Goal: Task Accomplishment & Management: Use online tool/utility

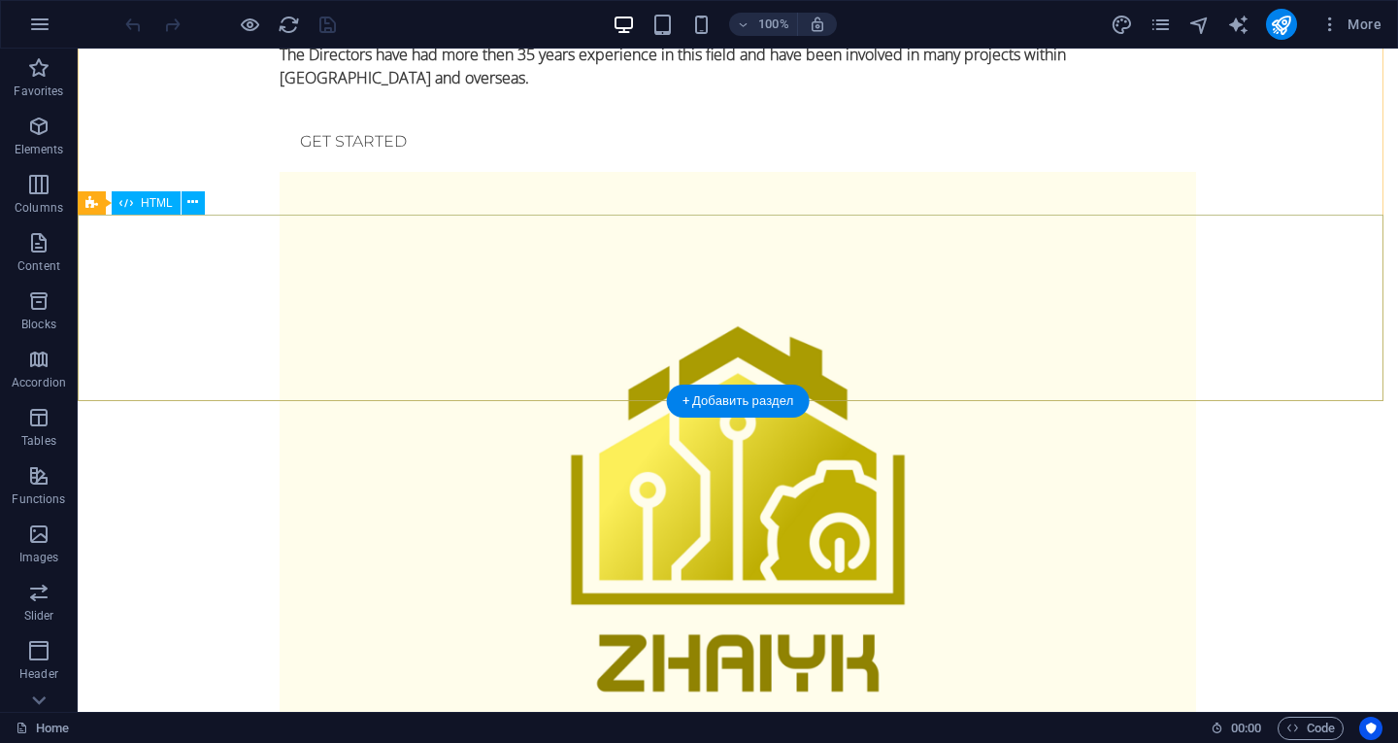
scroll to position [583, 0]
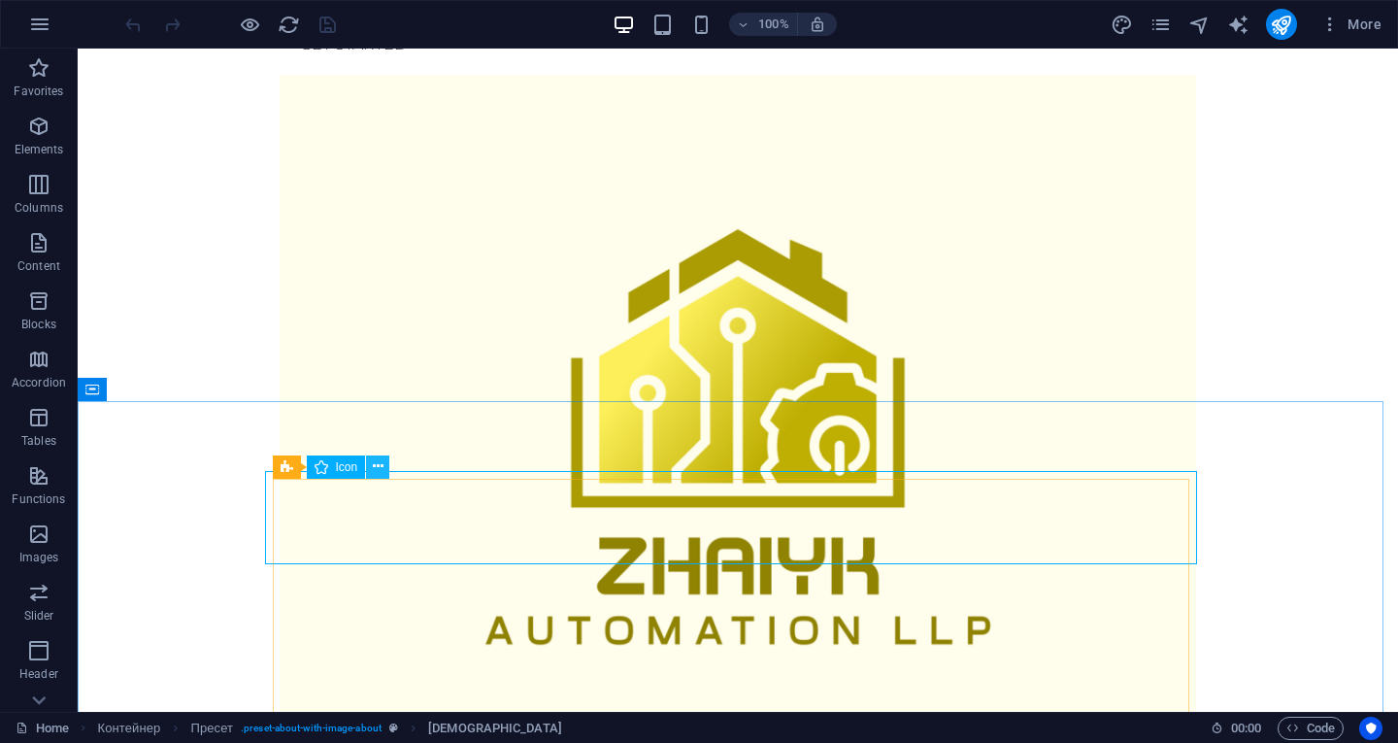
click at [378, 471] on icon at bounding box center [378, 466] width 11 height 20
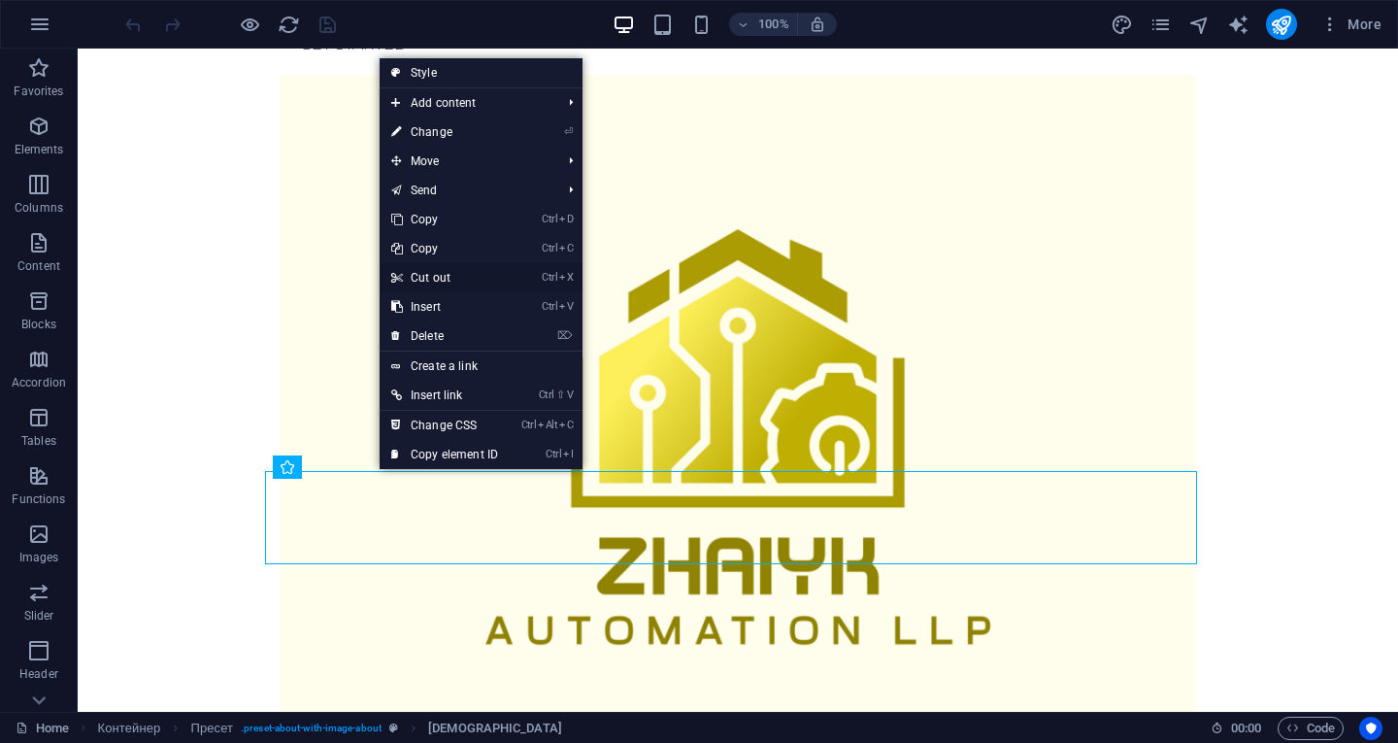
click at [437, 277] on font "Cut out" at bounding box center [431, 278] width 40 height 14
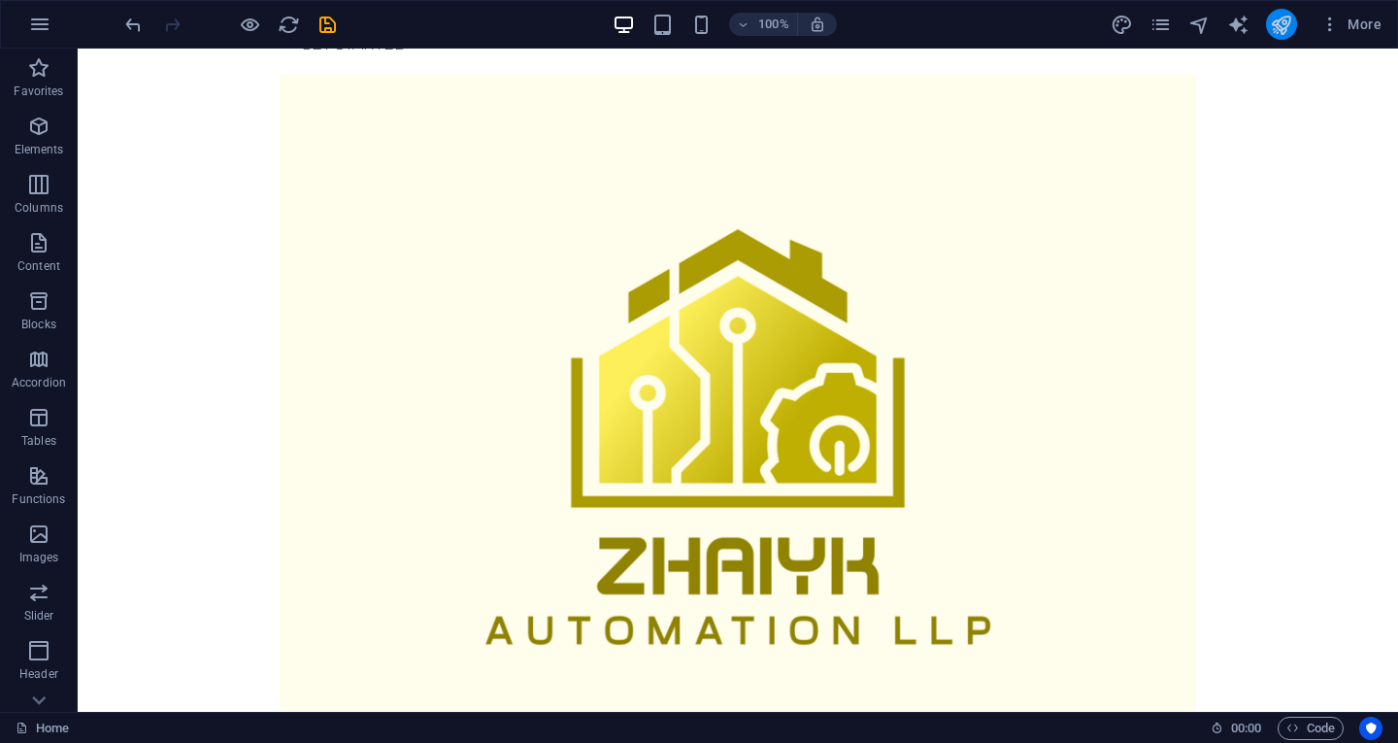
click at [1280, 31] on icon "publish" at bounding box center [1281, 25] width 22 height 22
checkbox input "false"
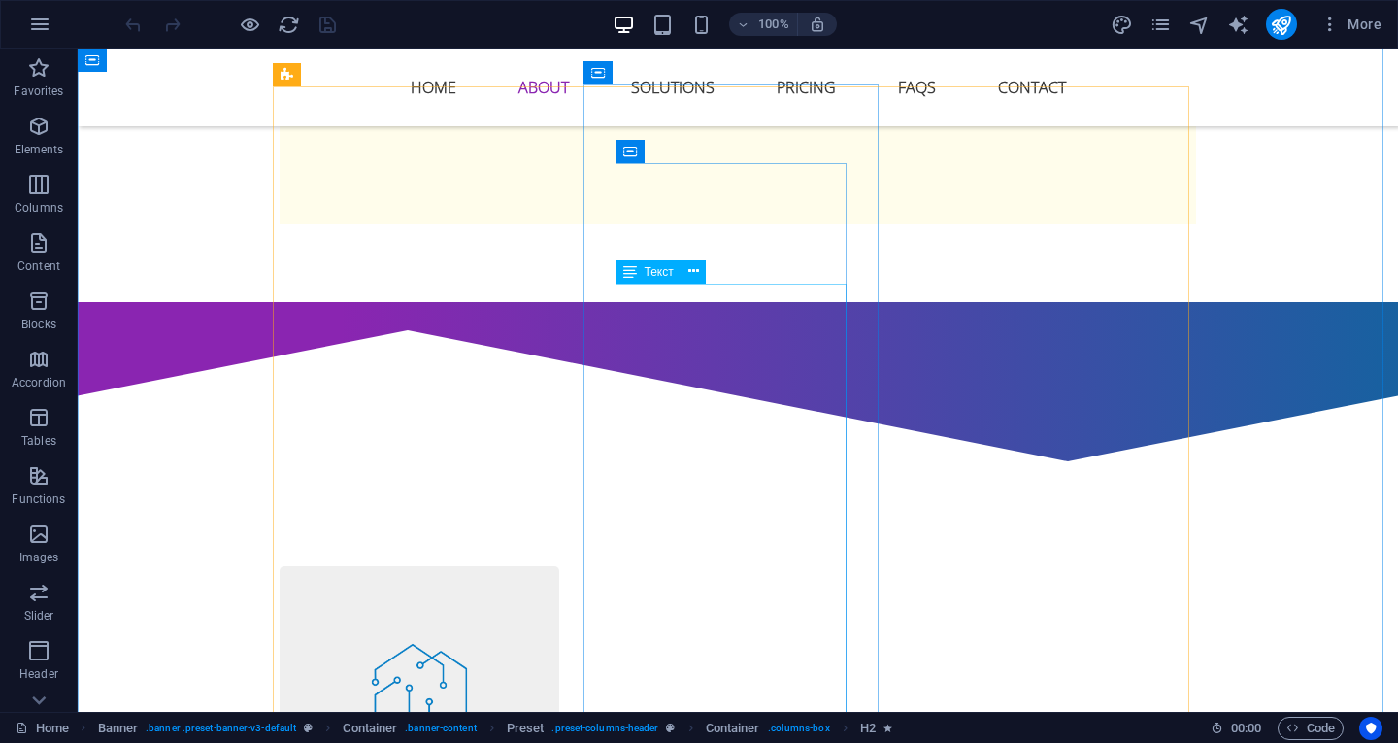
scroll to position [1456, 0]
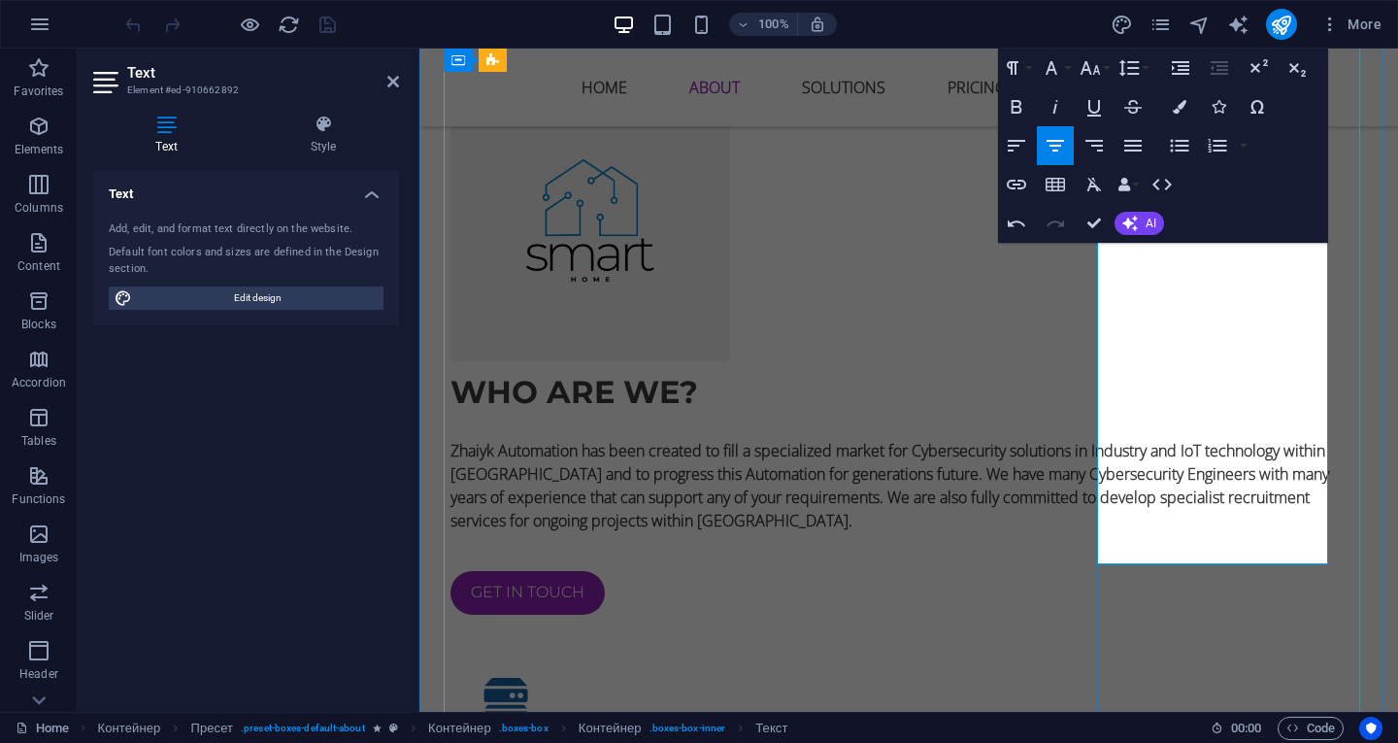
scroll to position [1845, 0]
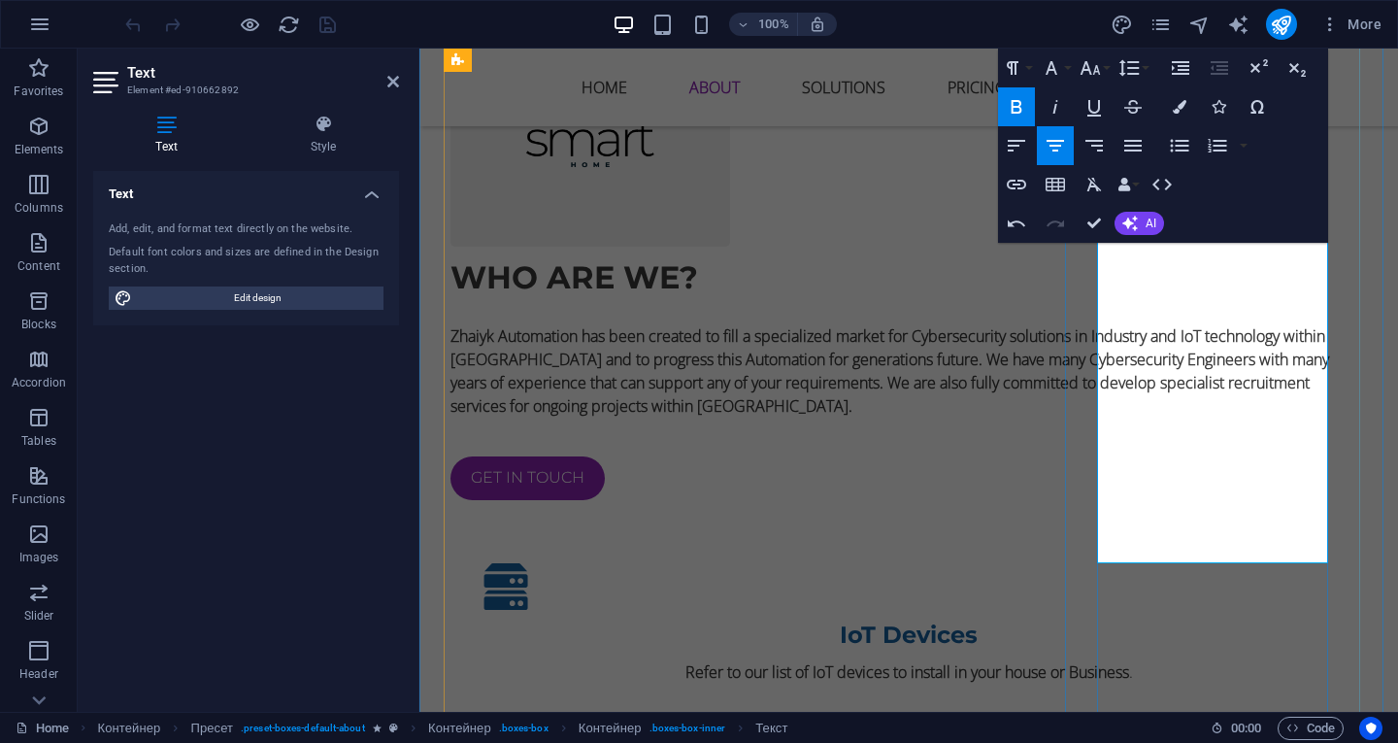
scroll to position [1821, 0]
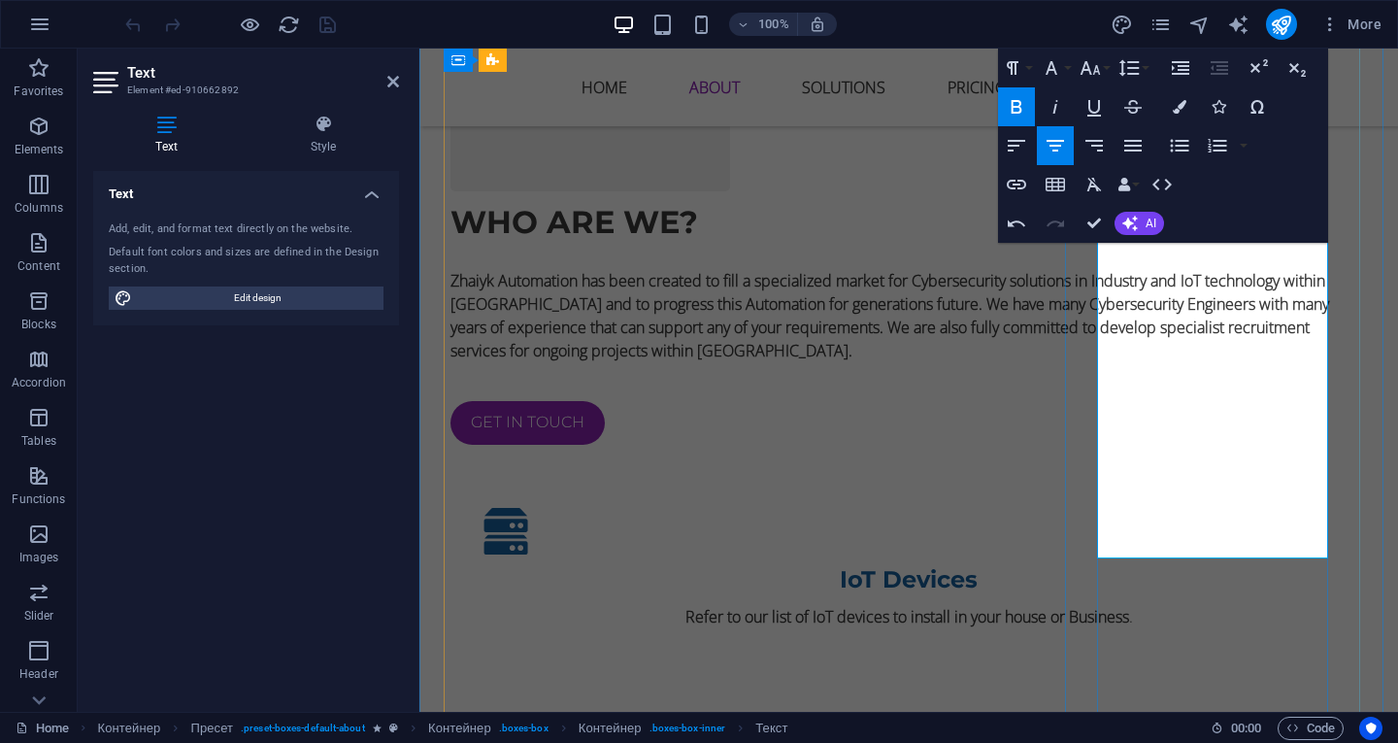
drag, startPoint x: 1103, startPoint y: 359, endPoint x: 1323, endPoint y: 554, distance: 294.4
click at [1009, 101] on icon "button" at bounding box center [1016, 106] width 23 height 23
click at [1276, 27] on icon "publish" at bounding box center [1281, 25] width 22 height 22
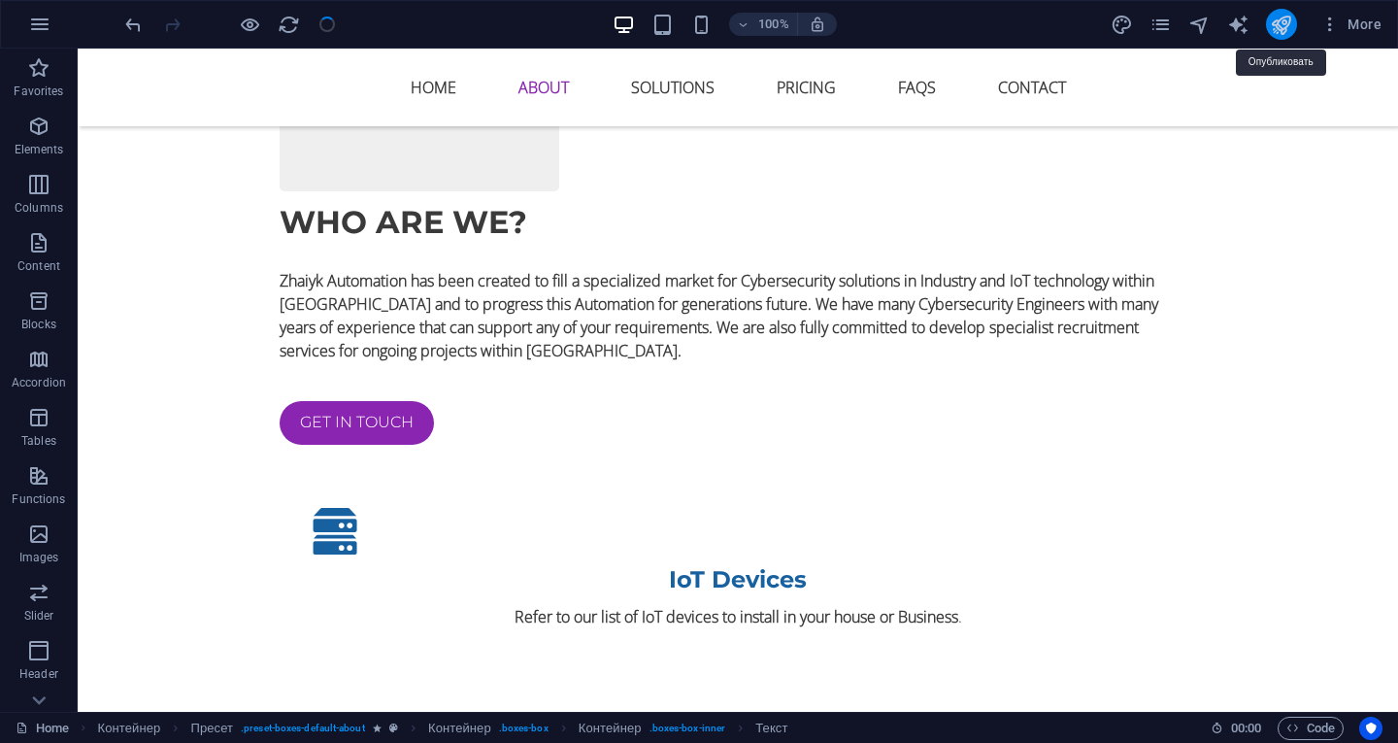
checkbox input "false"
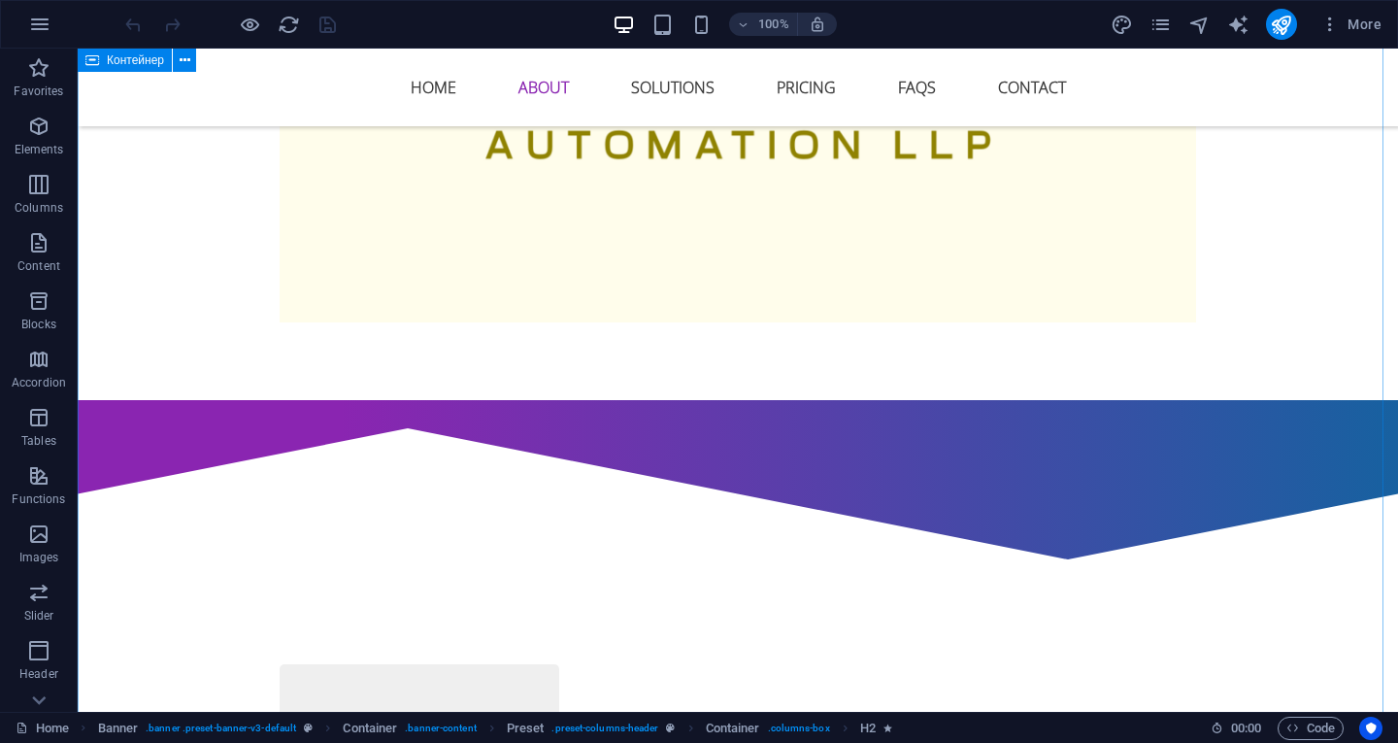
scroll to position [1359, 0]
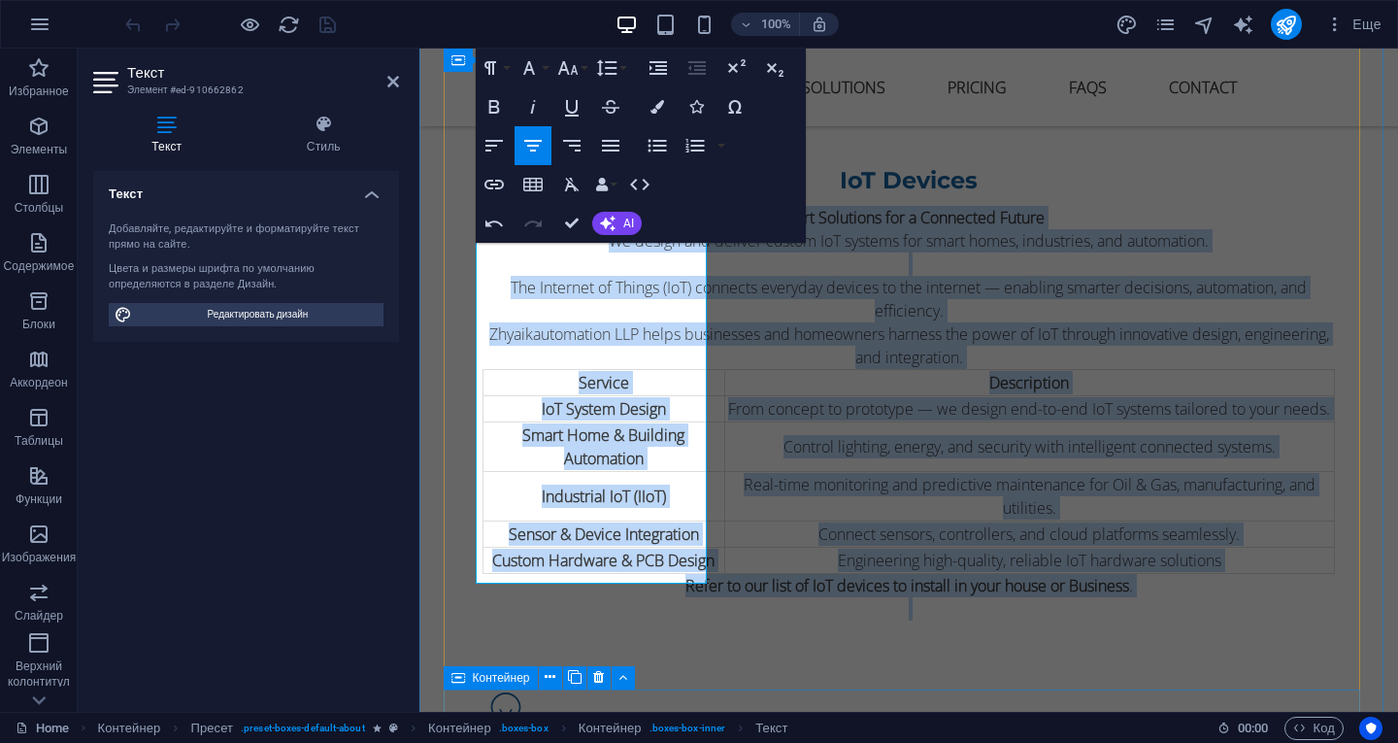
scroll to position [2265, 0]
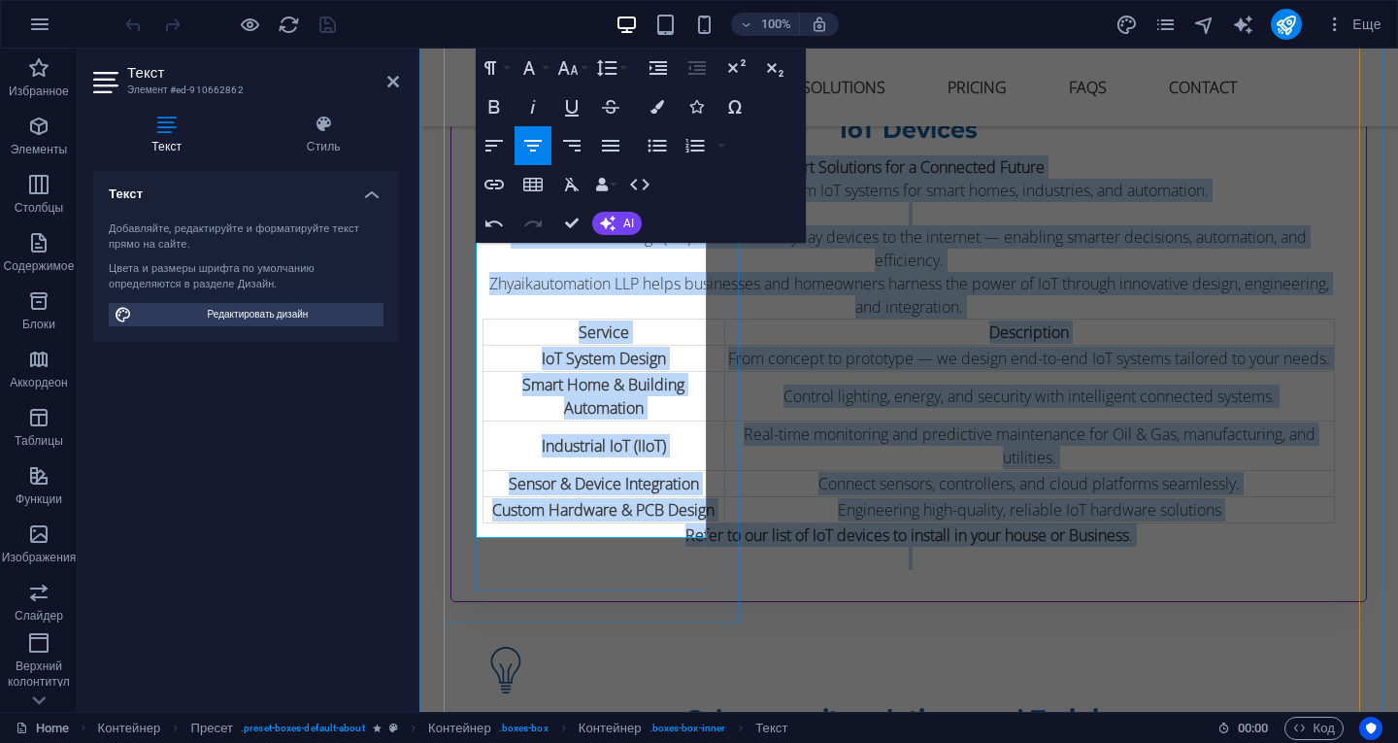
drag, startPoint x: 477, startPoint y: 418, endPoint x: 487, endPoint y: 403, distance: 18.9
click at [634, 511] on div "Smart Solutions for a Connected Future We design and deliver custom IoT systems…" at bounding box center [909, 362] width 853 height 415
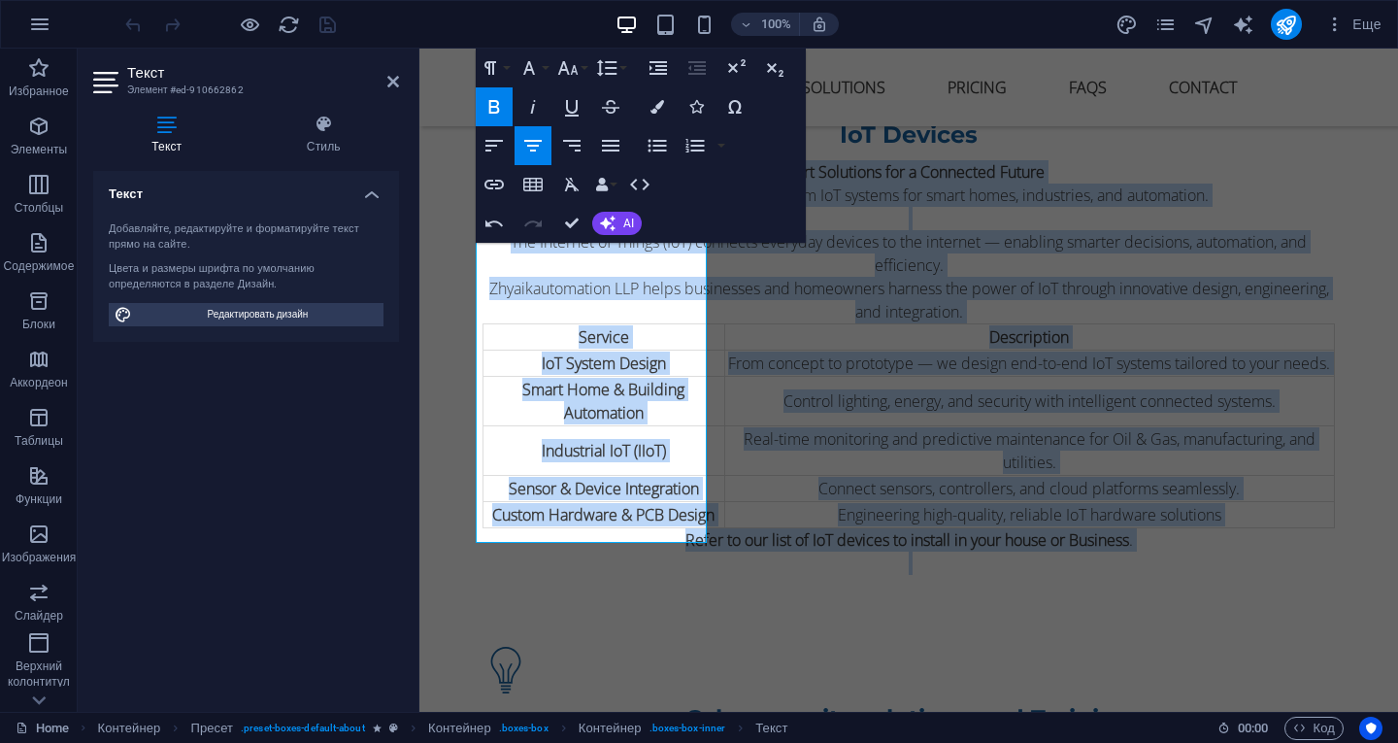
click at [490, 96] on icon "button" at bounding box center [494, 106] width 23 height 23
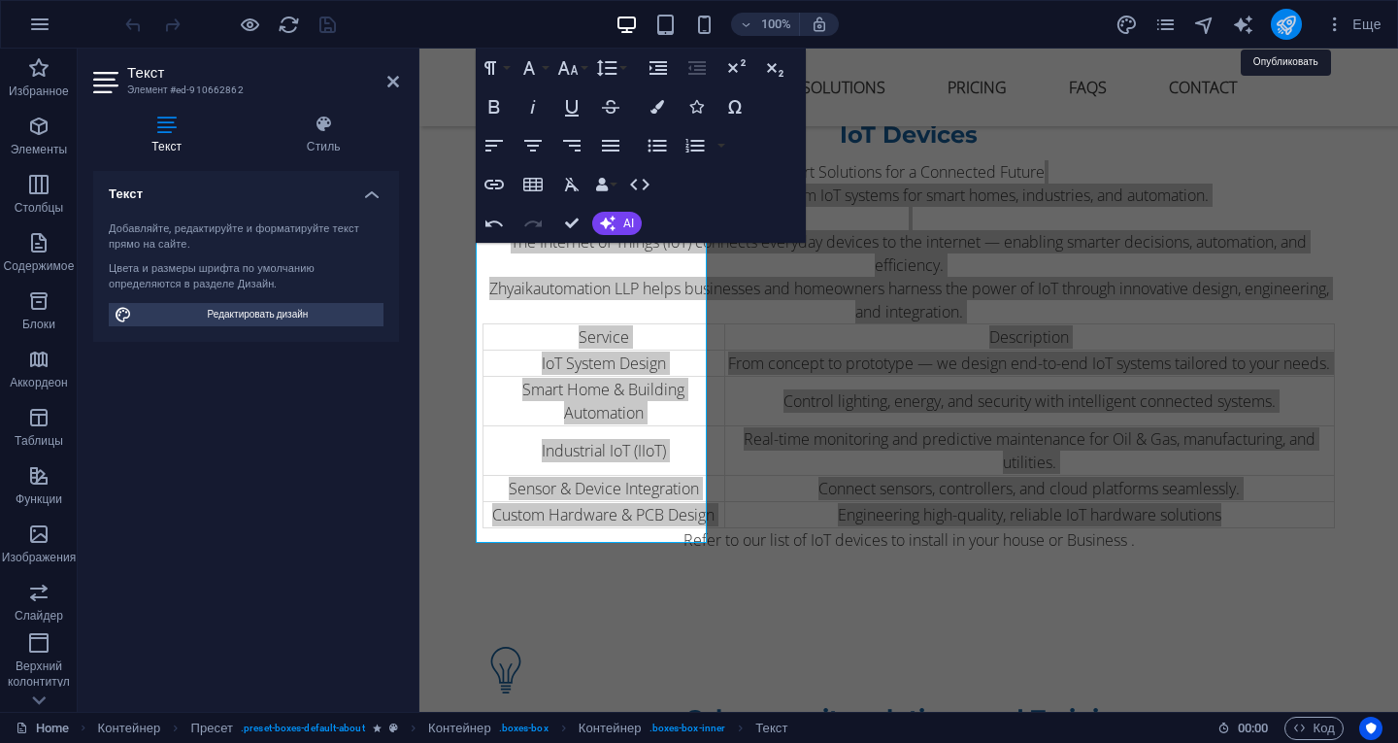
click at [1287, 19] on icon "publish" at bounding box center [1286, 25] width 22 height 22
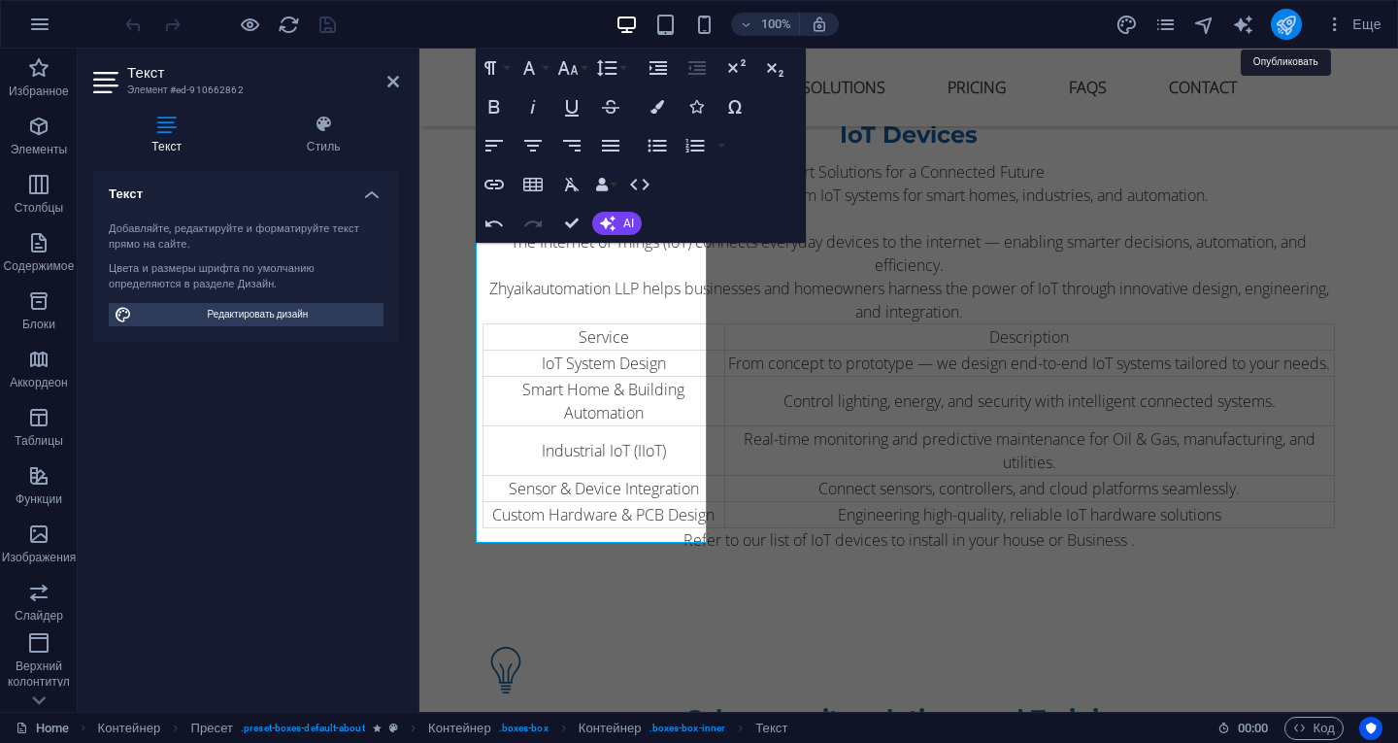
checkbox input "false"
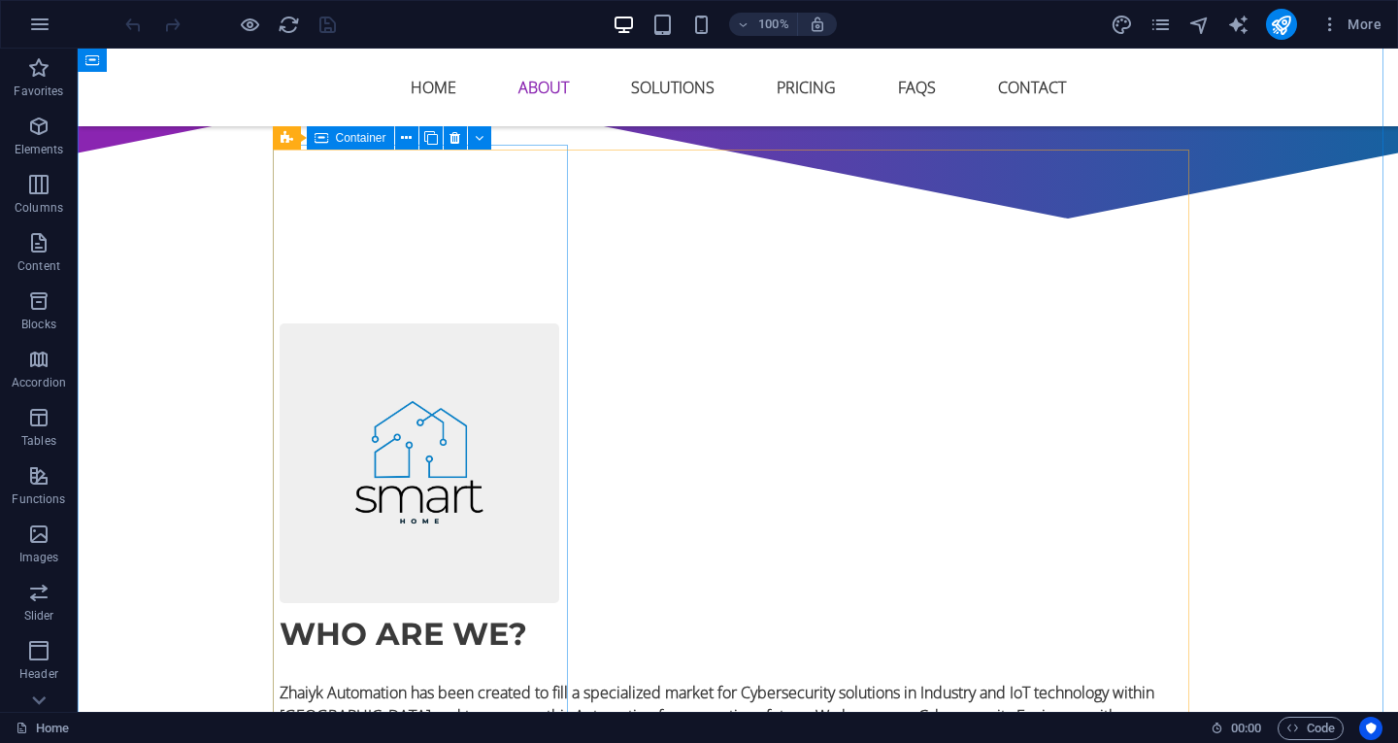
scroll to position [1359, 0]
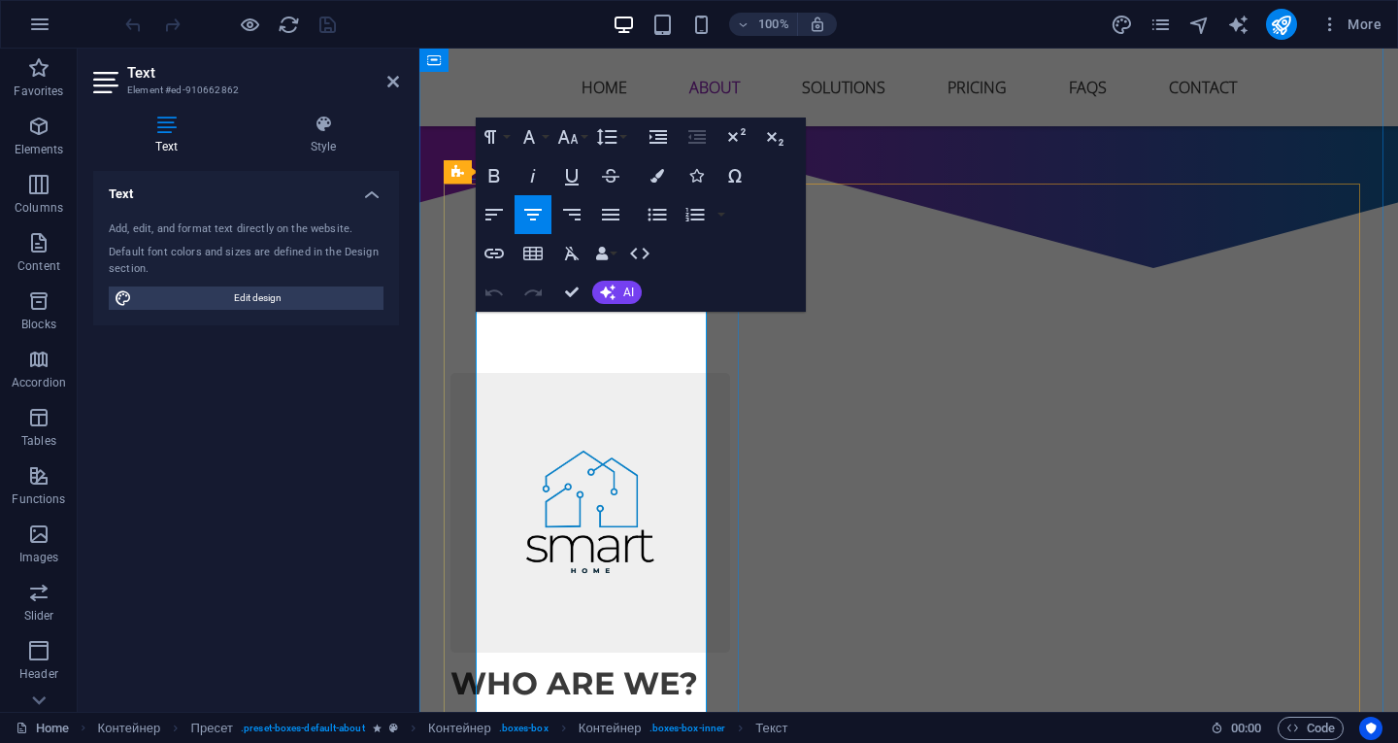
drag, startPoint x: 485, startPoint y: 327, endPoint x: 550, endPoint y: 416, distance: 109.7
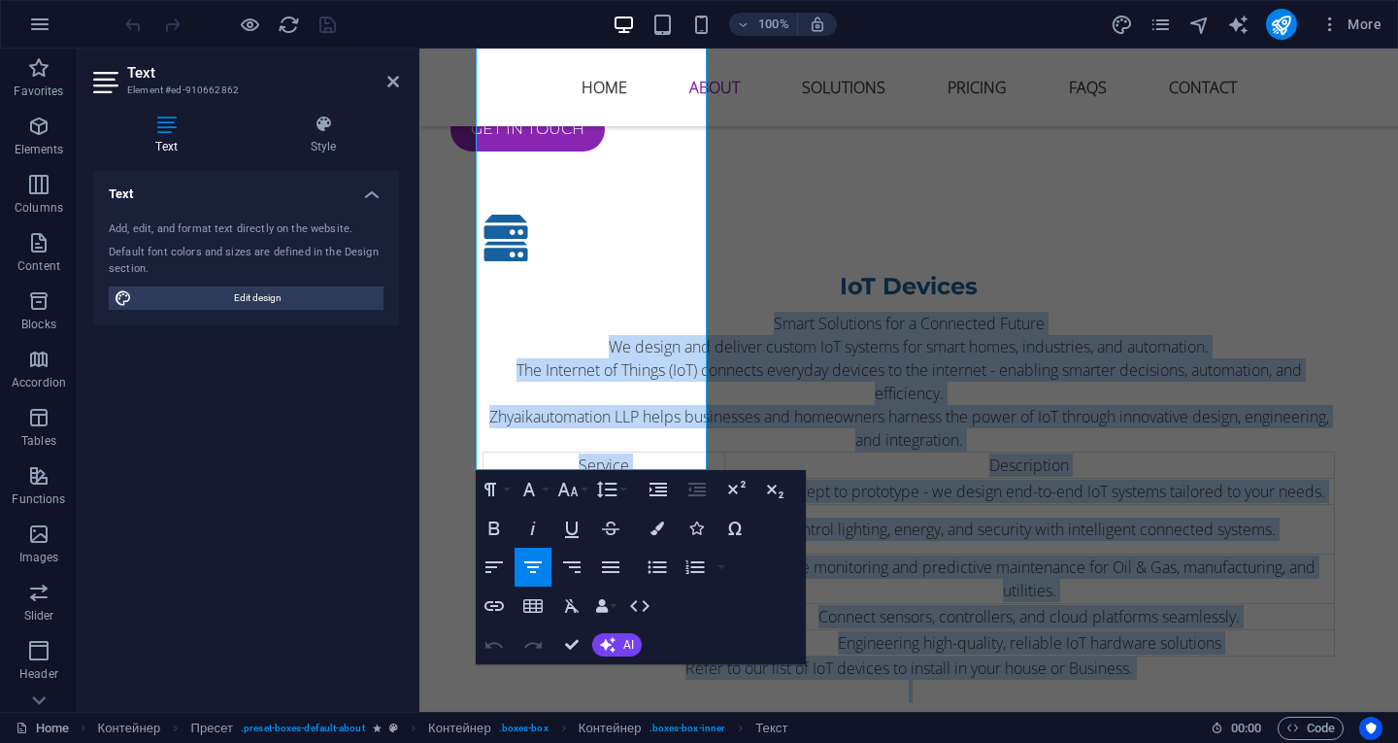
scroll to position [2292, 0]
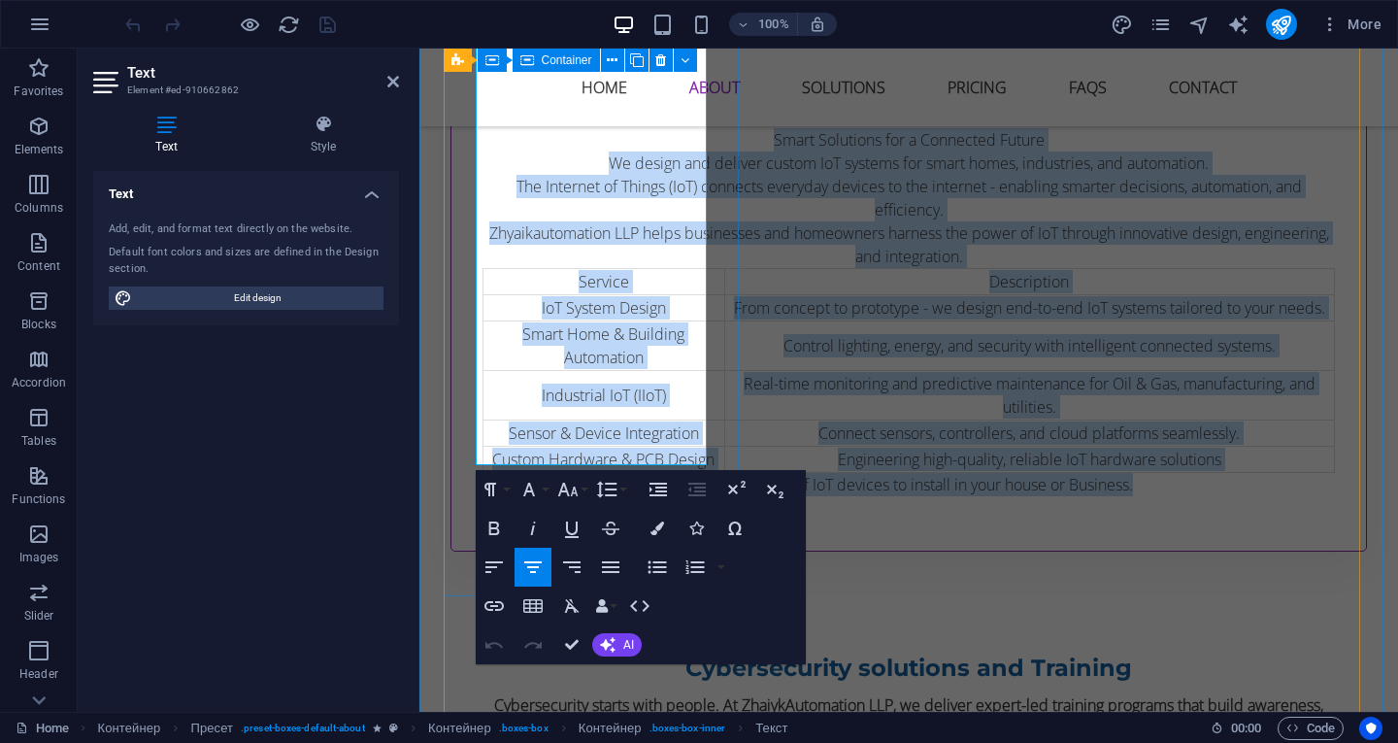
drag, startPoint x: 479, startPoint y: 323, endPoint x: 641, endPoint y: 418, distance: 188.0
click at [708, 421] on div "IoT Devices Smart Solutions for a Connected Future We design and deliver custom…" at bounding box center [909, 275] width 917 height 552
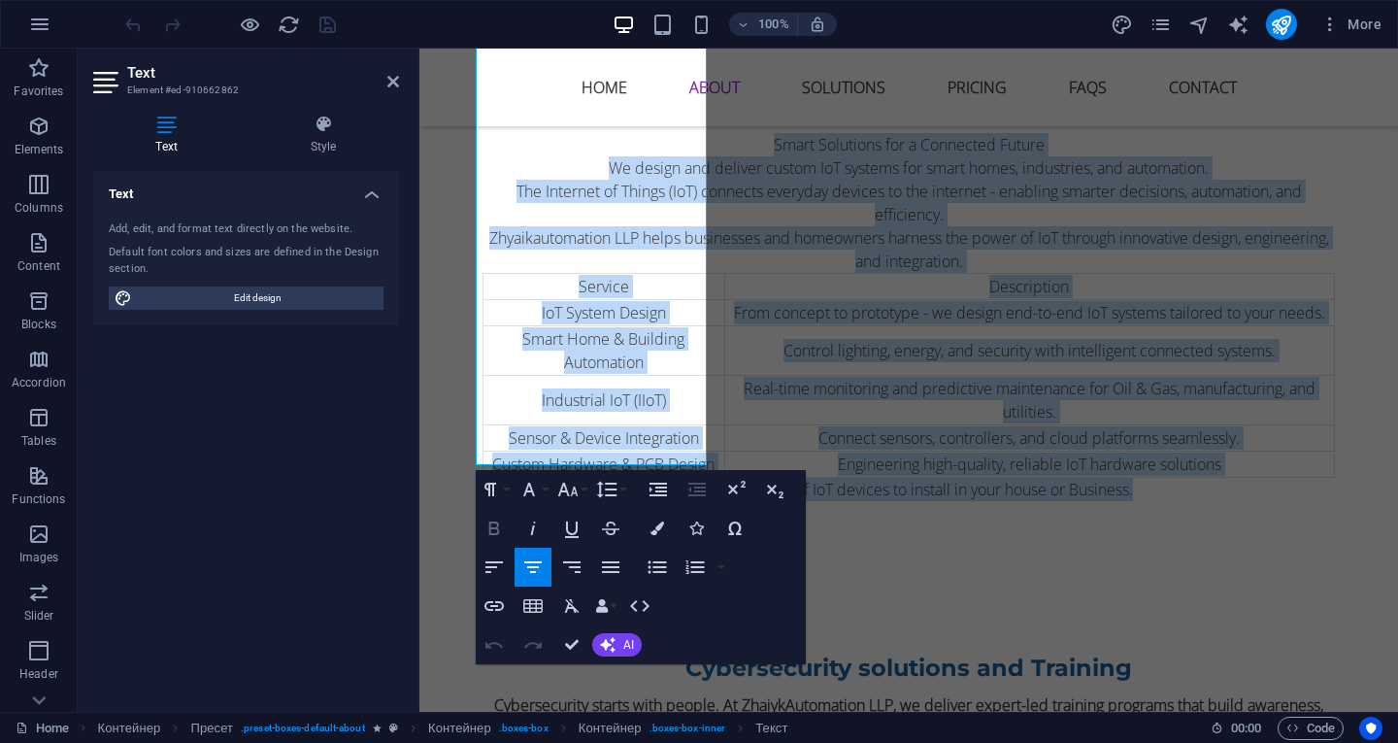
click at [498, 525] on icon "button" at bounding box center [494, 528] width 23 height 23
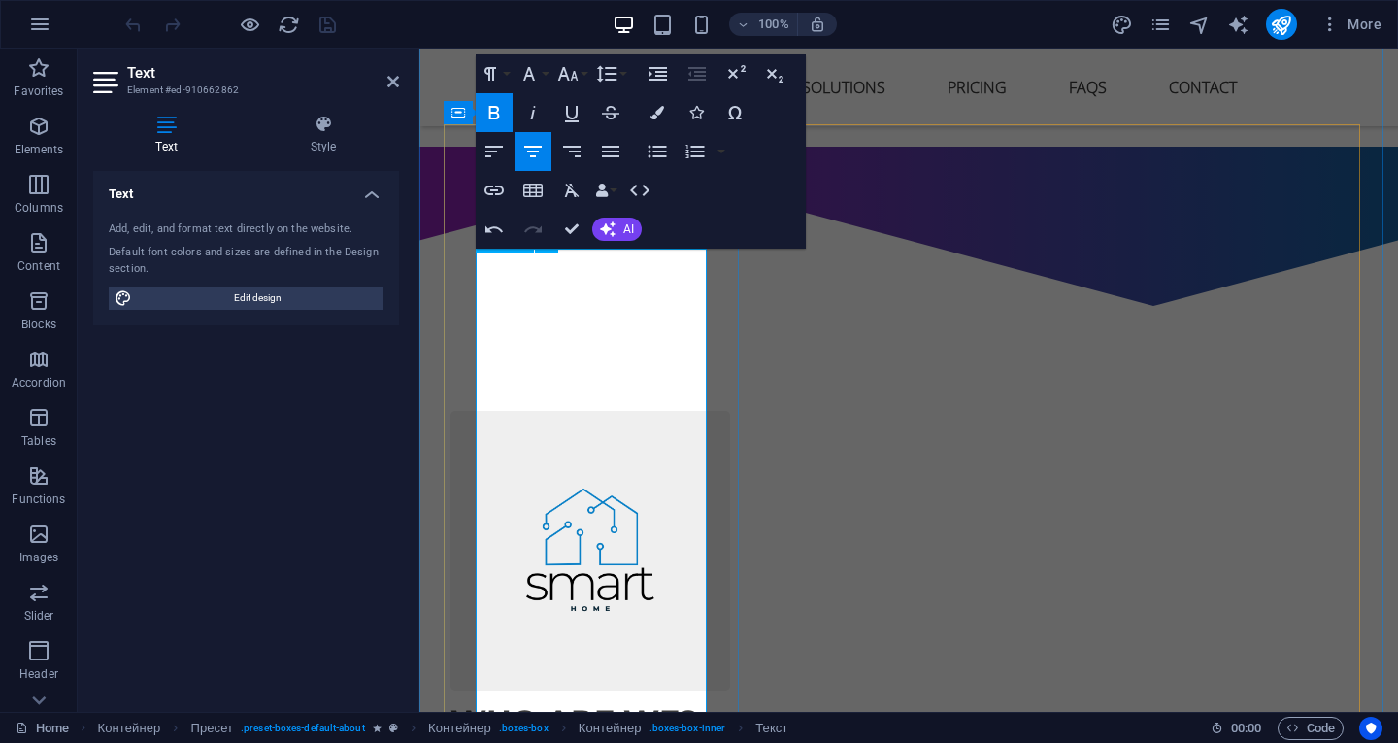
scroll to position [1419, 0]
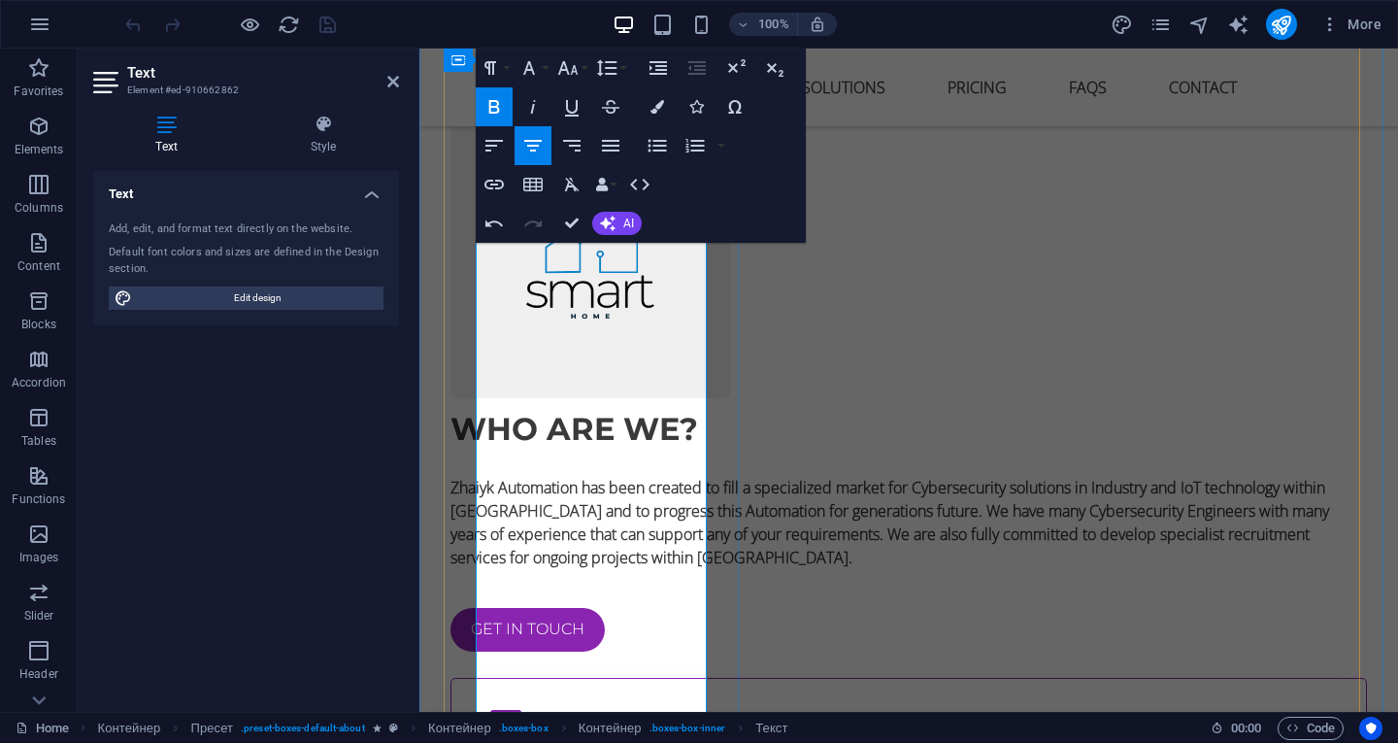
scroll to position [1613, 0]
drag, startPoint x: 494, startPoint y: 423, endPoint x: 547, endPoint y: 423, distance: 52.4
drag, startPoint x: 599, startPoint y: 418, endPoint x: 678, endPoint y: 422, distance: 78.7
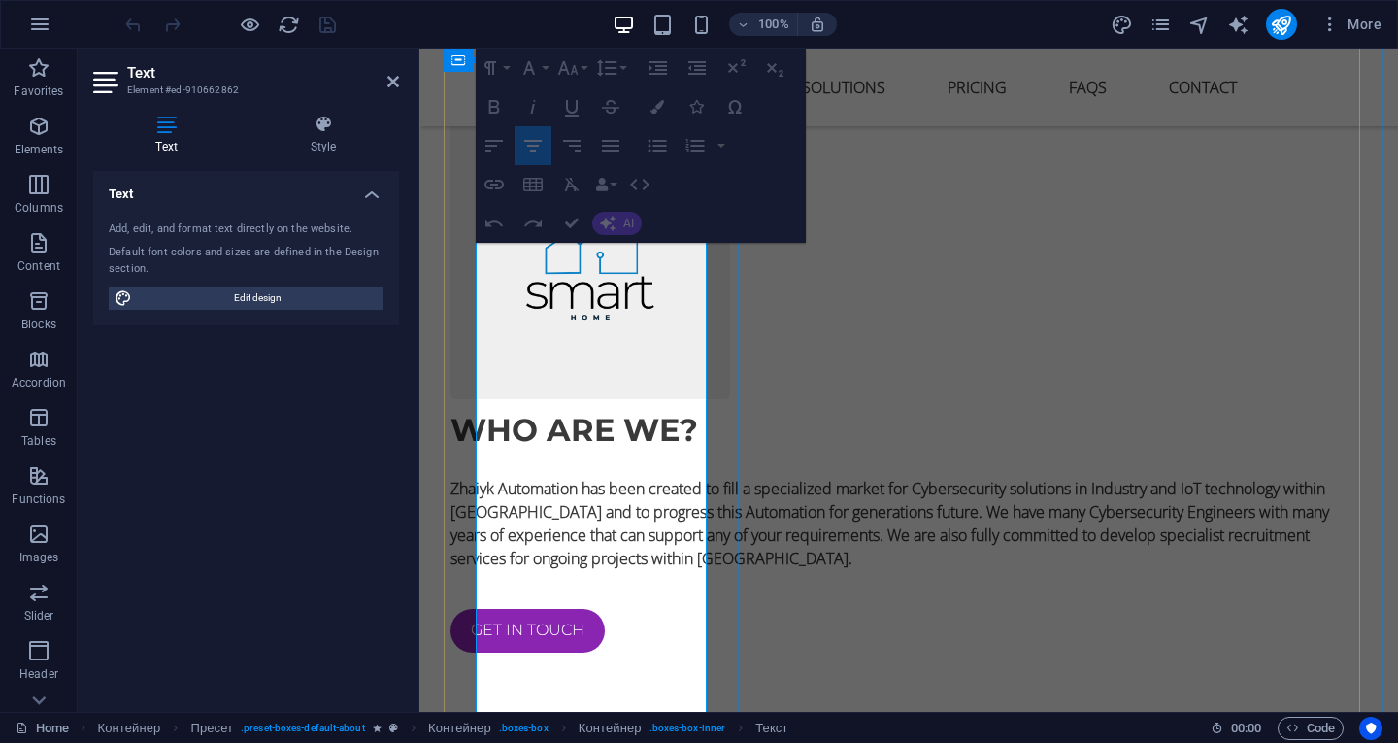
drag, startPoint x: 496, startPoint y: 413, endPoint x: 580, endPoint y: 690, distance: 290.0
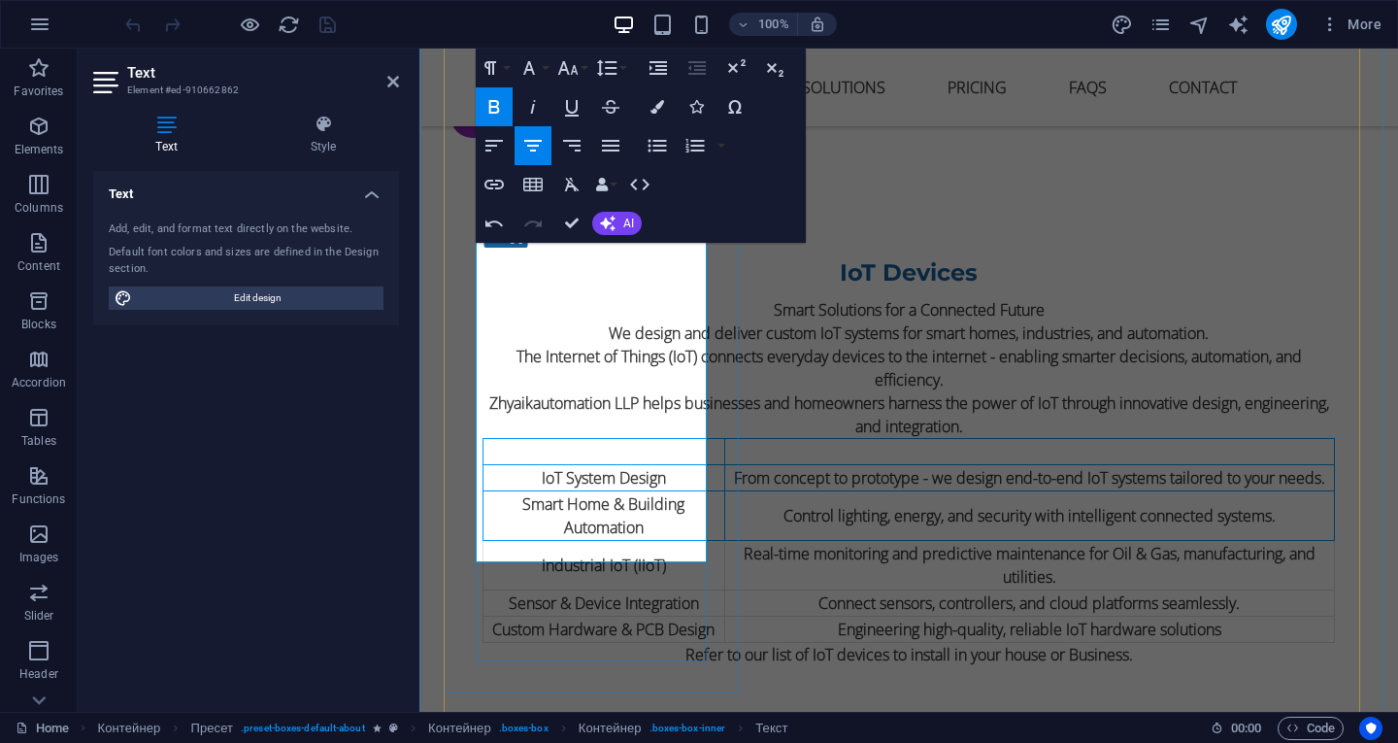
scroll to position [2195, 0]
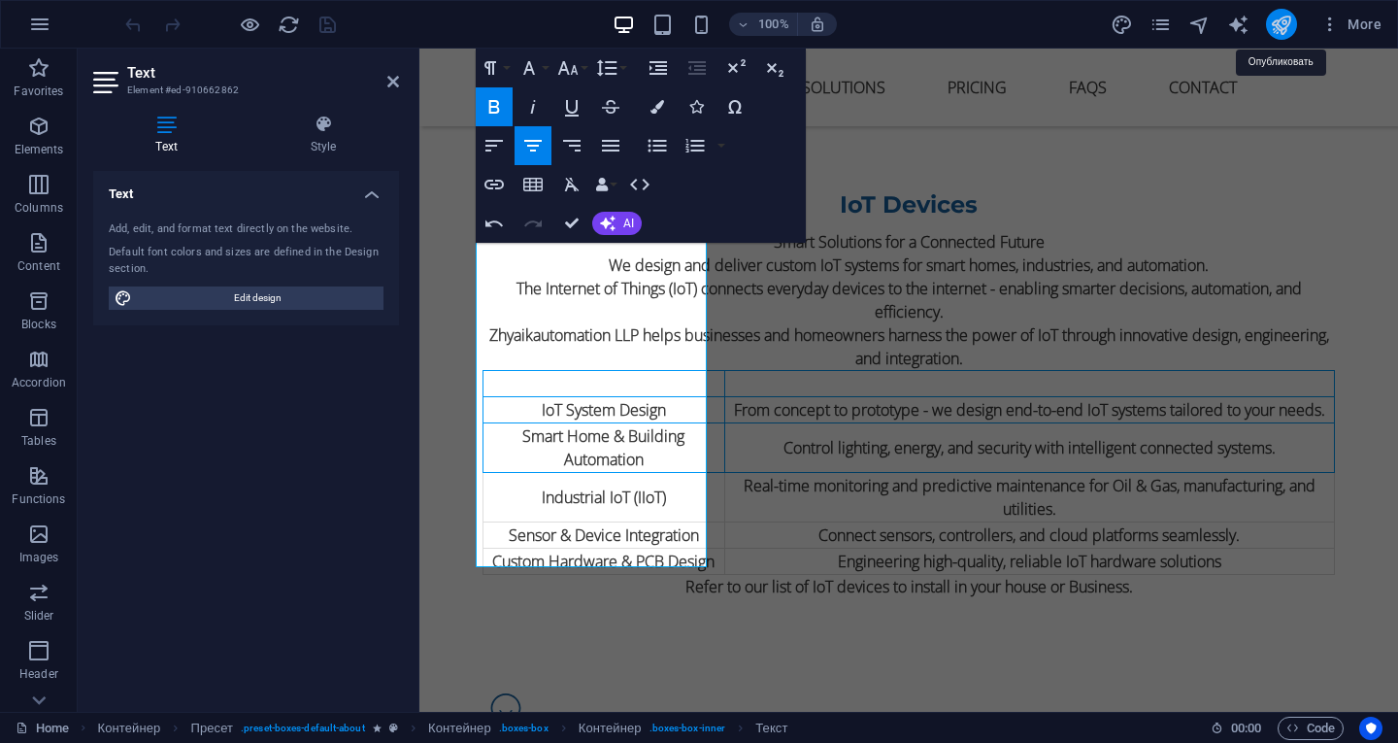
click at [1277, 29] on icon "publish" at bounding box center [1281, 25] width 22 height 22
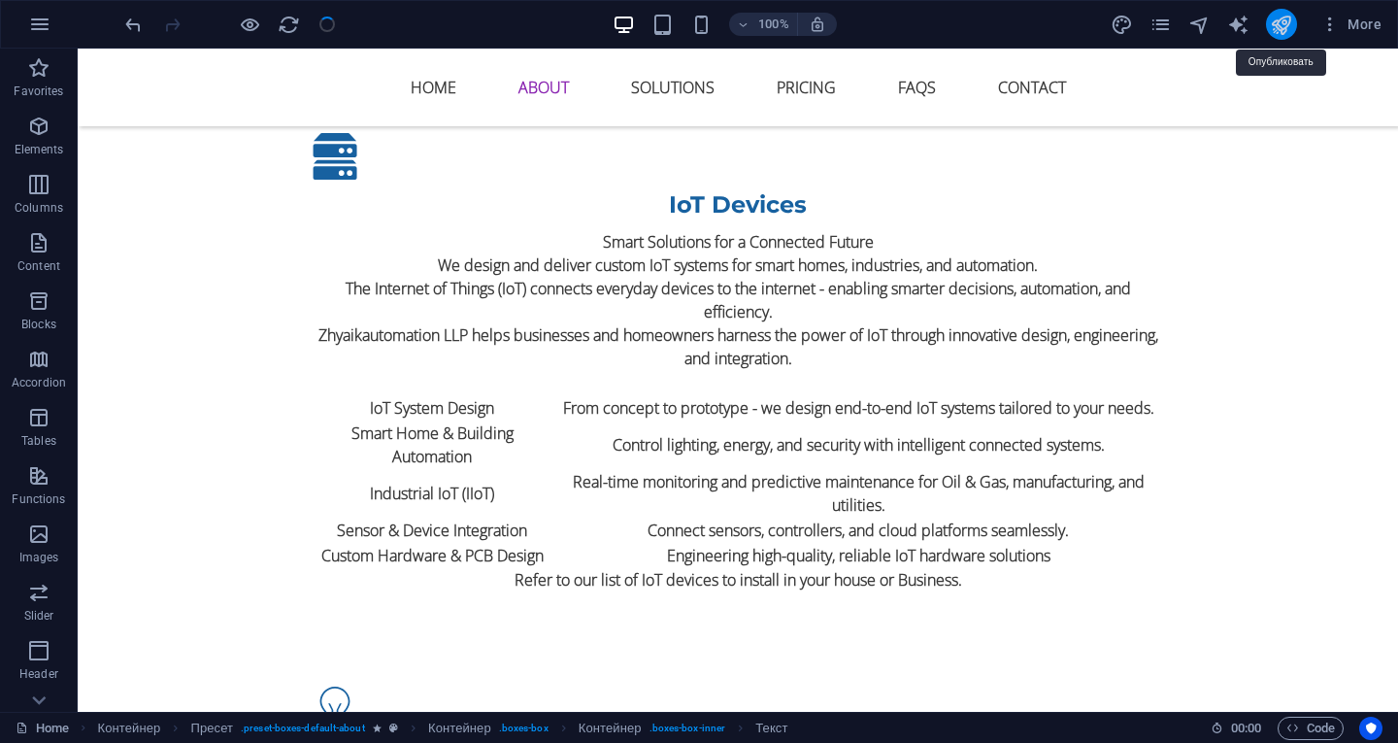
checkbox input "false"
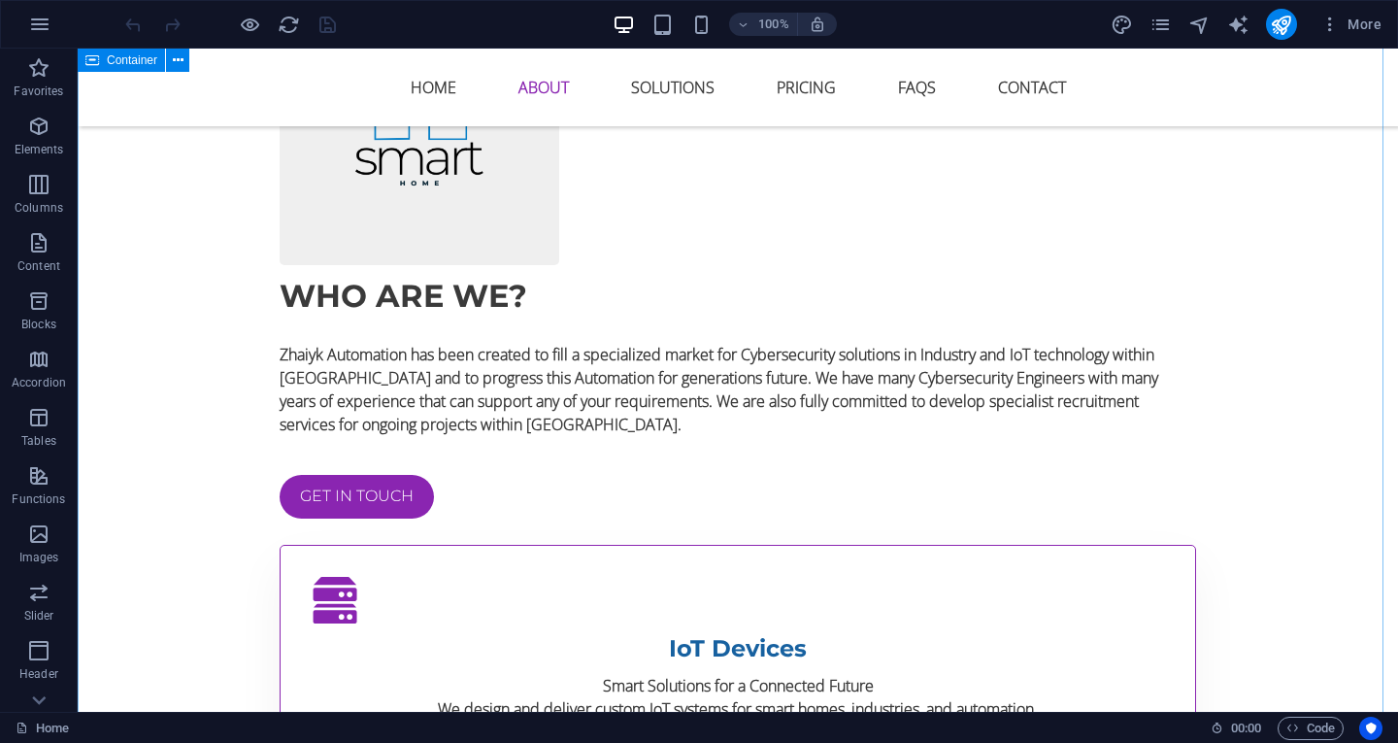
scroll to position [1748, 0]
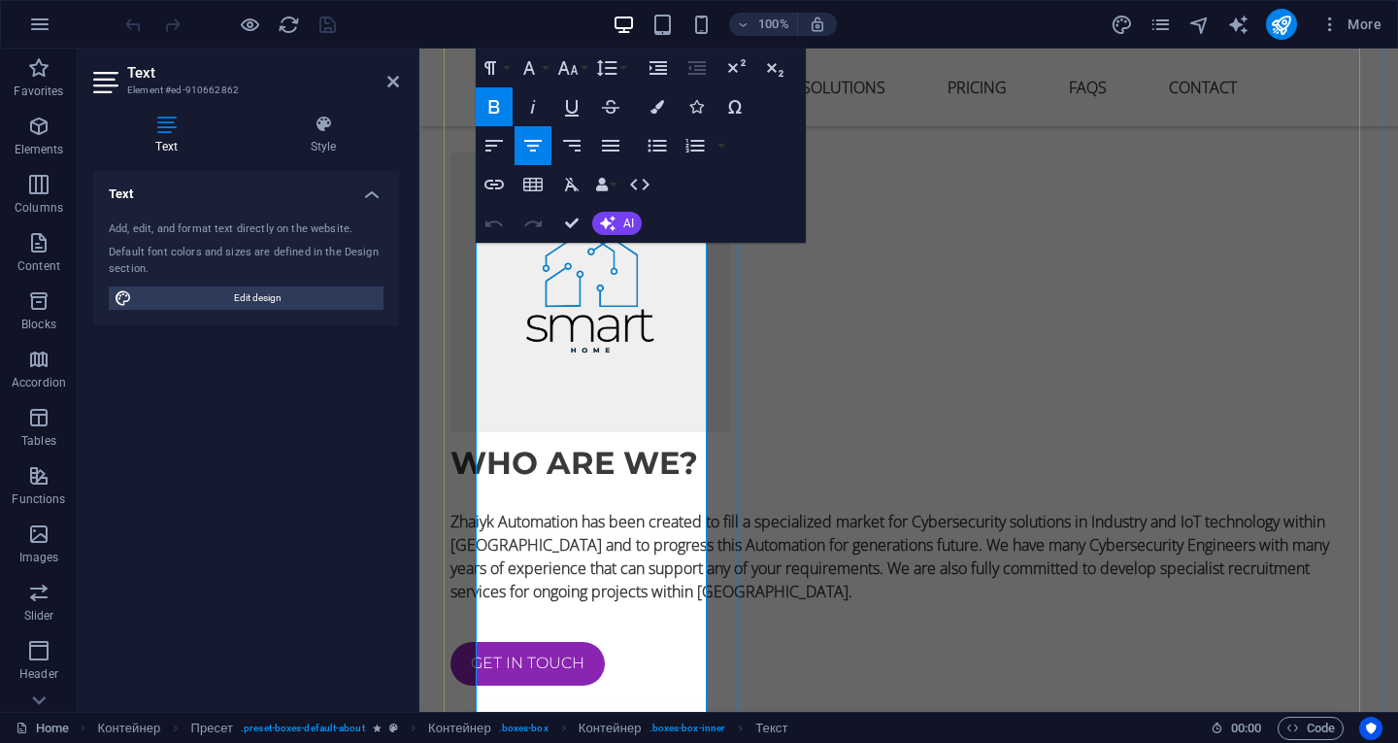
scroll to position [1772, 0]
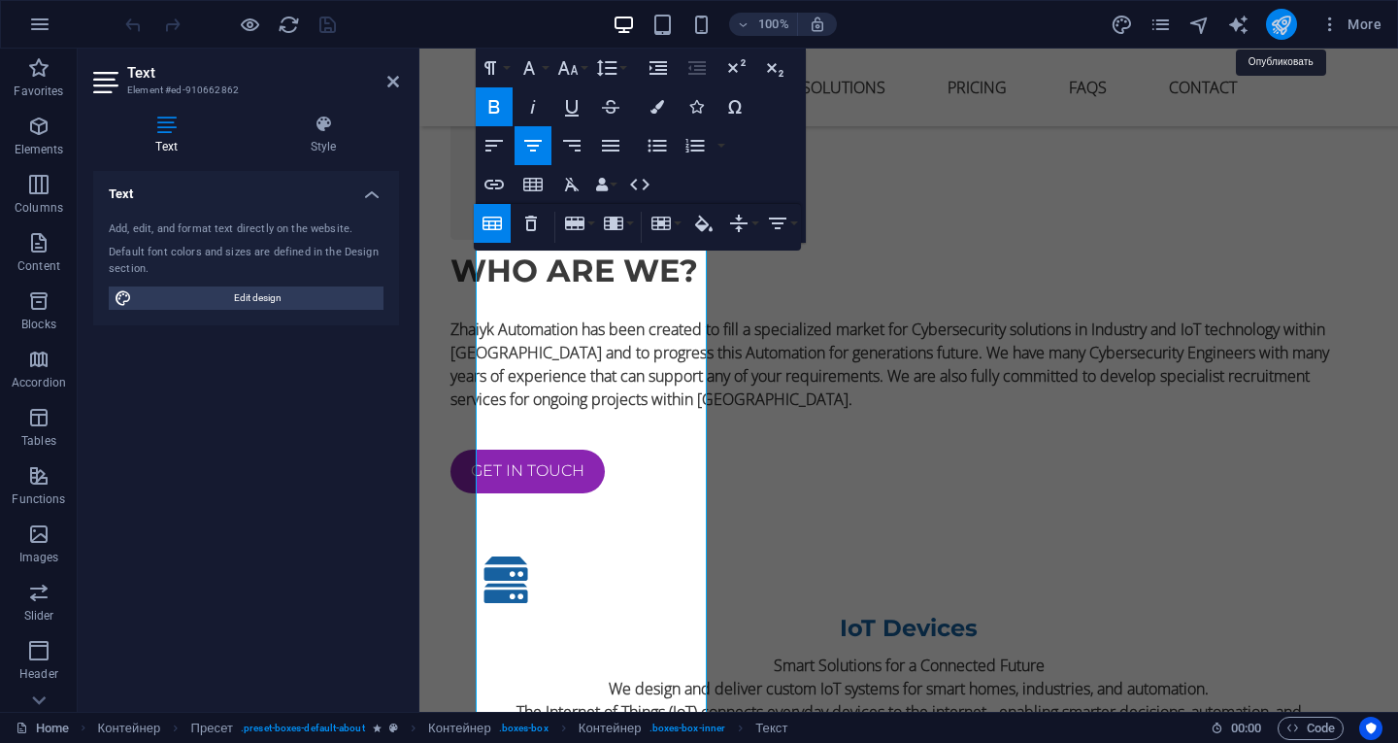
click at [1274, 25] on icon "publish" at bounding box center [1281, 25] width 22 height 22
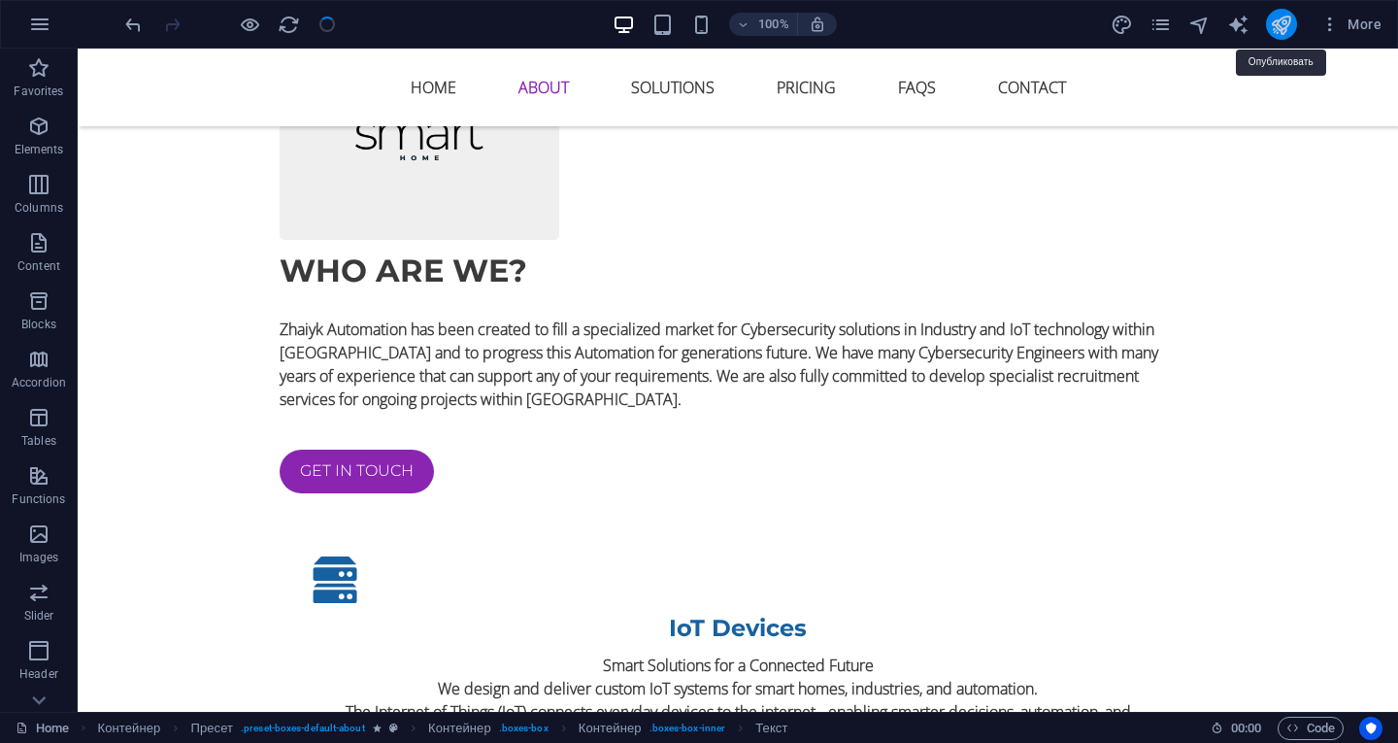
checkbox input "false"
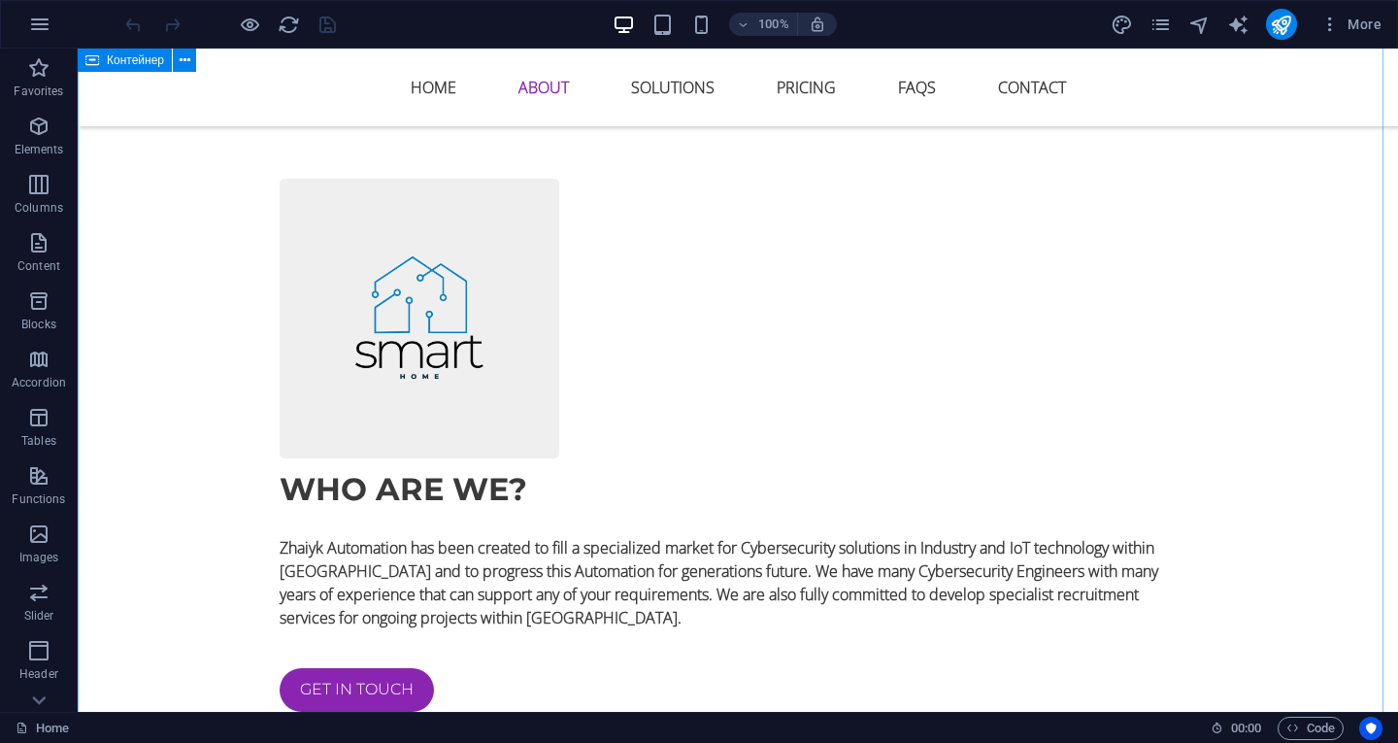
scroll to position [1262, 0]
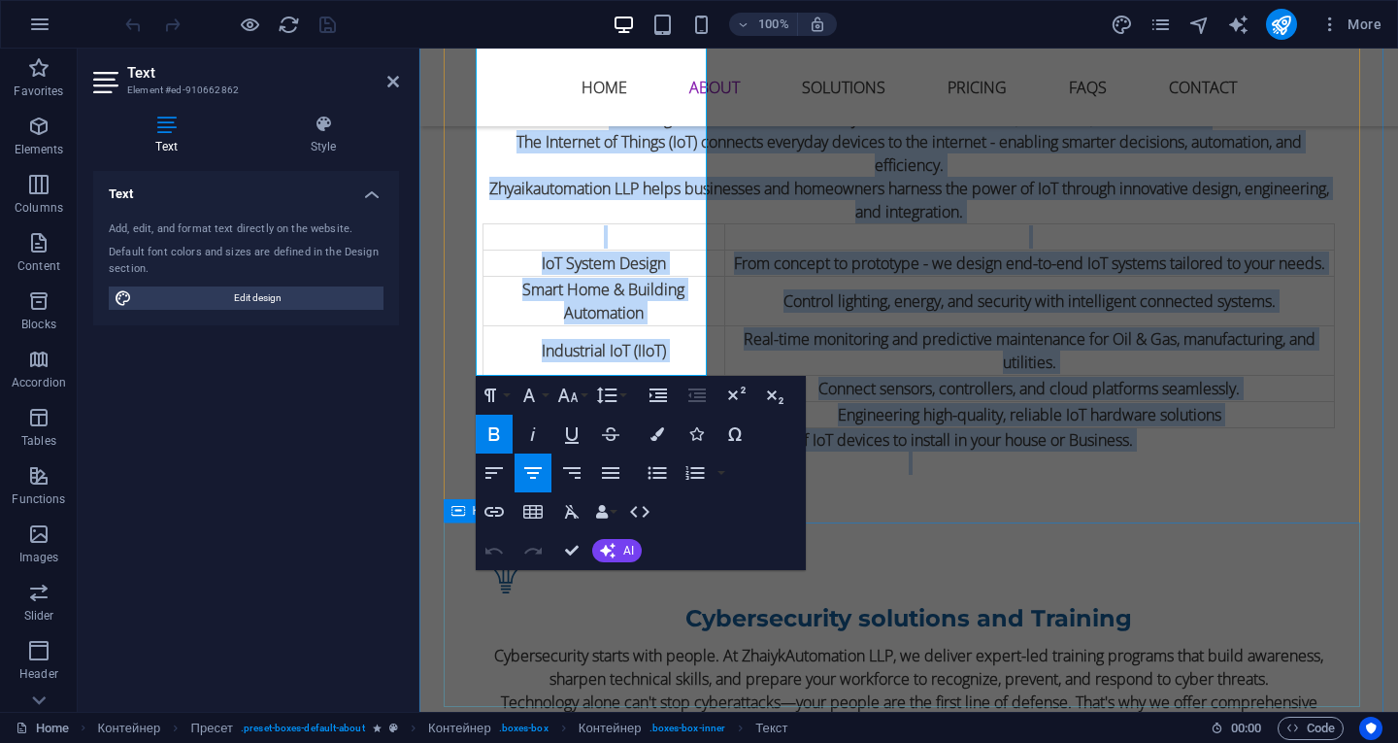
scroll to position [2387, 0]
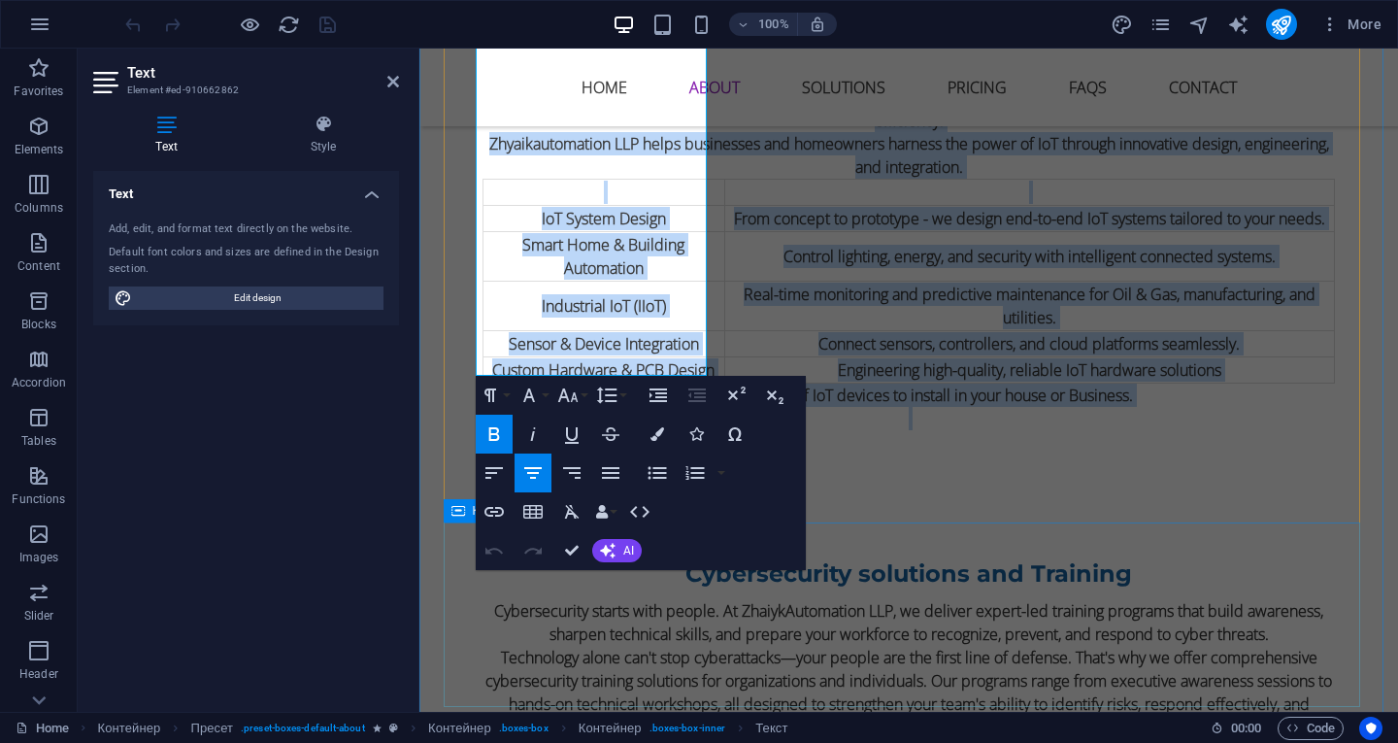
drag, startPoint x: 478, startPoint y: 422, endPoint x: 580, endPoint y: 694, distance: 290.4
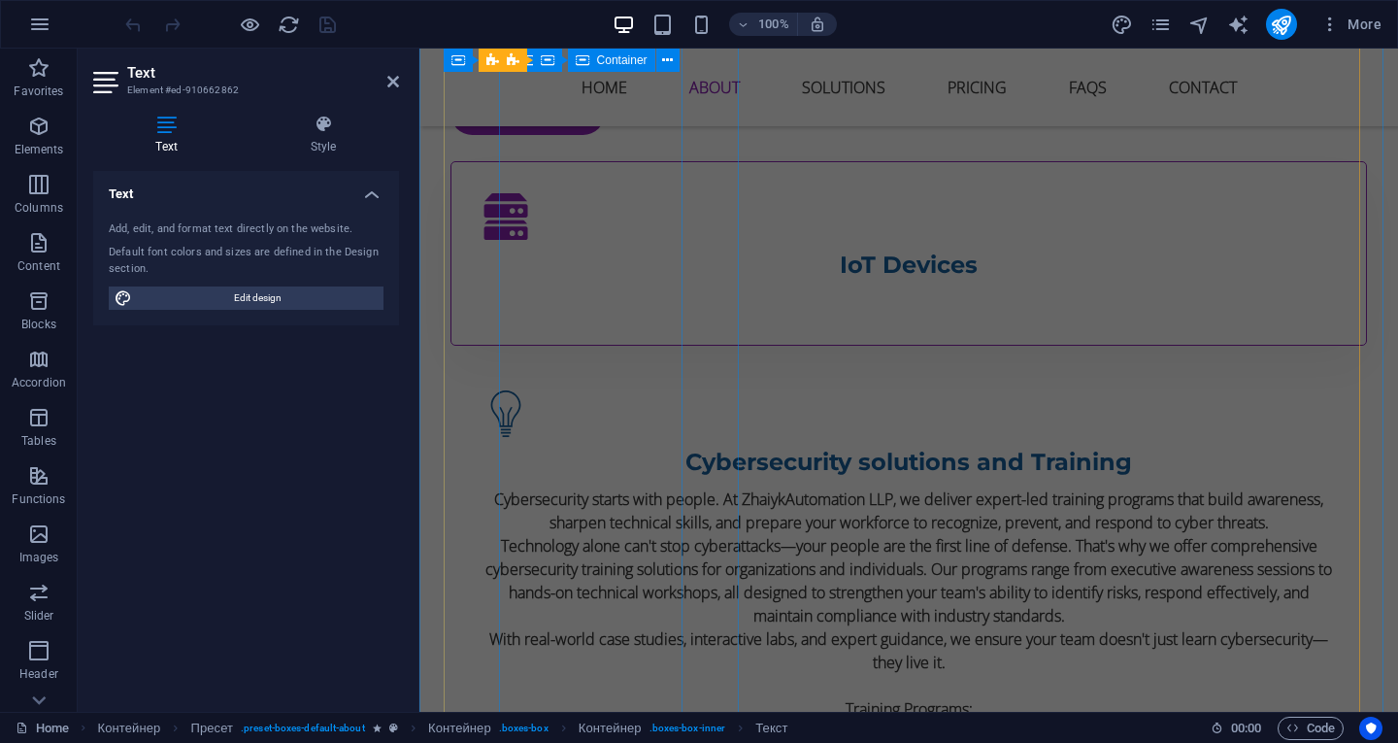
scroll to position [1998, 0]
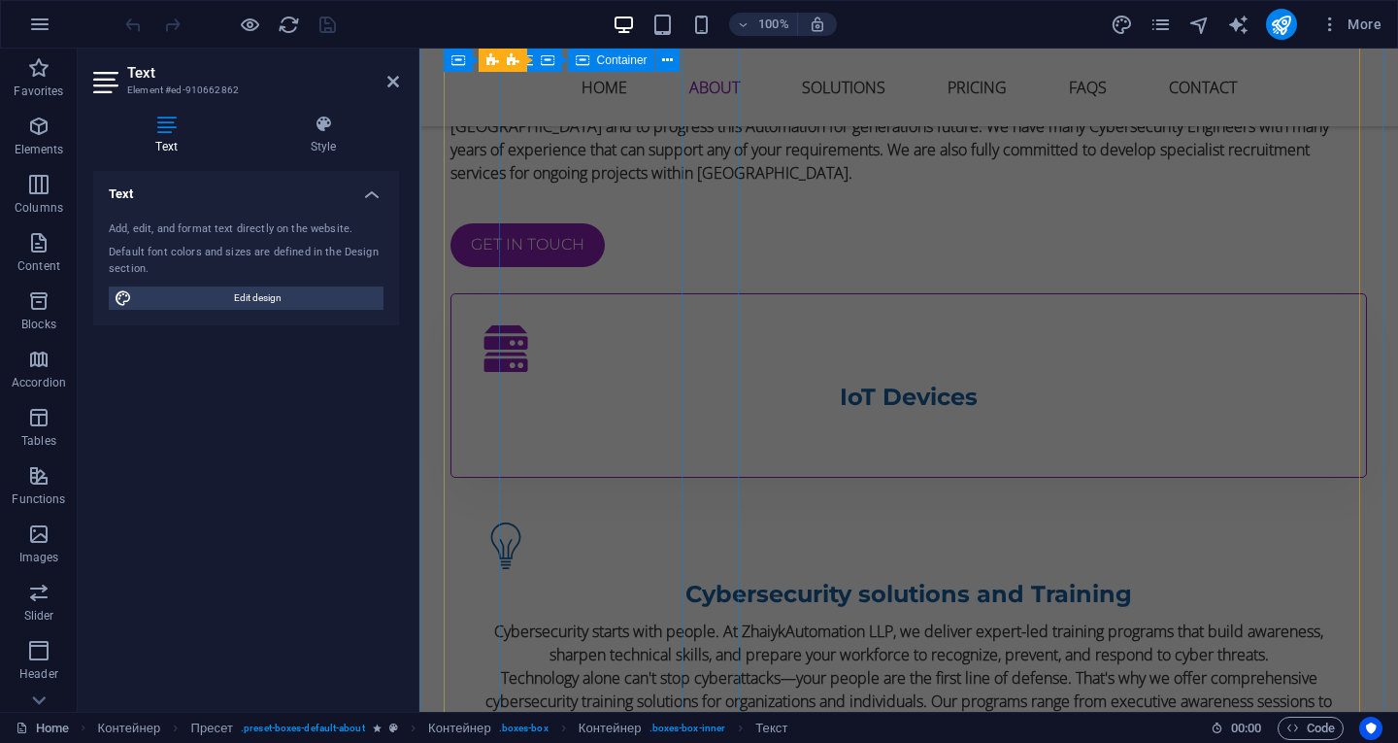
click at [592, 325] on div "IoT Devices" at bounding box center [909, 385] width 853 height 120
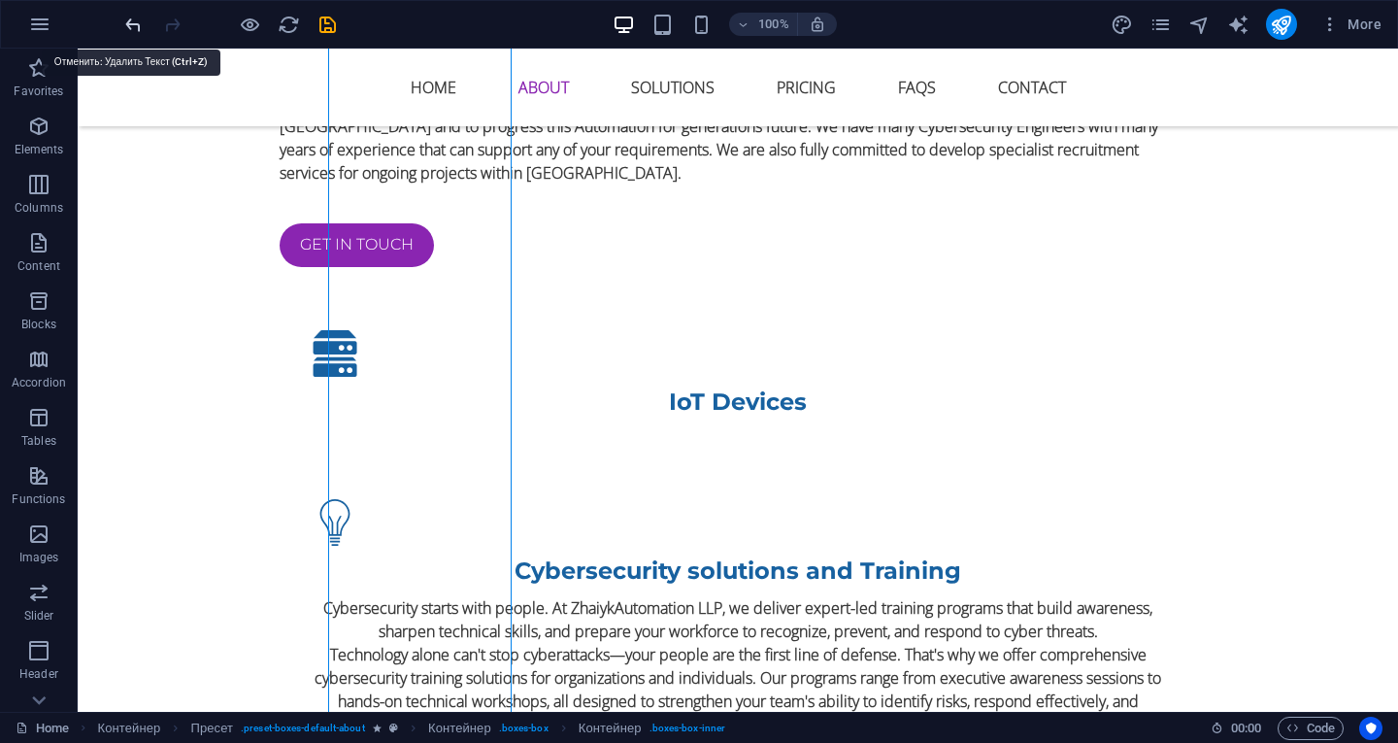
click at [139, 21] on icon "undo" at bounding box center [133, 25] width 22 height 22
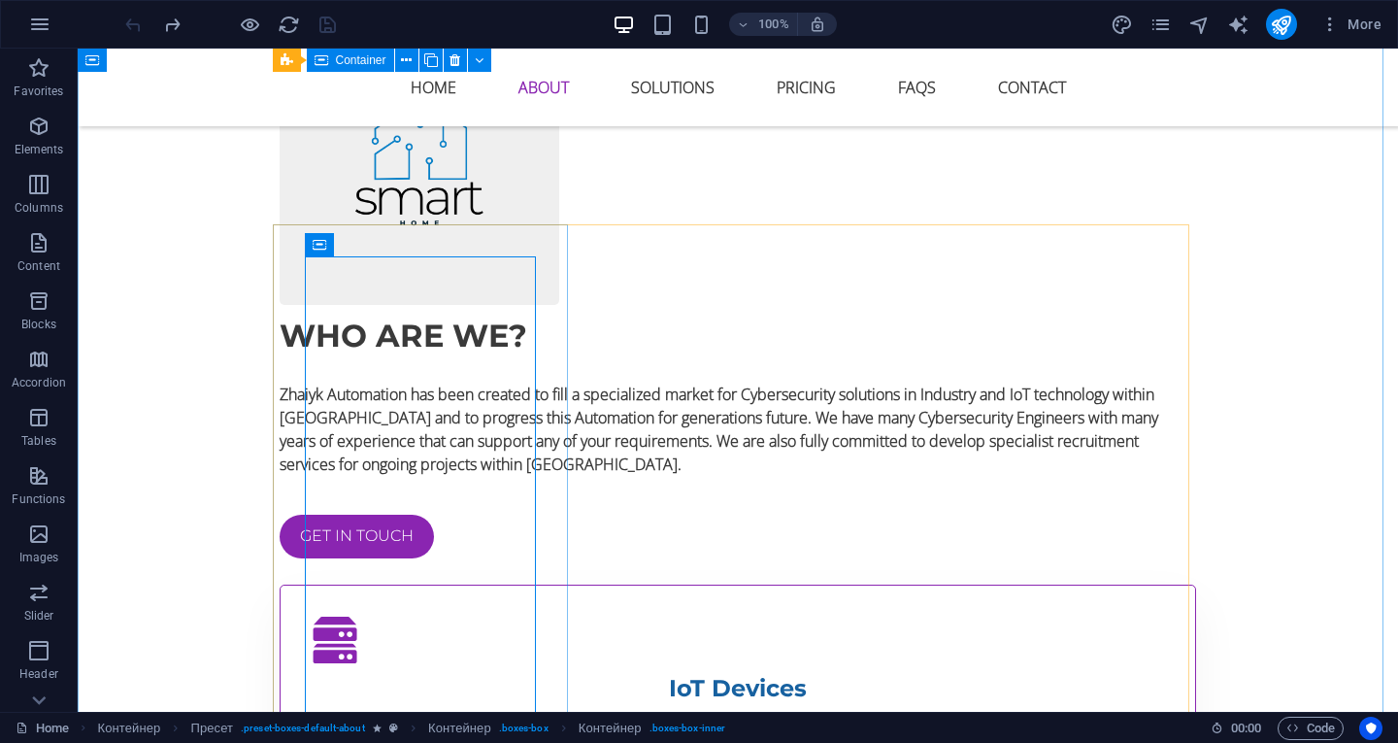
scroll to position [1319, 0]
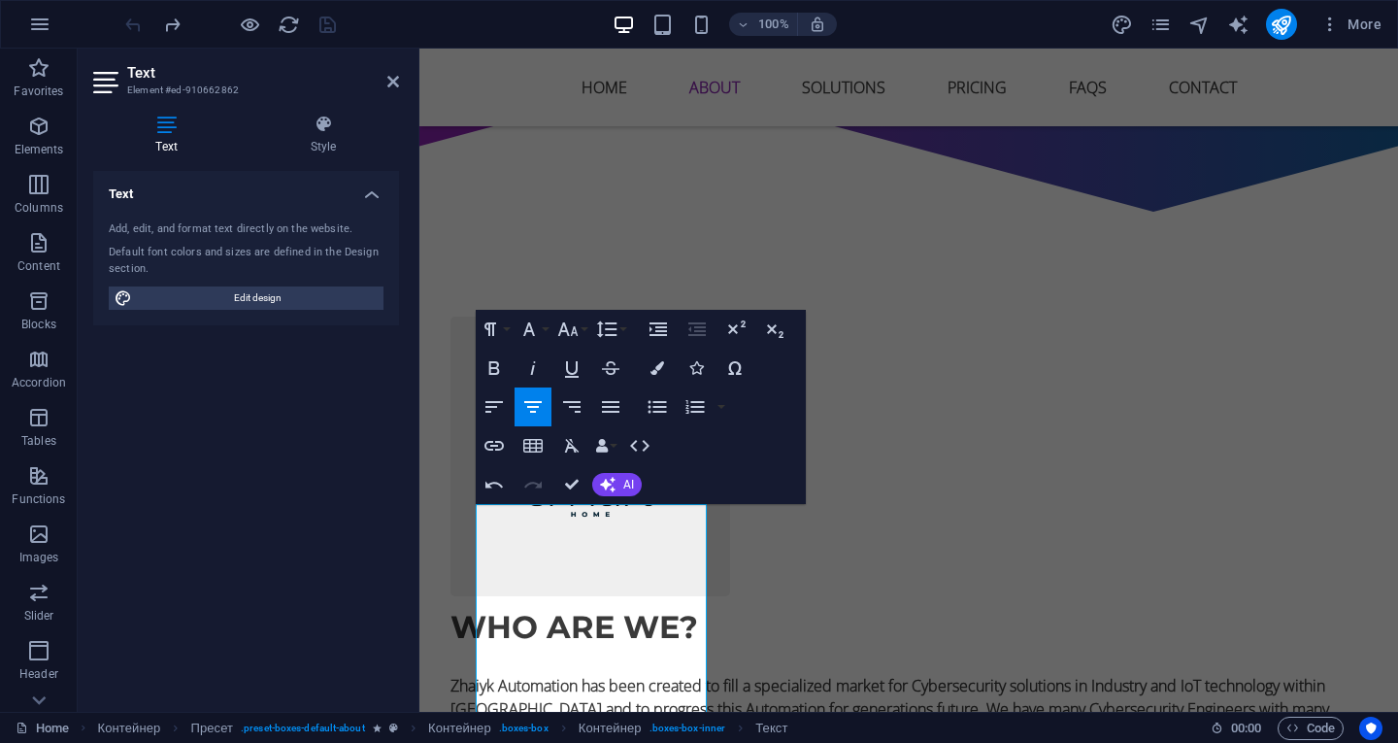
scroll to position [1163, 0]
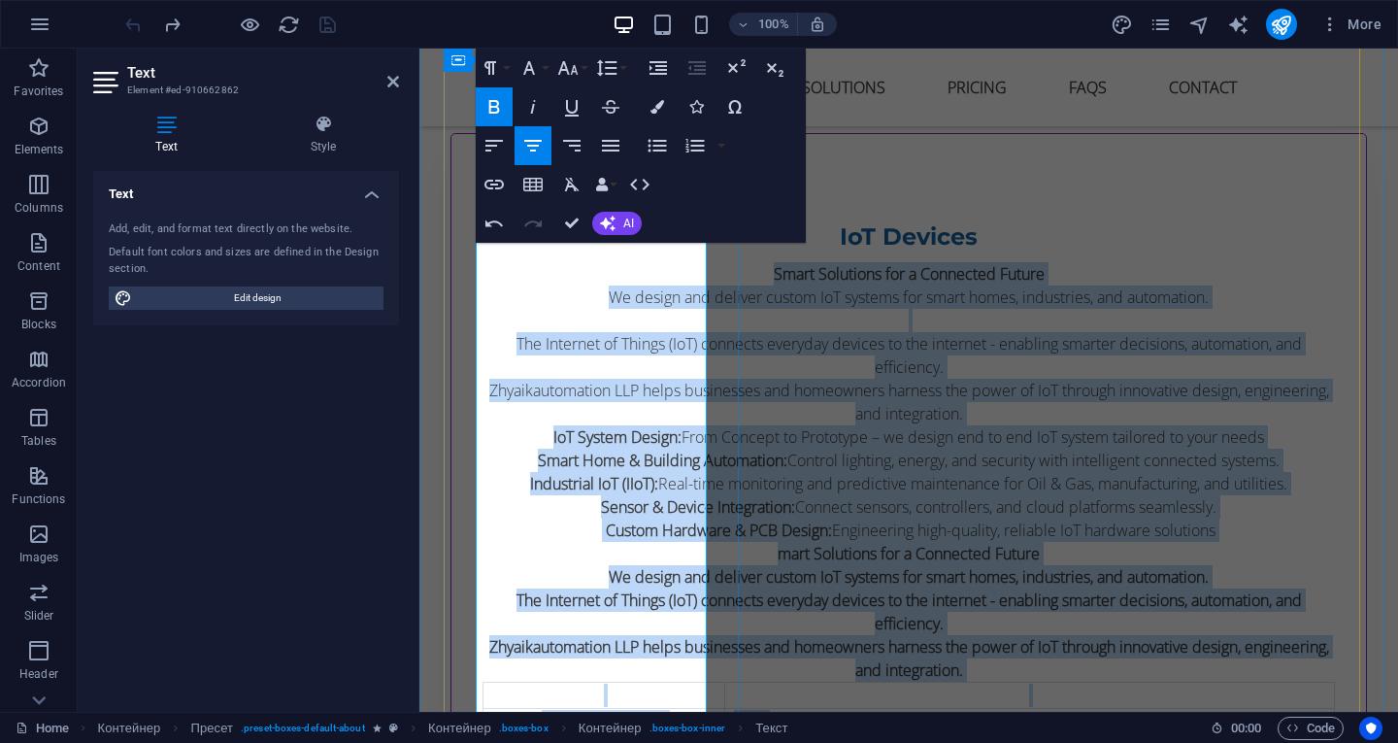
scroll to position [2175, 0]
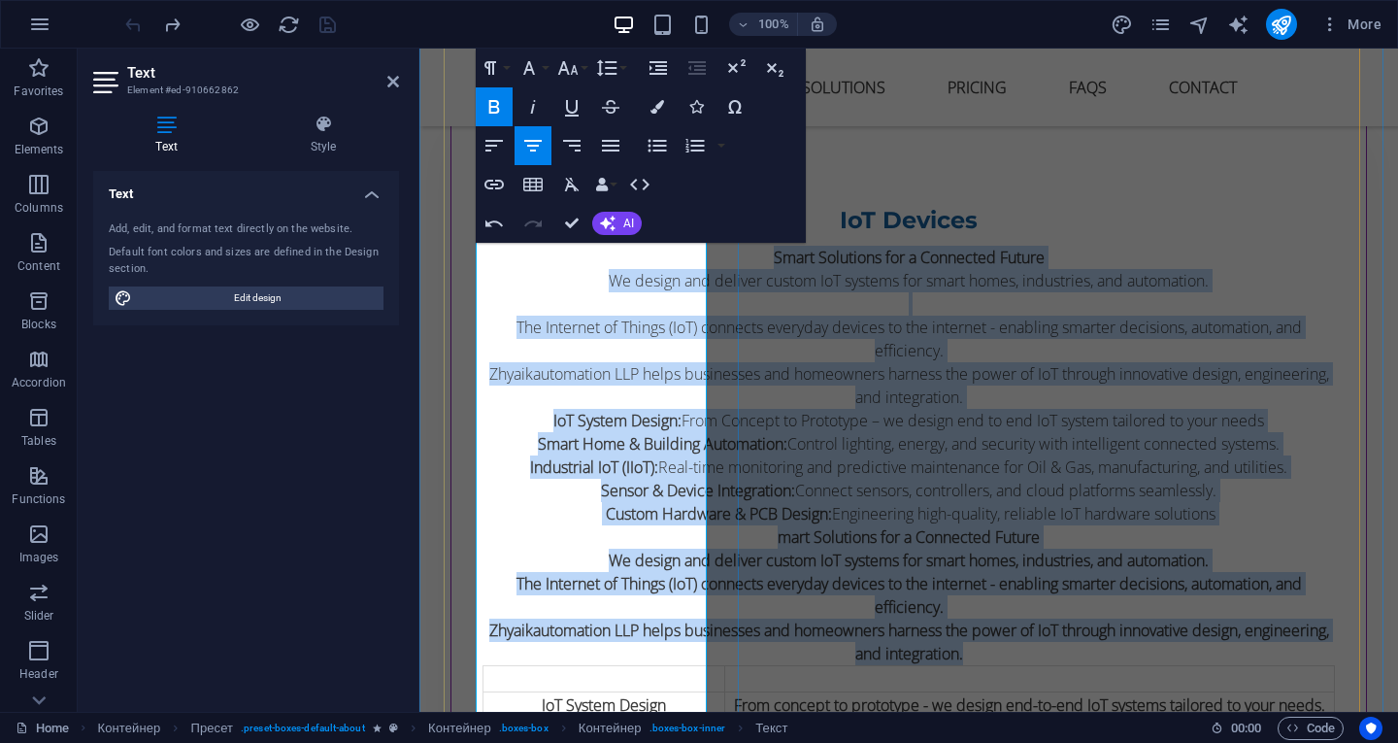
drag, startPoint x: 479, startPoint y: 514, endPoint x: 698, endPoint y: 625, distance: 246.2
click at [698, 625] on div "​ Smart Solutions for a Connected Future We design and deliver custom IoT syste…" at bounding box center [909, 581] width 853 height 671
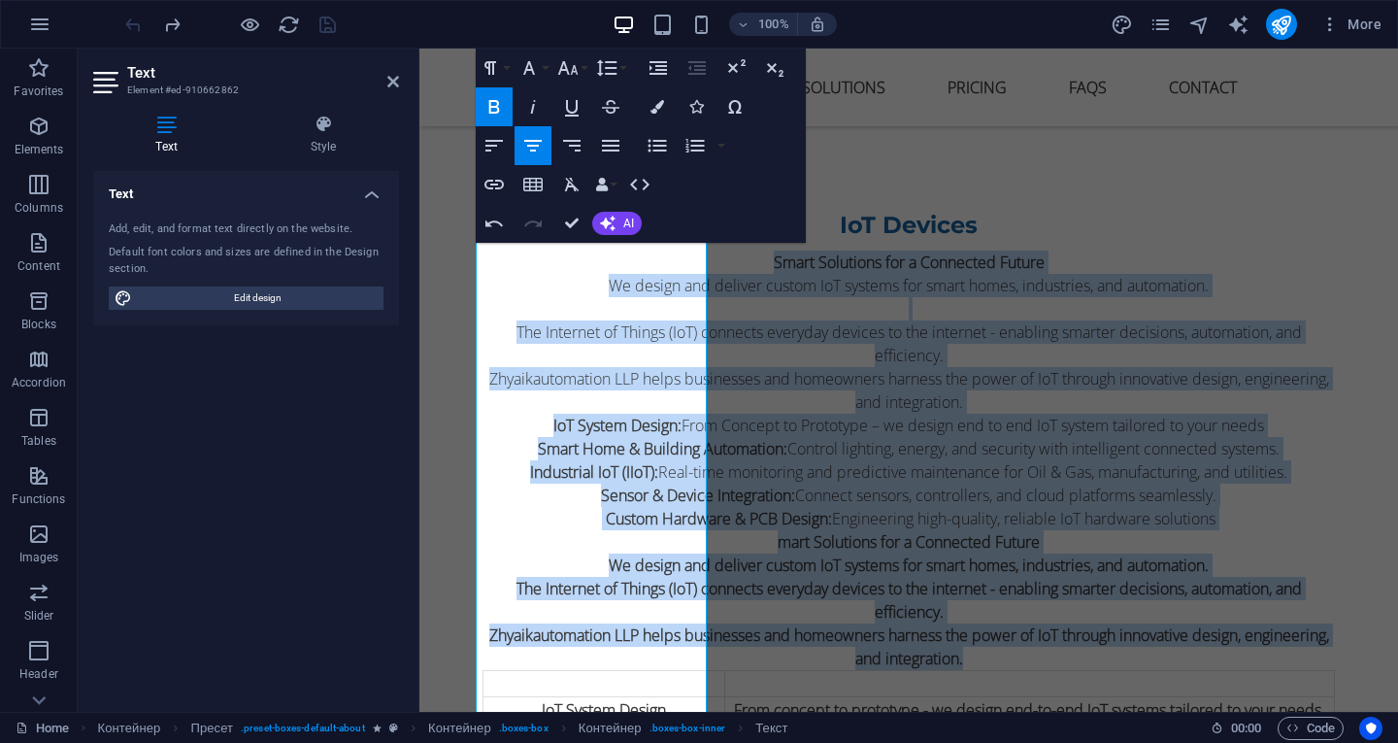
click at [503, 103] on icon "button" at bounding box center [494, 106] width 23 height 23
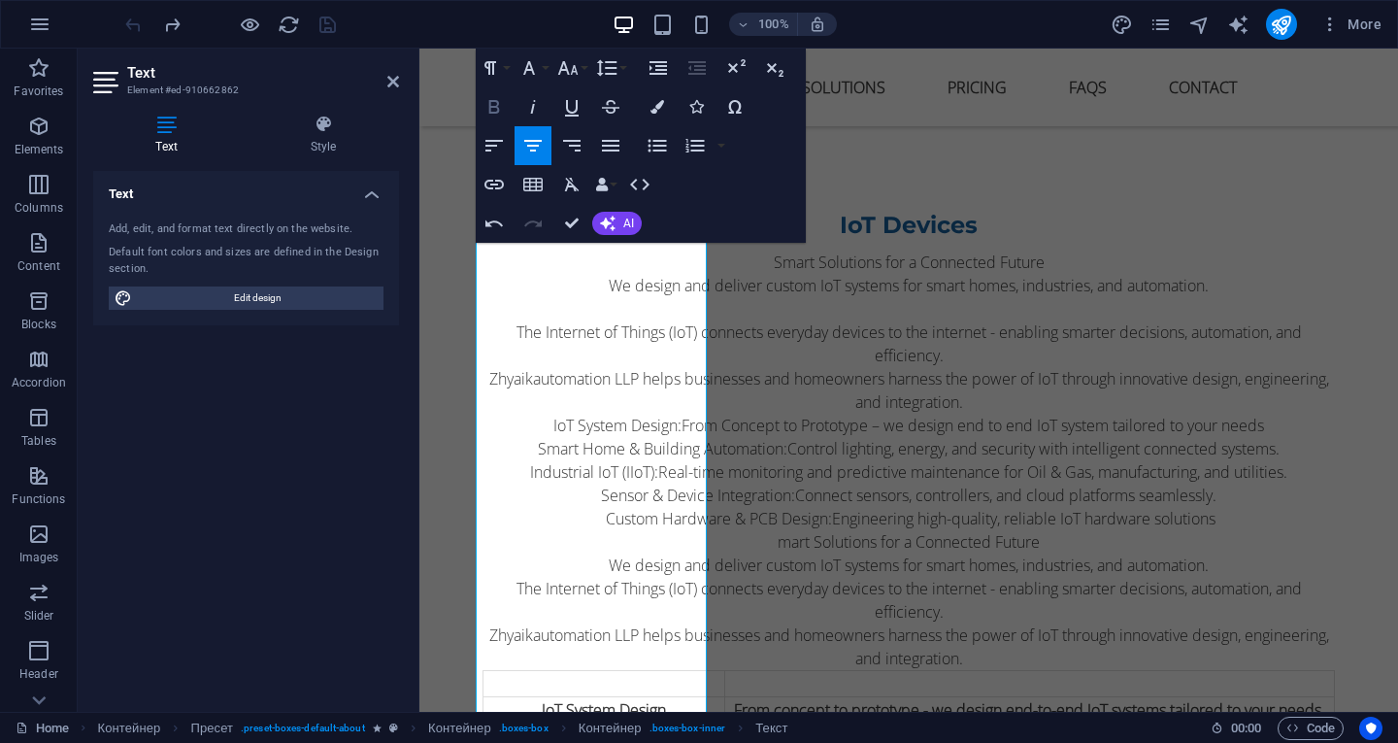
click at [492, 112] on icon "button" at bounding box center [493, 107] width 11 height 14
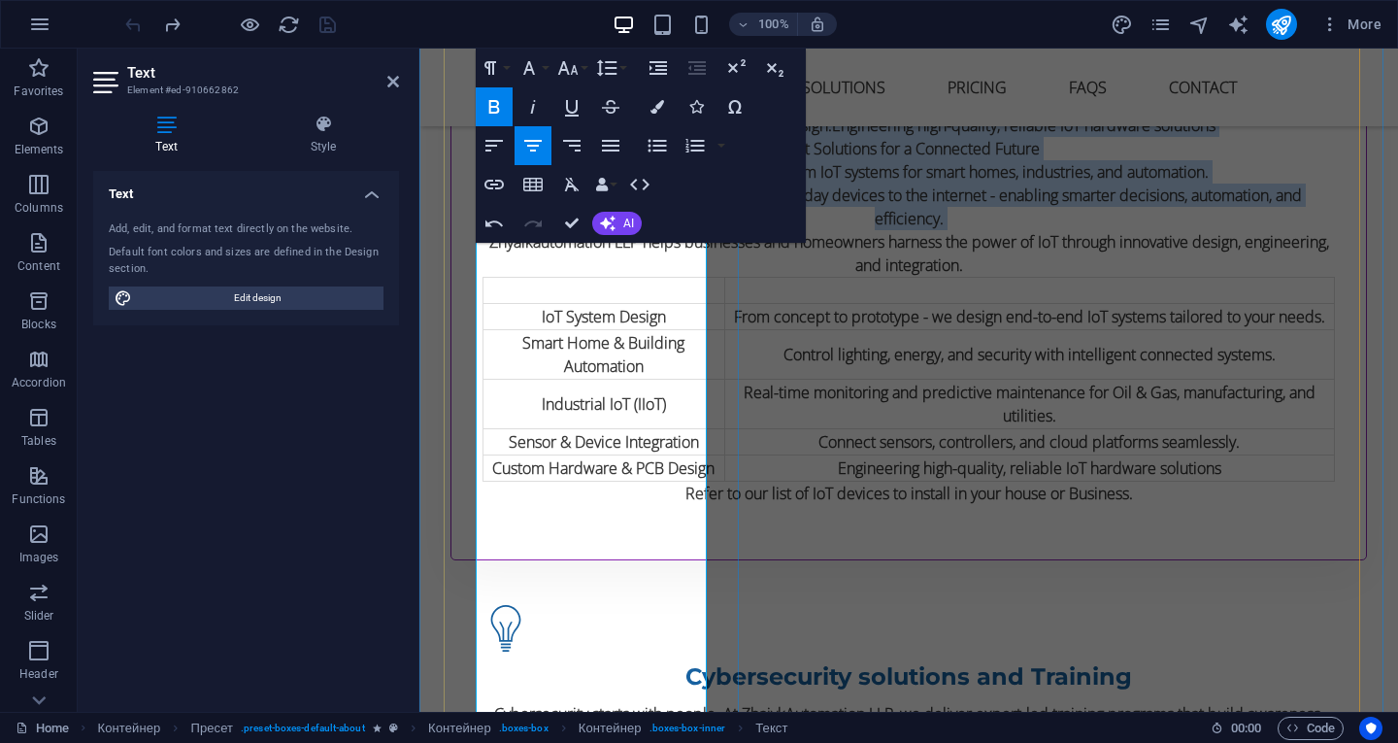
scroll to position [2369, 0]
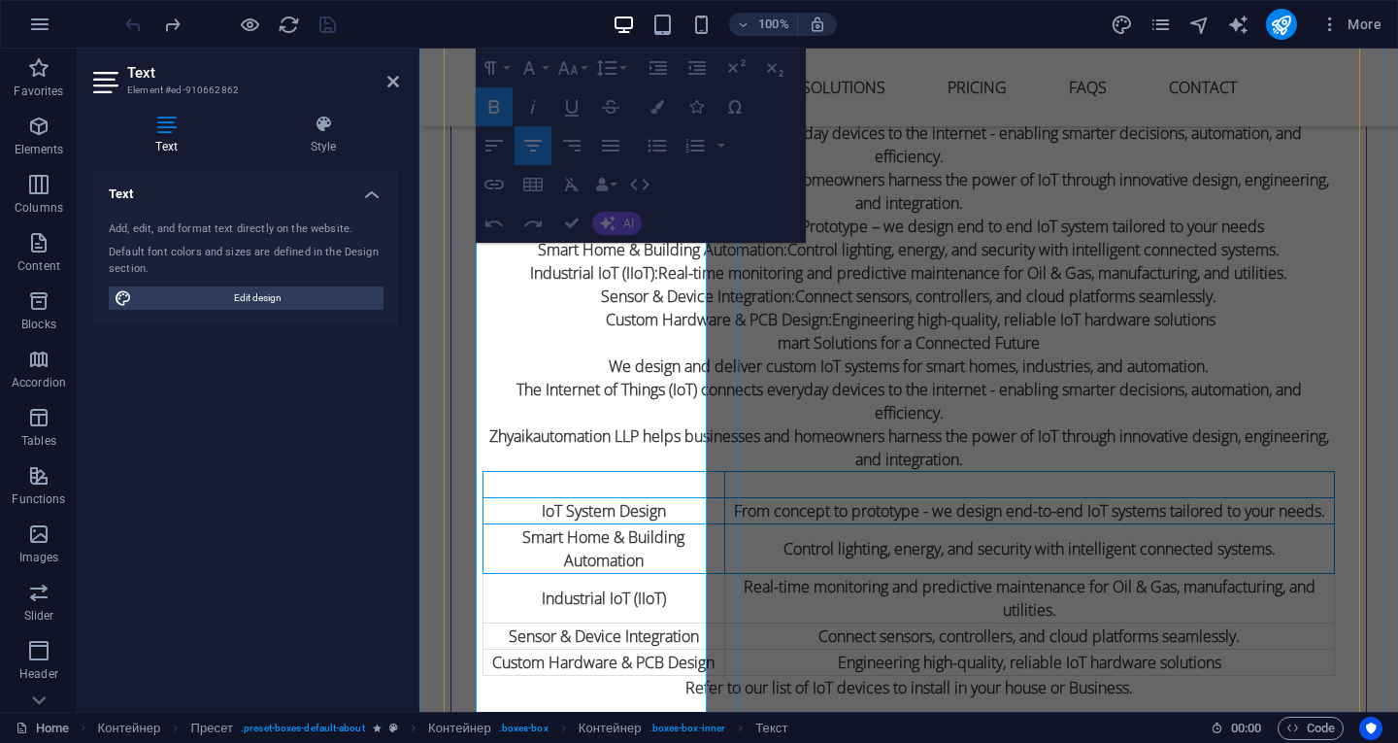
drag, startPoint x: 510, startPoint y: 463, endPoint x: 631, endPoint y: 649, distance: 221.6
click at [631, 649] on table "IoT System Design From concept to prototype - we design end-to-end IoT systems …" at bounding box center [909, 573] width 853 height 205
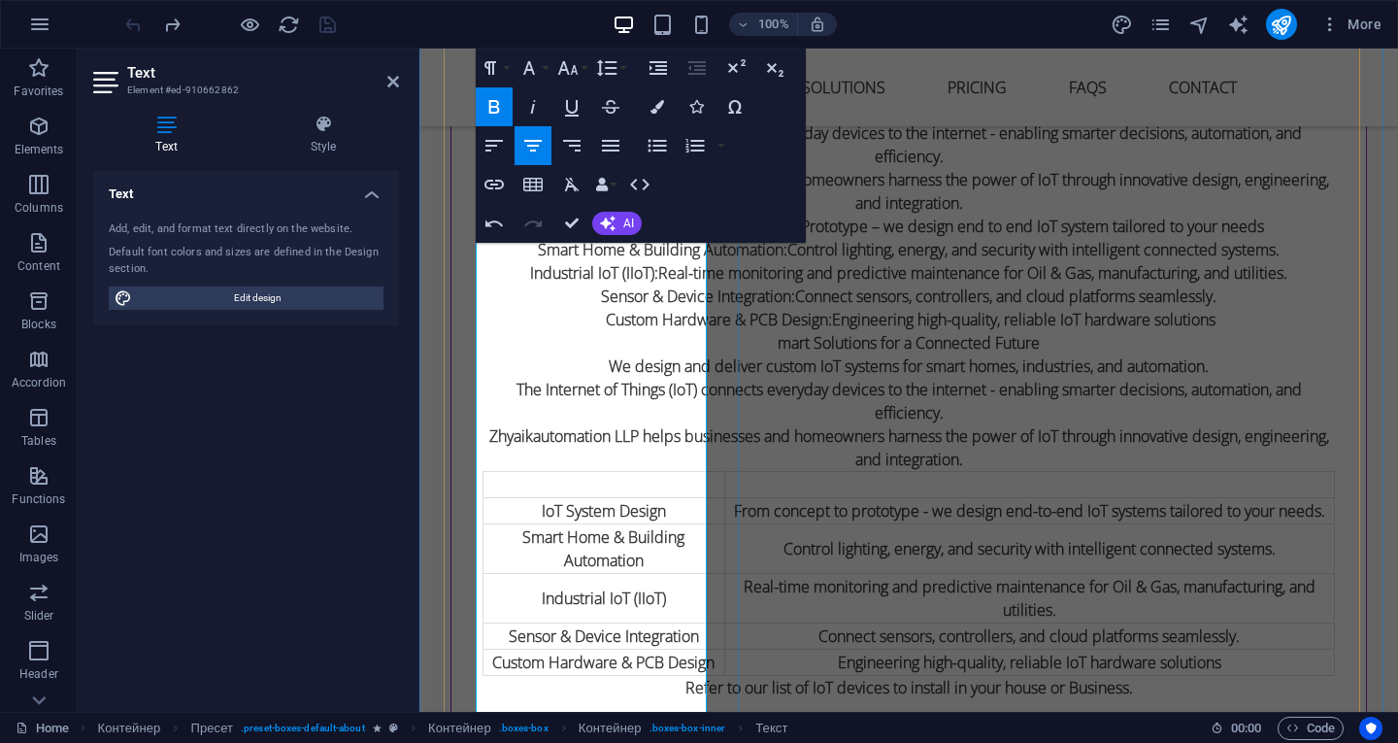
drag, startPoint x: 552, startPoint y: 477, endPoint x: 586, endPoint y: 587, distance: 116.1
click at [726, 522] on p "From concept to prototype - we design end-to-end IoT systems tailored to your n…" at bounding box center [1029, 510] width 607 height 23
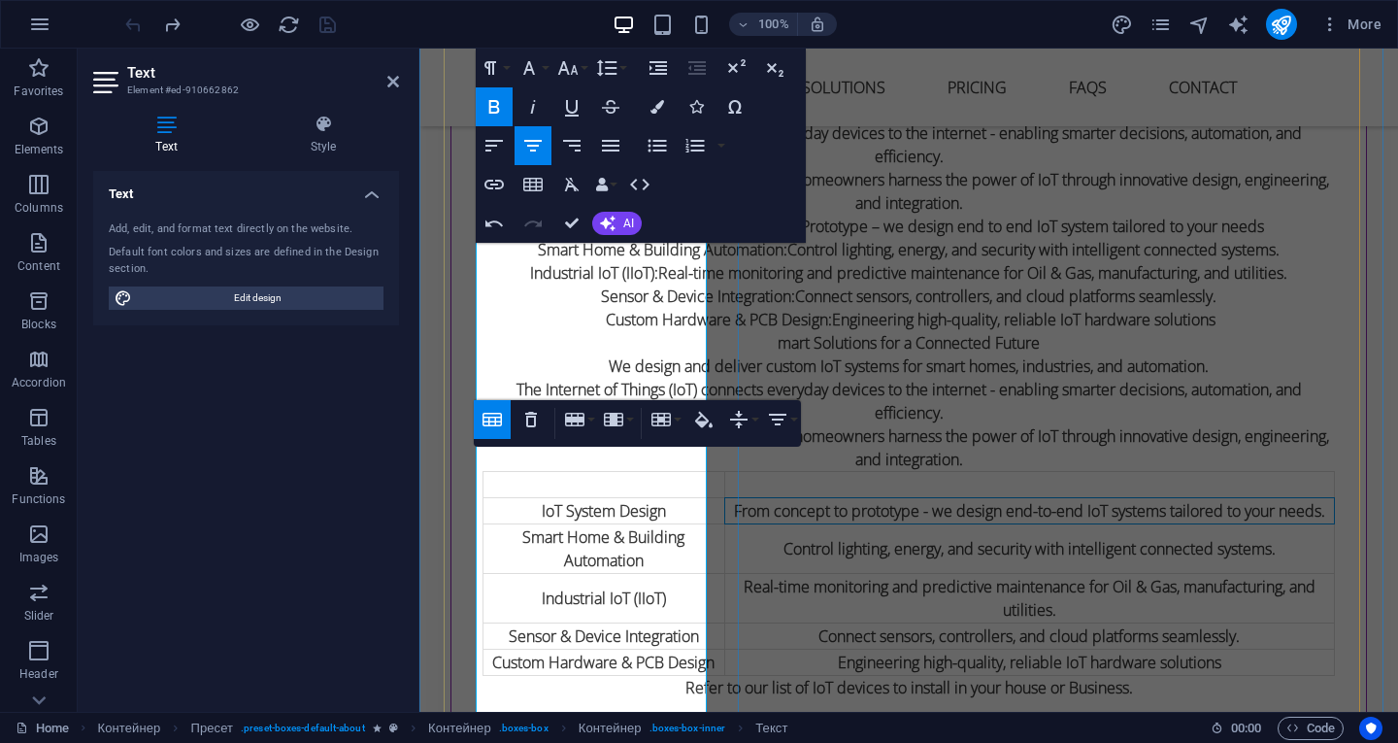
click at [551, 509] on td "IoT System Design" at bounding box center [605, 510] width 242 height 26
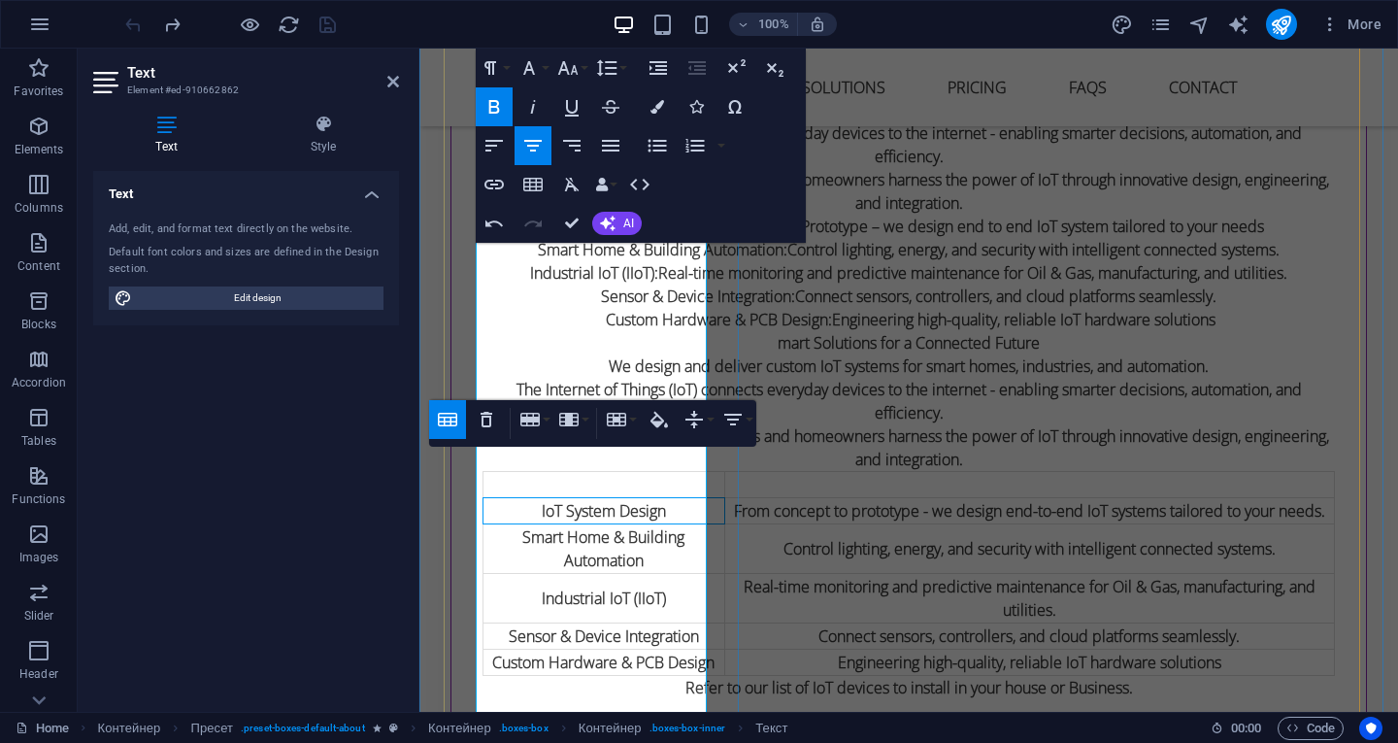
click at [531, 497] on td "IoT System Design" at bounding box center [605, 510] width 242 height 26
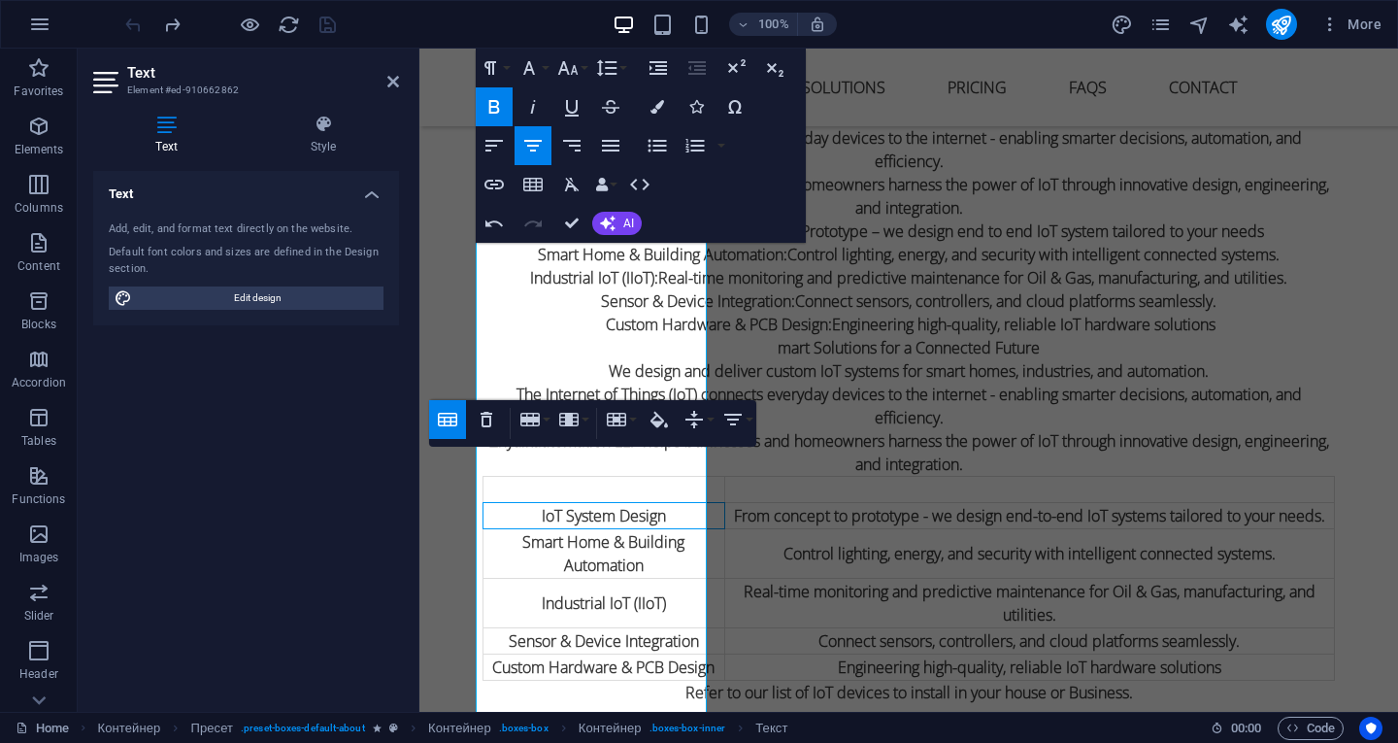
click at [445, 415] on icon "button" at bounding box center [447, 419] width 23 height 23
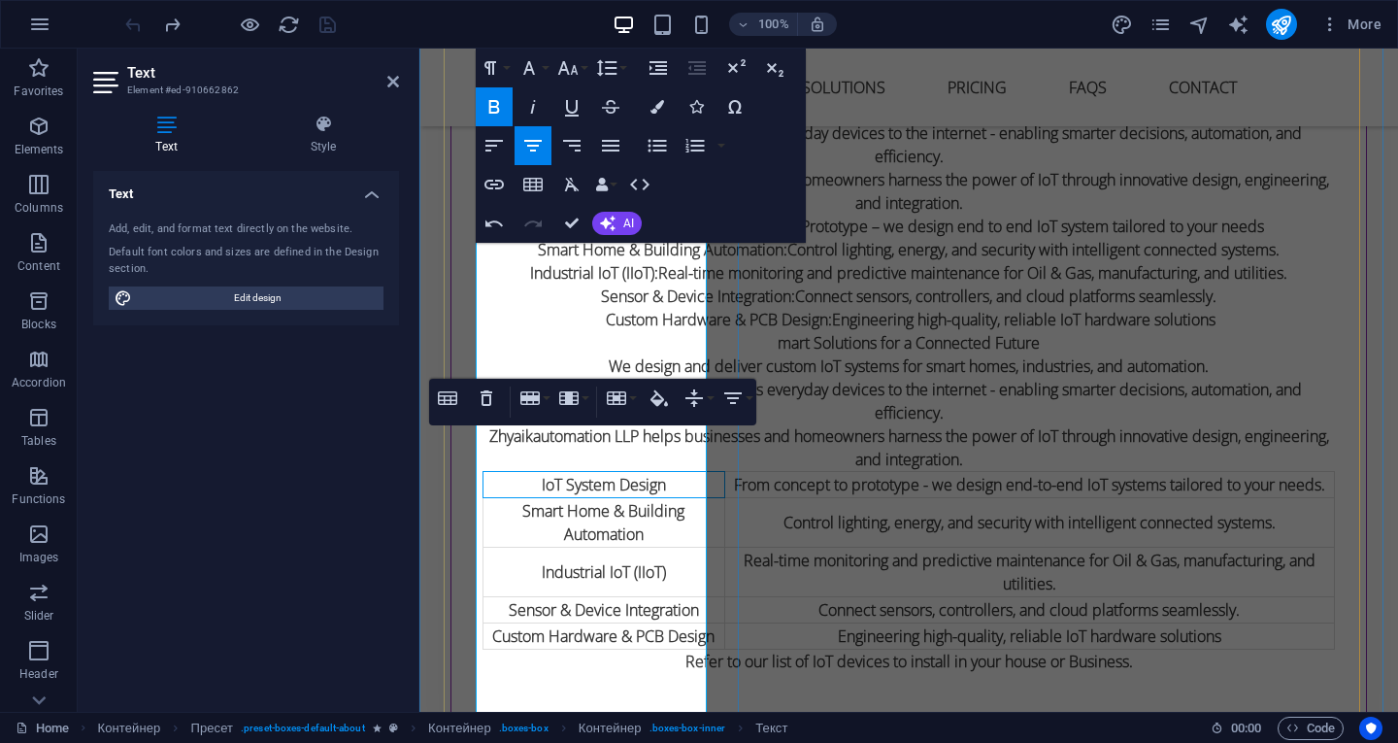
click at [734, 495] on font "From concept to prototype - we design end-to-end IoT systems tailored to your n…" at bounding box center [1029, 484] width 591 height 21
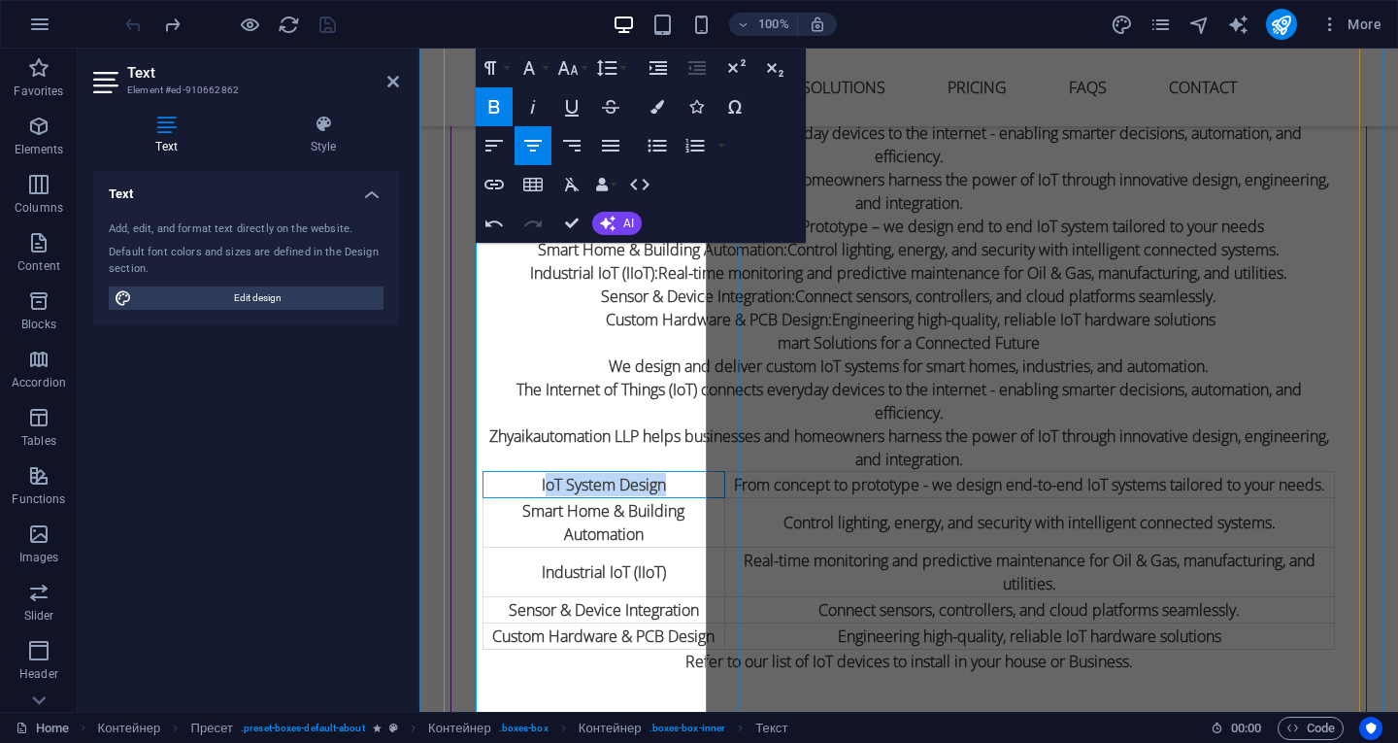
drag, startPoint x: 486, startPoint y: 497, endPoint x: 551, endPoint y: 536, distance: 74.9
click at [551, 497] on td "IoT System Design" at bounding box center [605, 484] width 242 height 26
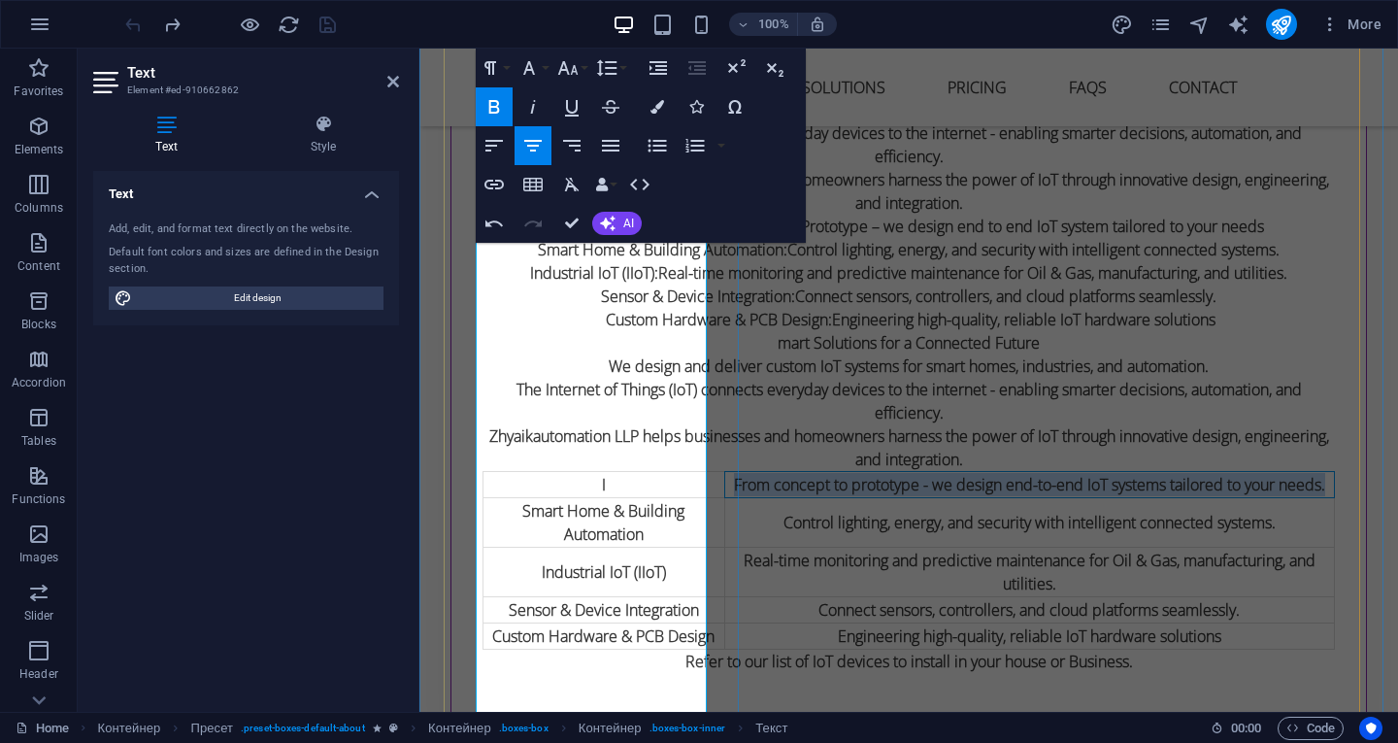
drag, startPoint x: 581, startPoint y: 450, endPoint x: 668, endPoint y: 568, distance: 147.2
click at [726, 496] on p "From concept to prototype - we design end-to-end IoT systems tailored to your n…" at bounding box center [1029, 484] width 607 height 23
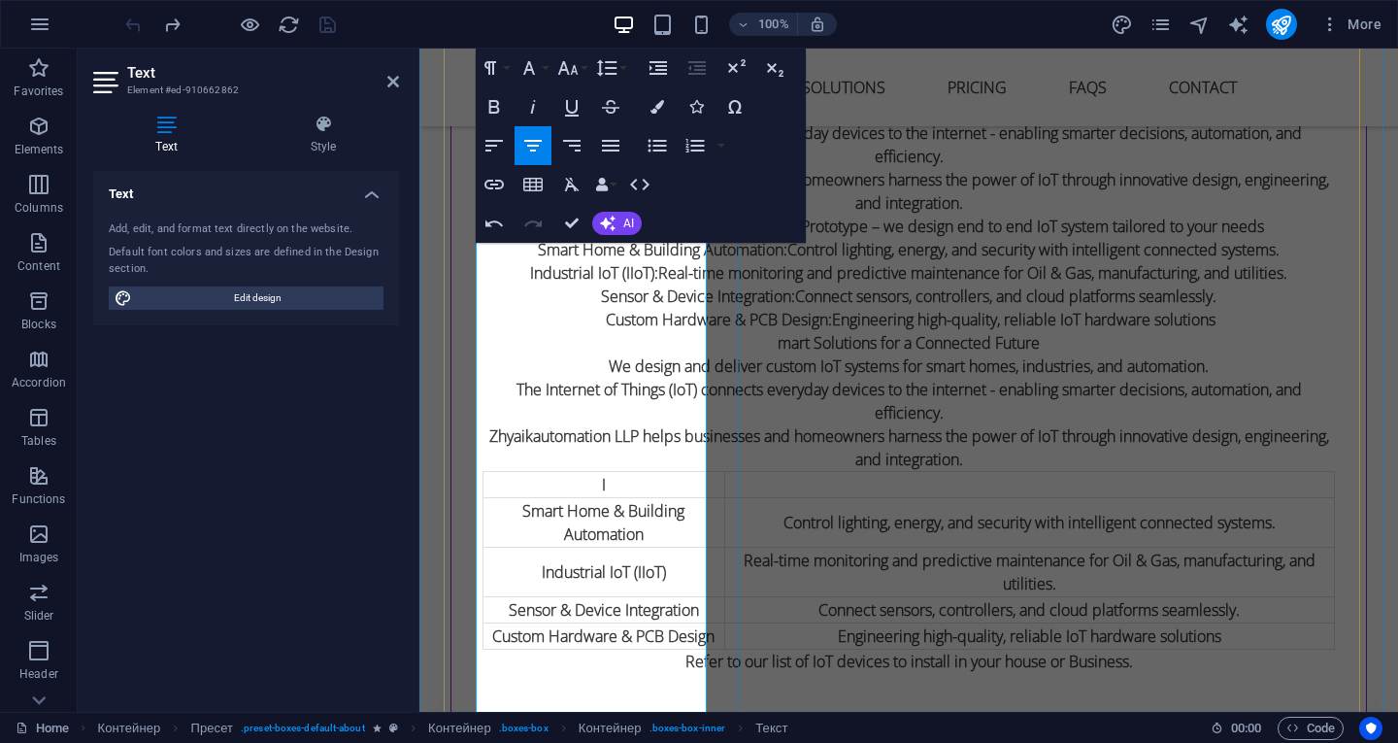
click at [519, 473] on p "I" at bounding box center [604, 484] width 239 height 23
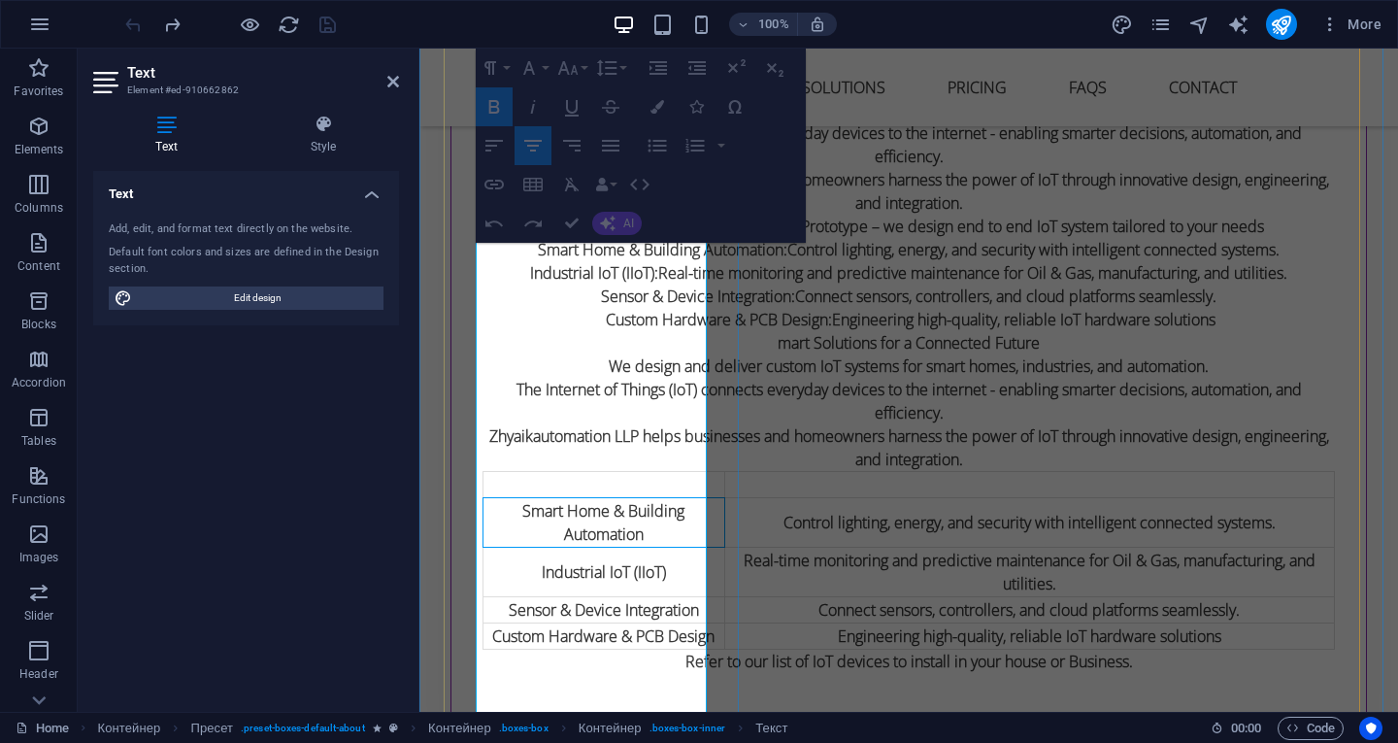
drag, startPoint x: 481, startPoint y: 498, endPoint x: 559, endPoint y: 539, distance: 88.6
click at [555, 547] on td "Smart Home & Building Automation" at bounding box center [605, 522] width 242 height 50
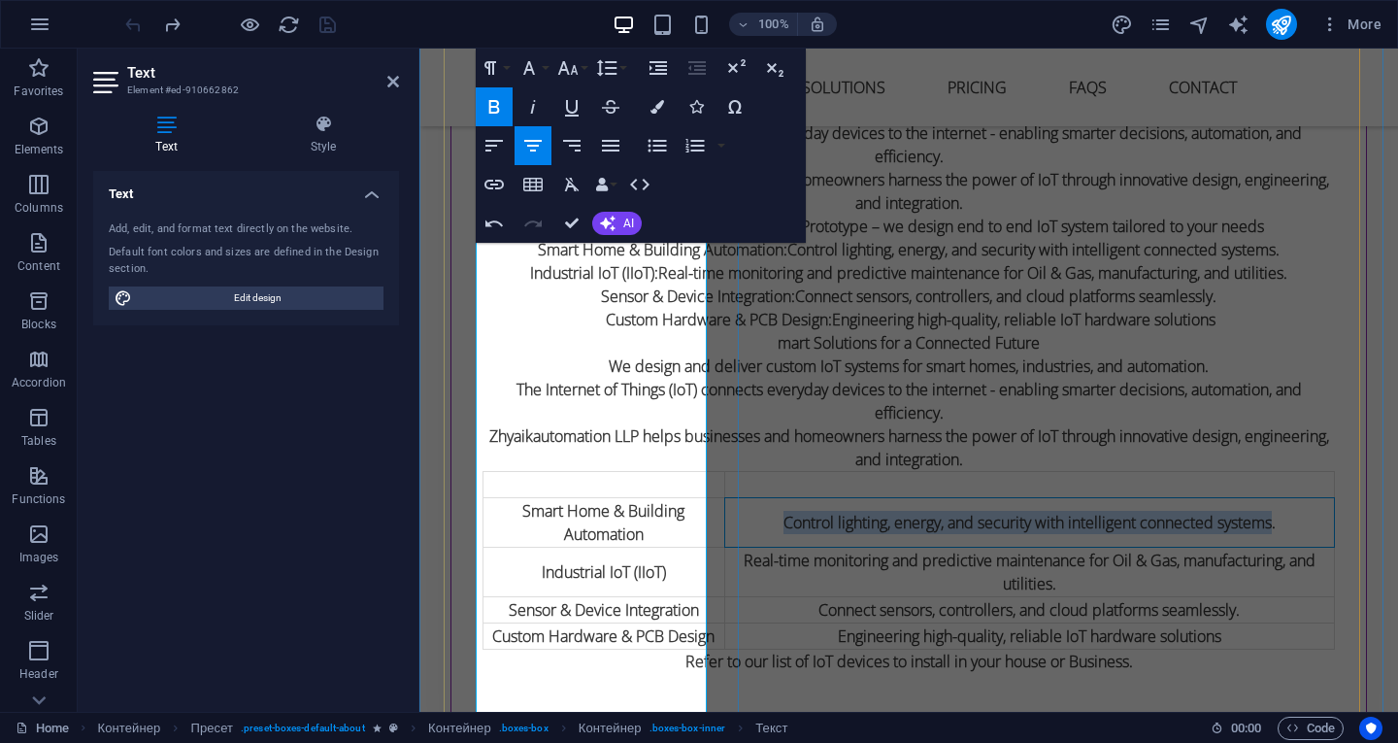
drag, startPoint x: 579, startPoint y: 482, endPoint x: 664, endPoint y: 587, distance: 136.0
click at [726, 534] on p "Control lighting, energy, and security with intelligent connected systems." at bounding box center [1029, 522] width 607 height 23
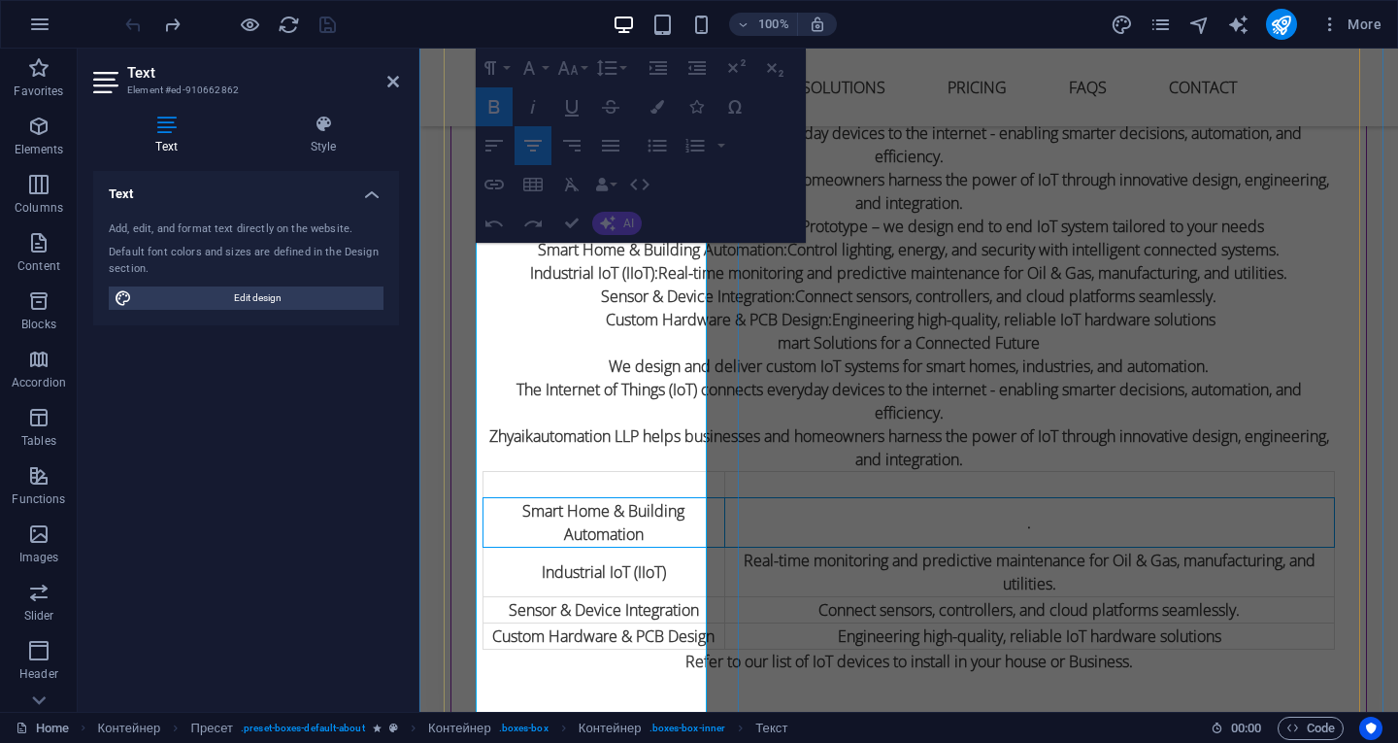
drag, startPoint x: 483, startPoint y: 480, endPoint x: 569, endPoint y: 528, distance: 99.1
click at [569, 528] on tr "Smart Home & Building Automation ." at bounding box center [910, 522] width 852 height 50
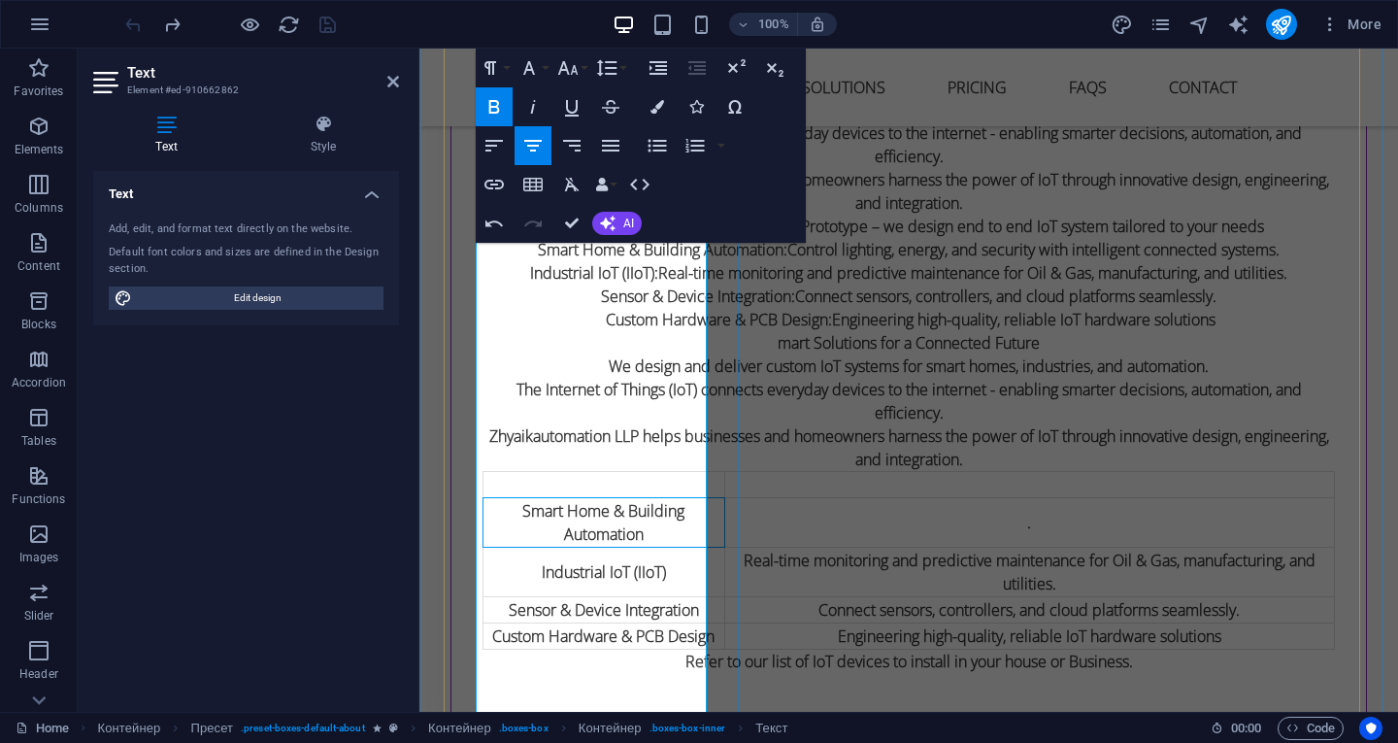
click at [568, 530] on div "Smart Solutions for a Connected Future We design and deliver custom IoT systems…" at bounding box center [909, 373] width 853 height 645
drag, startPoint x: 479, startPoint y: 481, endPoint x: 562, endPoint y: 526, distance: 95.2
click at [562, 526] on font "Smart Home & Building Automation" at bounding box center [603, 522] width 162 height 45
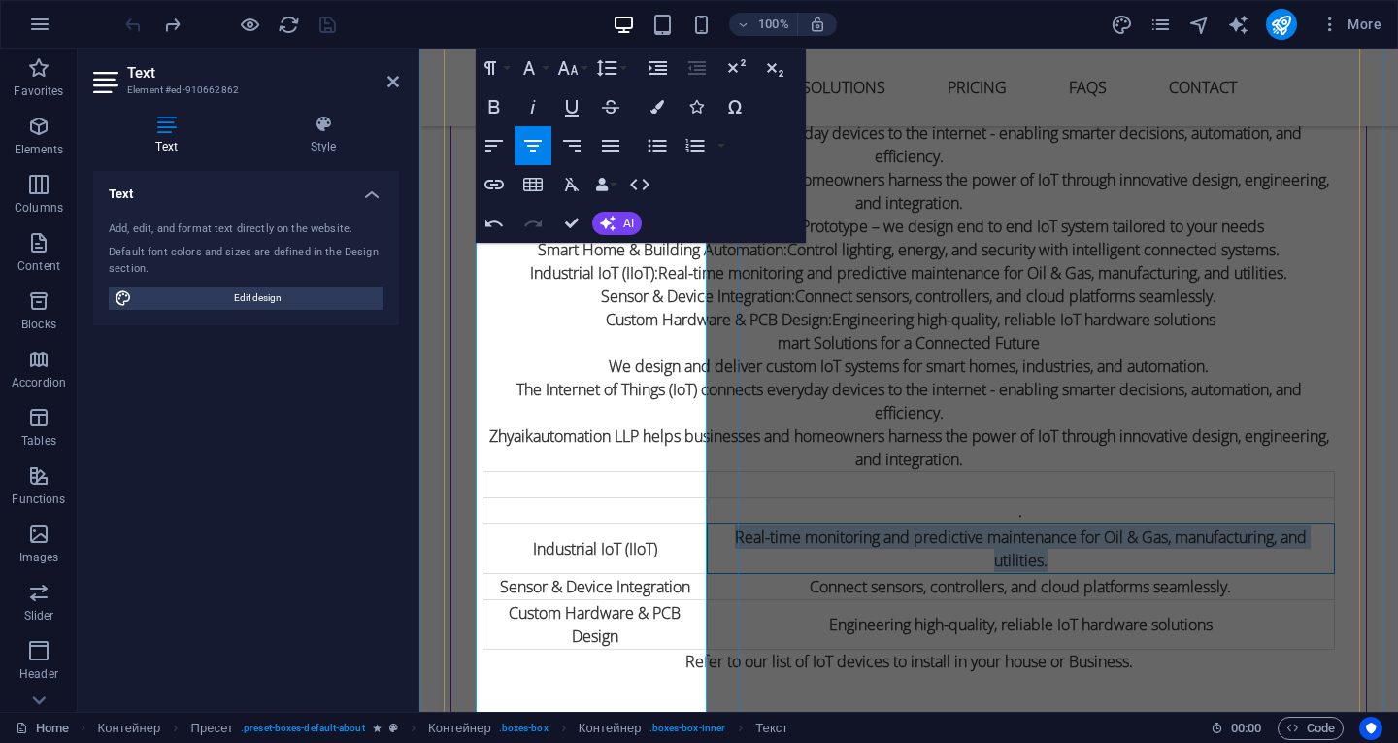
drag, startPoint x: 599, startPoint y: 501, endPoint x: 678, endPoint y: 652, distance: 170.7
click at [709, 572] on p "Real-time monitoring and predictive maintenance for Oil & Gas, manufacturing, a…" at bounding box center [1021, 548] width 624 height 47
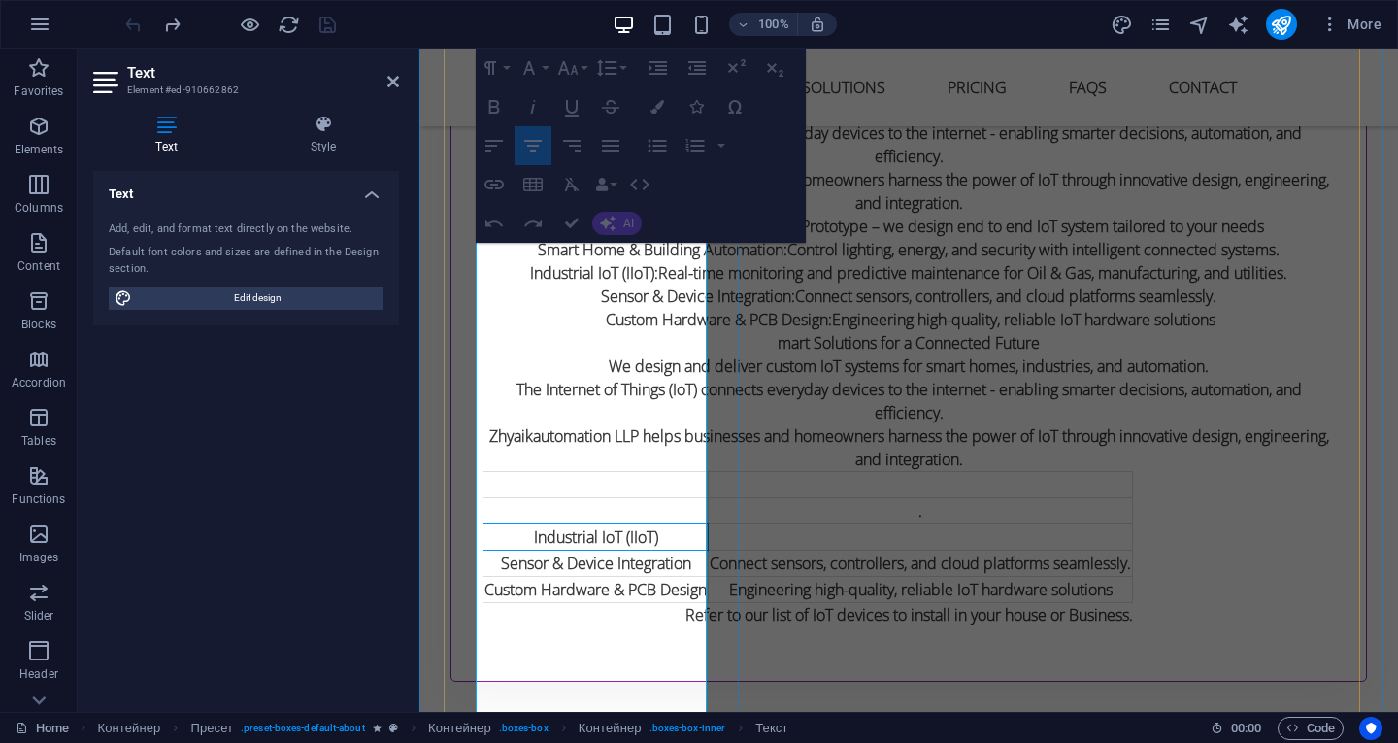
drag, startPoint x: 482, startPoint y: 503, endPoint x: 484, endPoint y: 515, distance: 11.8
click at [550, 530] on p "Industrial IoT (IIoT)" at bounding box center [596, 536] width 222 height 23
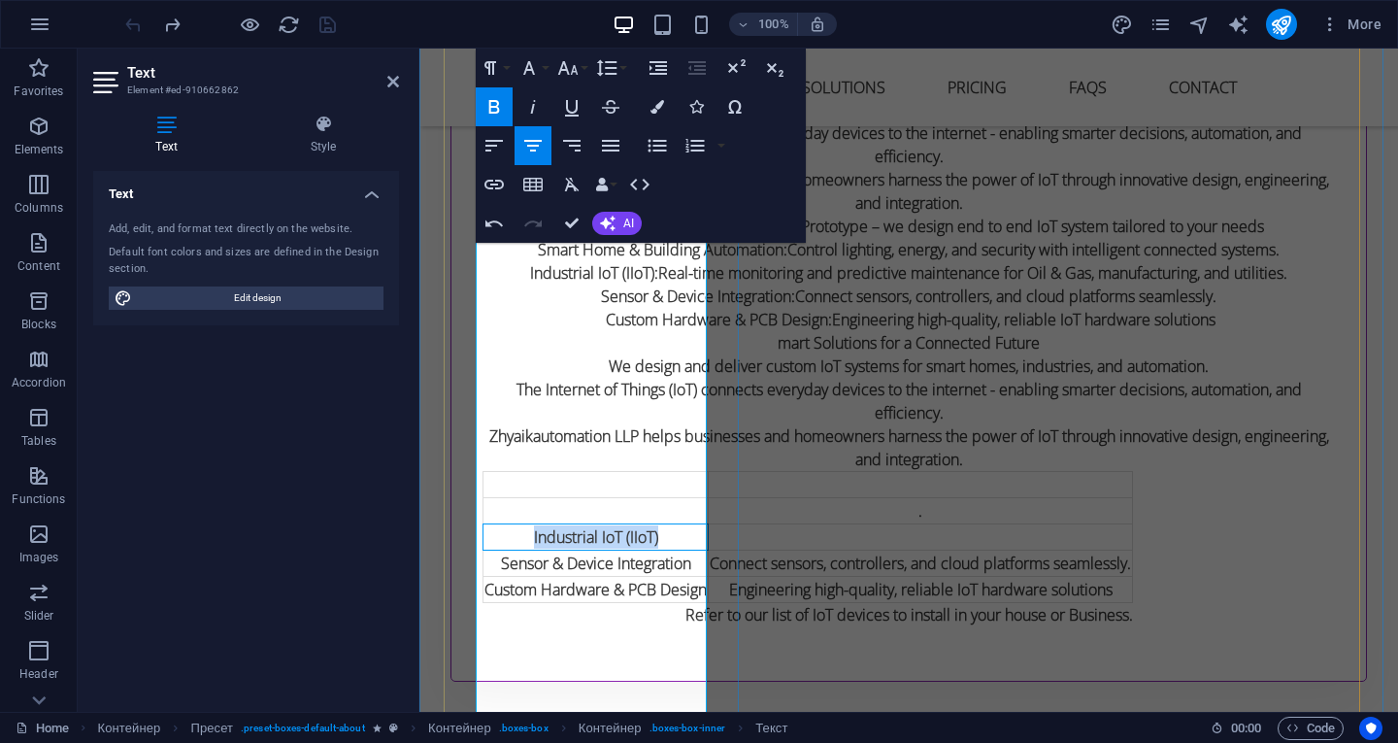
drag, startPoint x: 480, startPoint y: 512, endPoint x: 543, endPoint y: 537, distance: 68.0
click at [543, 537] on p "Industrial IoT (IIoT)" at bounding box center [596, 536] width 222 height 23
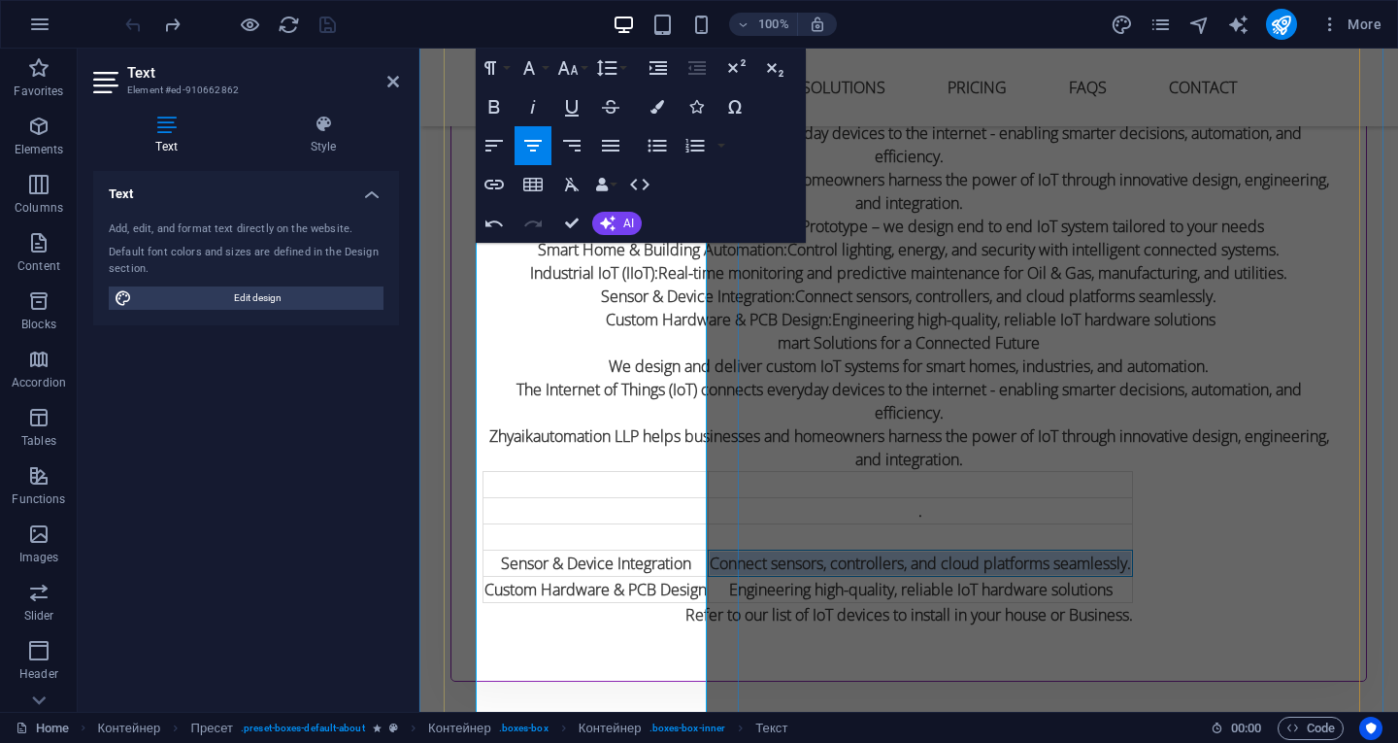
drag, startPoint x: 578, startPoint y: 533, endPoint x: 682, endPoint y: 601, distance: 124.2
click at [710, 575] on p "Connect sensors, controllers, and cloud platforms seamlessly." at bounding box center [920, 563] width 421 height 23
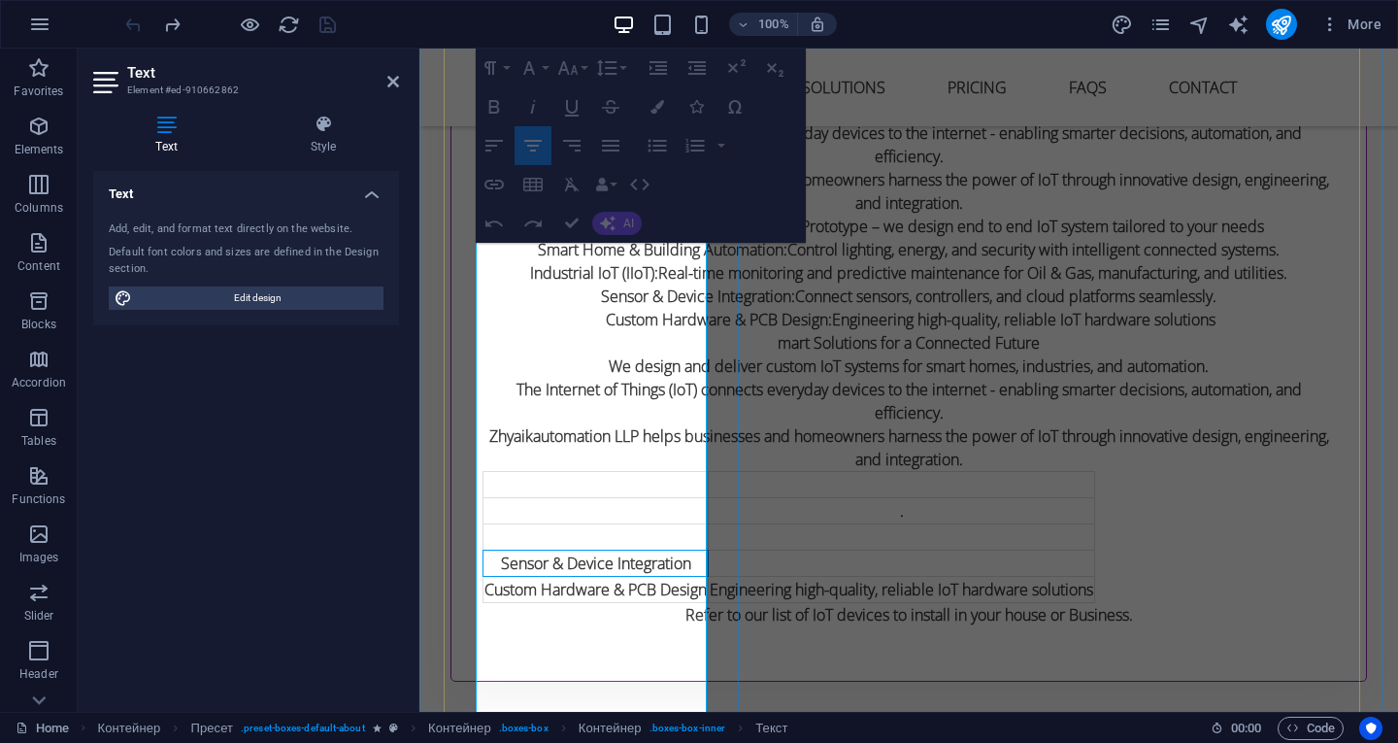
drag, startPoint x: 492, startPoint y: 527, endPoint x: 572, endPoint y: 572, distance: 91.3
click at [572, 572] on p "Sensor & Device Integration" at bounding box center [596, 563] width 222 height 23
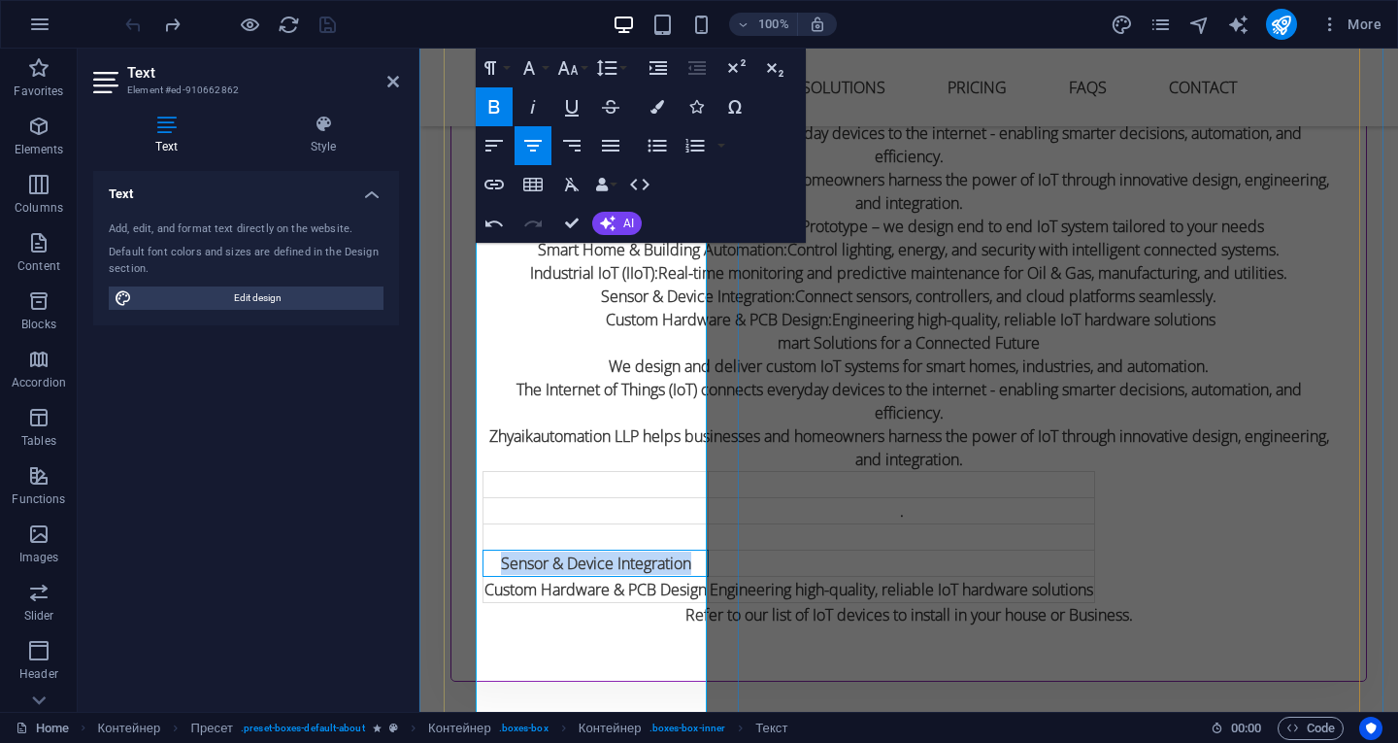
drag, startPoint x: 493, startPoint y: 526, endPoint x: 572, endPoint y: 572, distance: 90.9
click at [572, 572] on p "Sensor & Device Integration" at bounding box center [596, 563] width 222 height 23
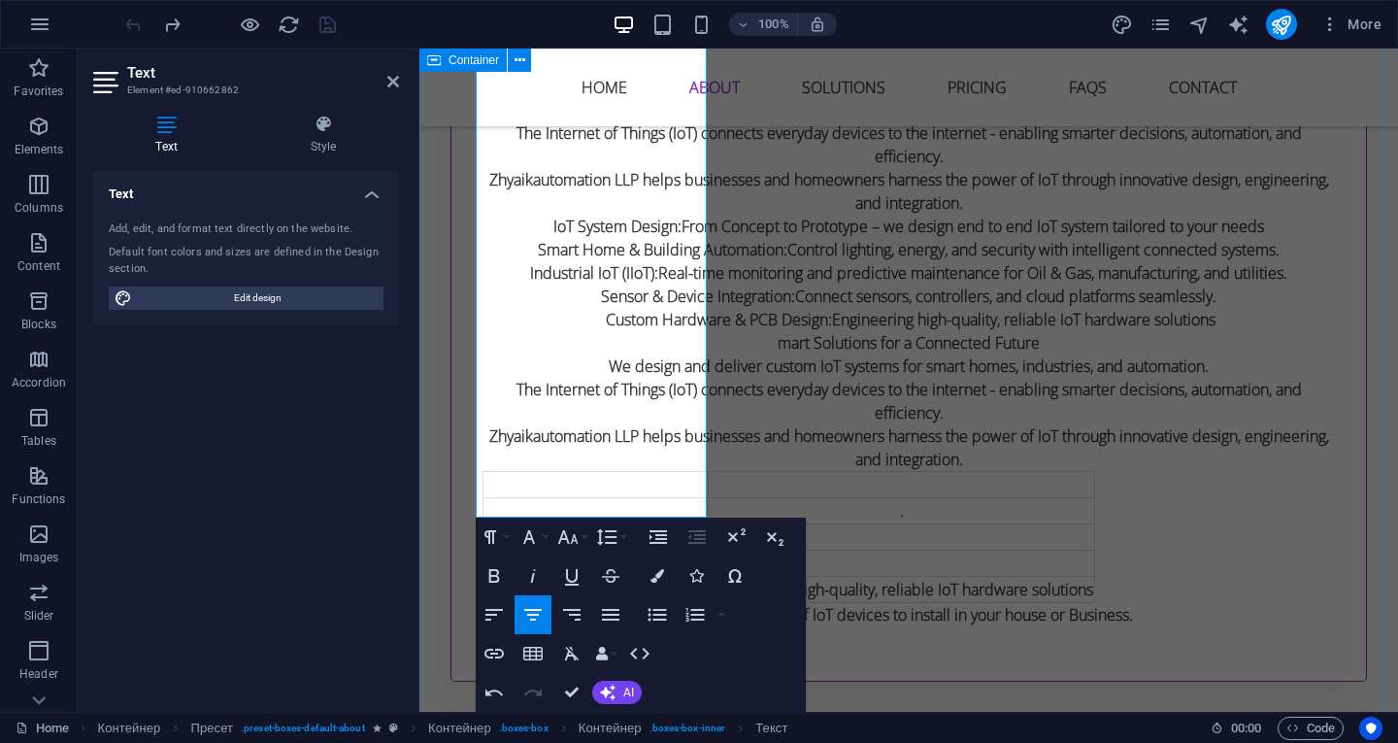
scroll to position [2563, 0]
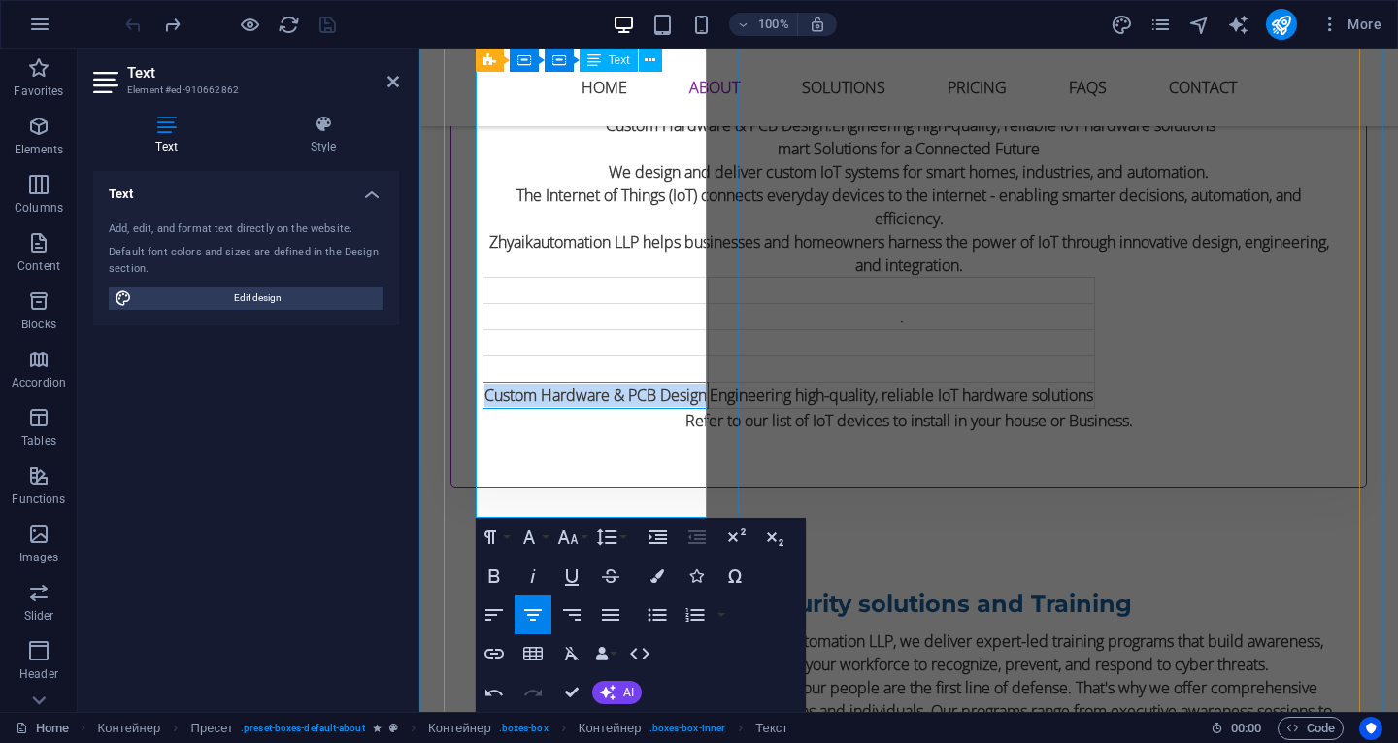
drag, startPoint x: 490, startPoint y: 371, endPoint x: 563, endPoint y: 417, distance: 85.9
click at [563, 407] on p "Custom Hardware & PCB Design" at bounding box center [596, 395] width 222 height 23
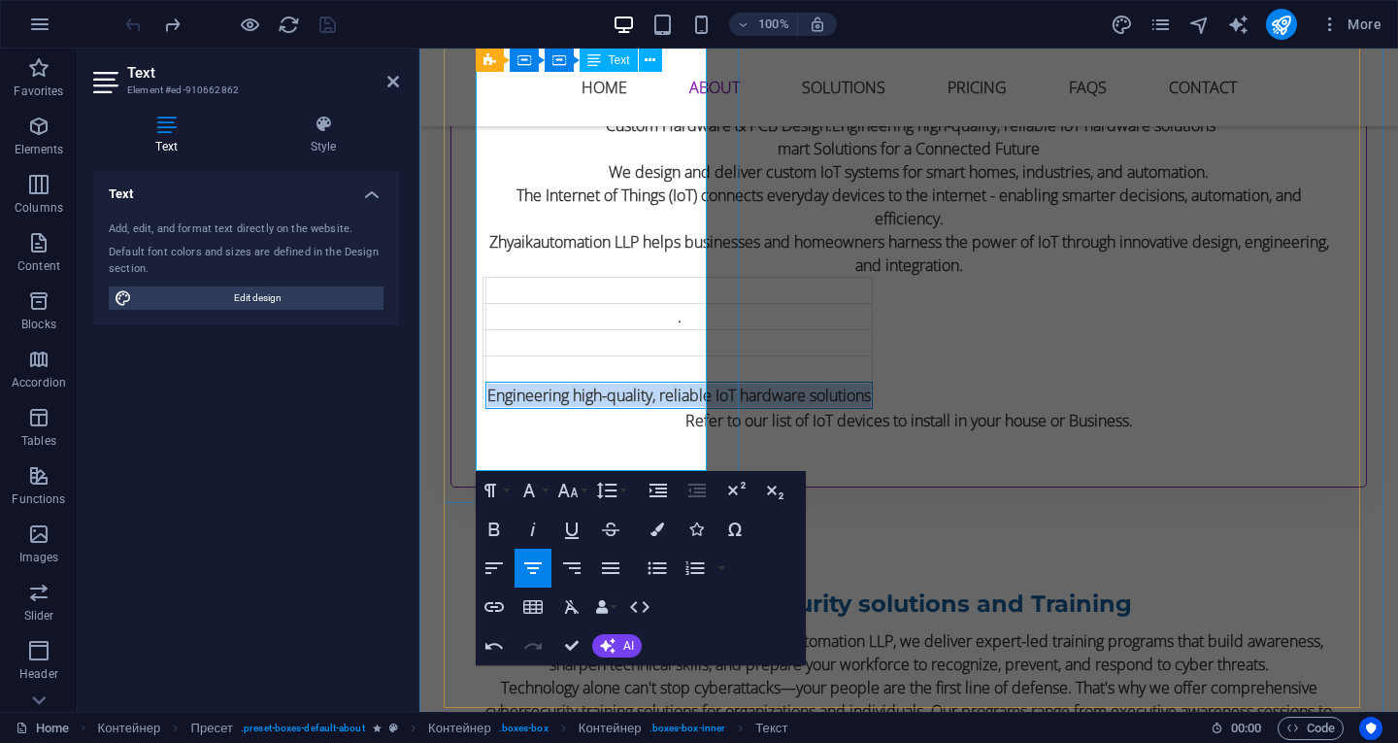
drag, startPoint x: 504, startPoint y: 366, endPoint x: 699, endPoint y: 380, distance: 195.6
click at [699, 384] on p "Engineering high-quality, reliable IoT hardware solutions" at bounding box center [679, 395] width 384 height 23
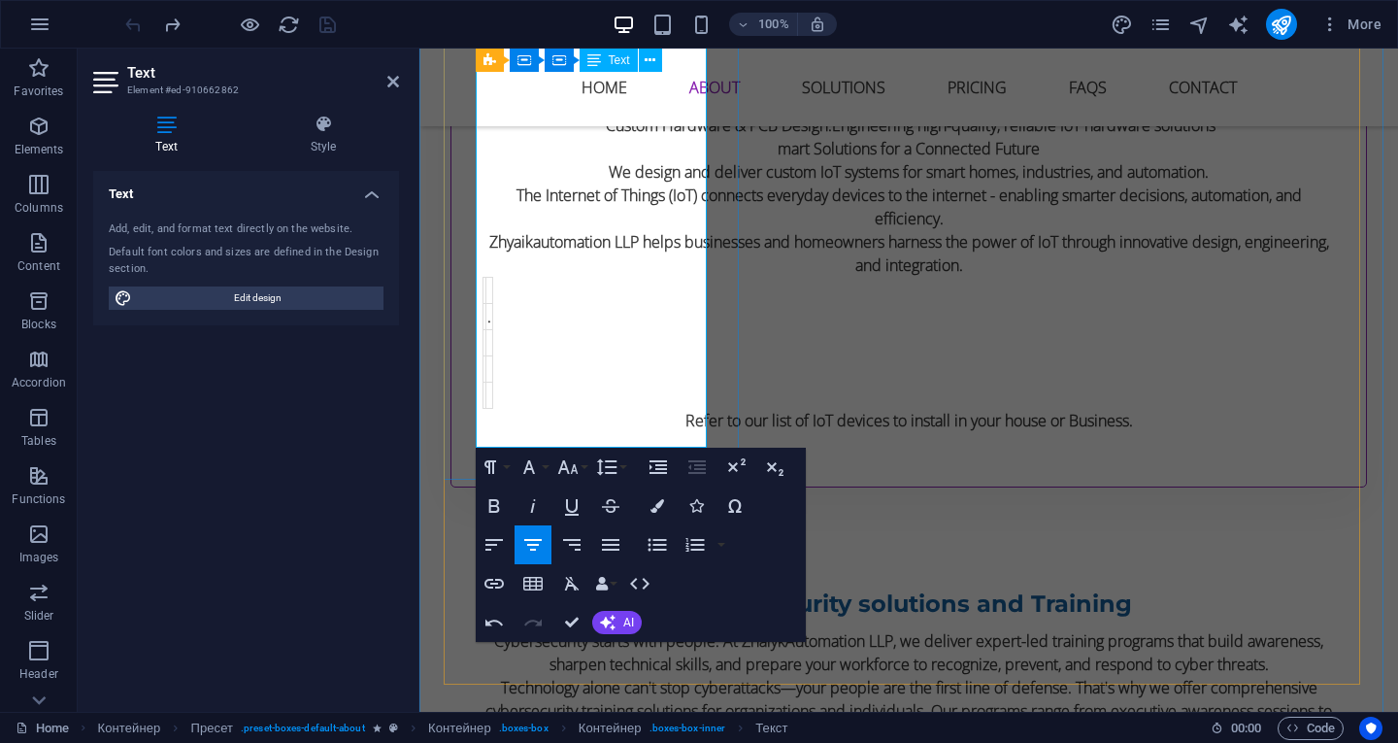
click at [487, 279] on p at bounding box center [489, 290] width 4 height 23
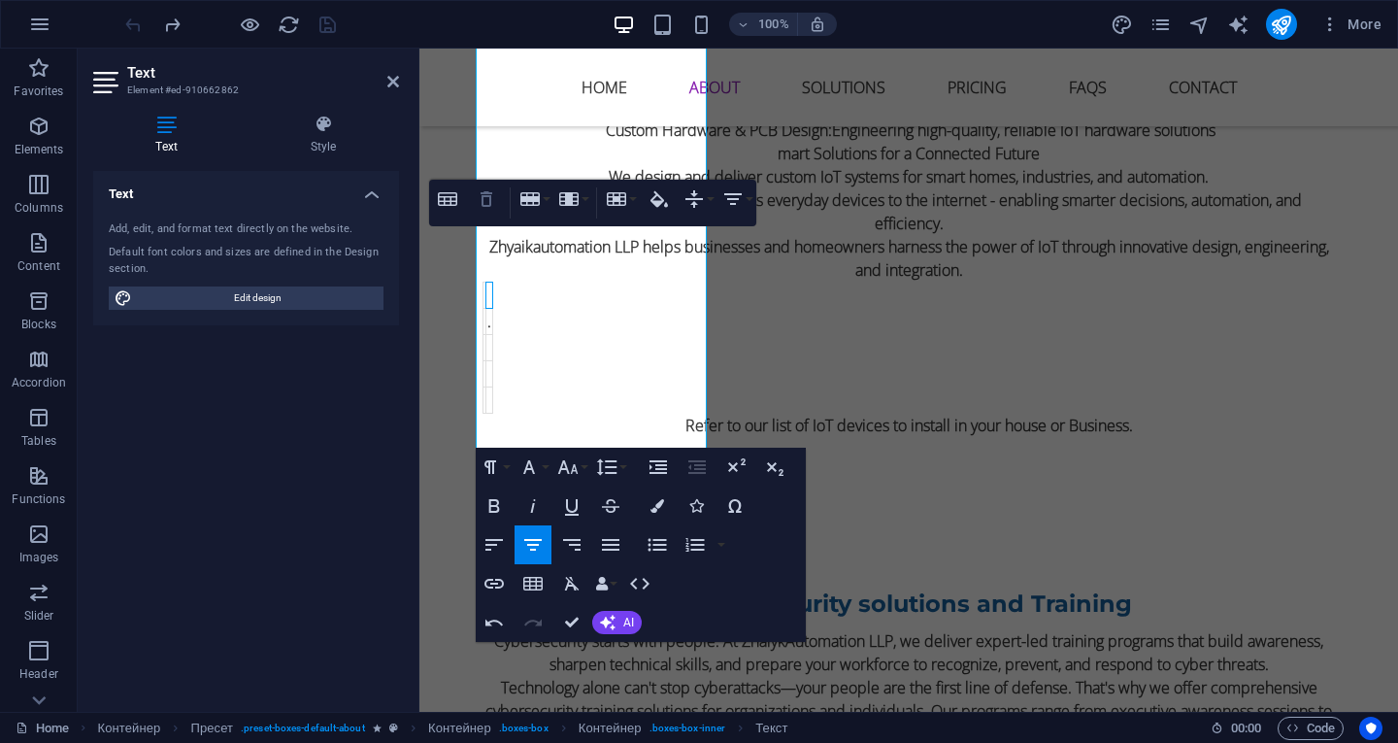
click at [485, 198] on icon "button" at bounding box center [486, 198] width 23 height 23
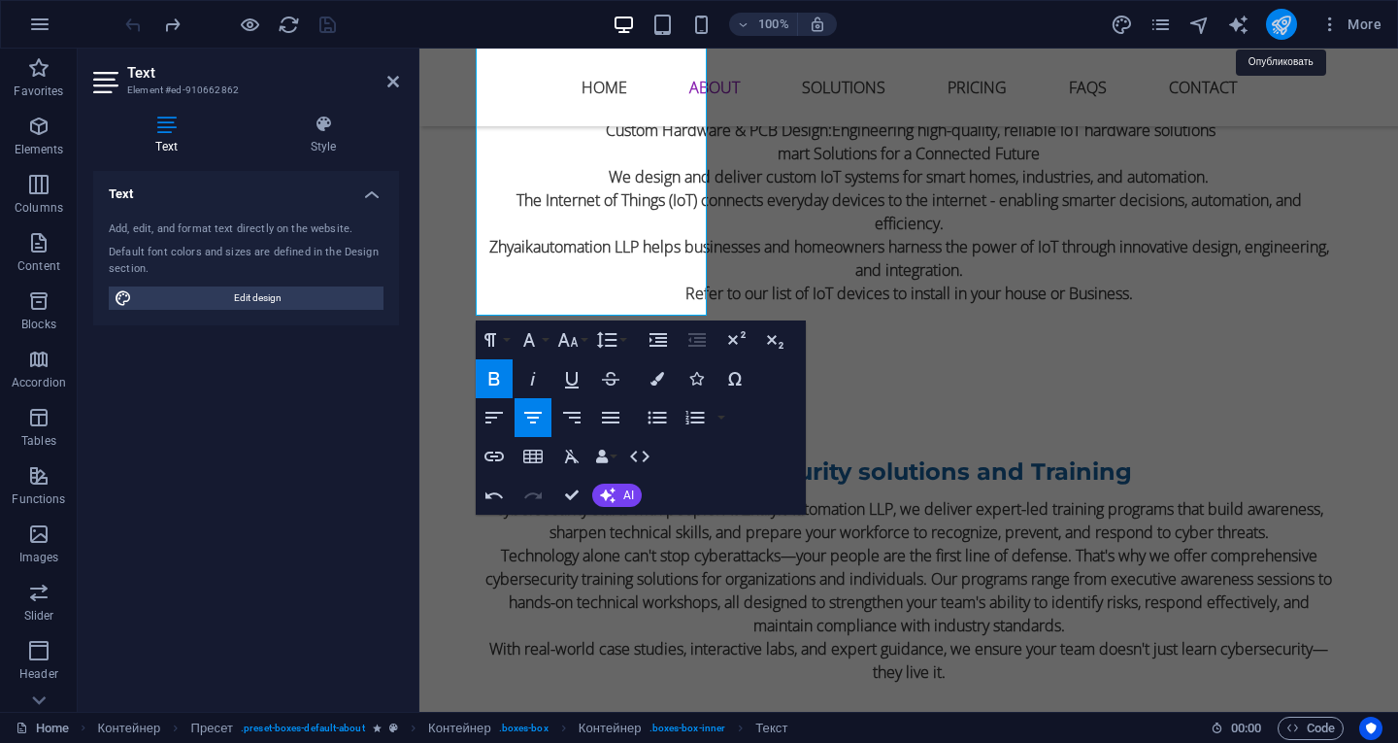
click at [1288, 26] on icon "publish" at bounding box center [1281, 25] width 22 height 22
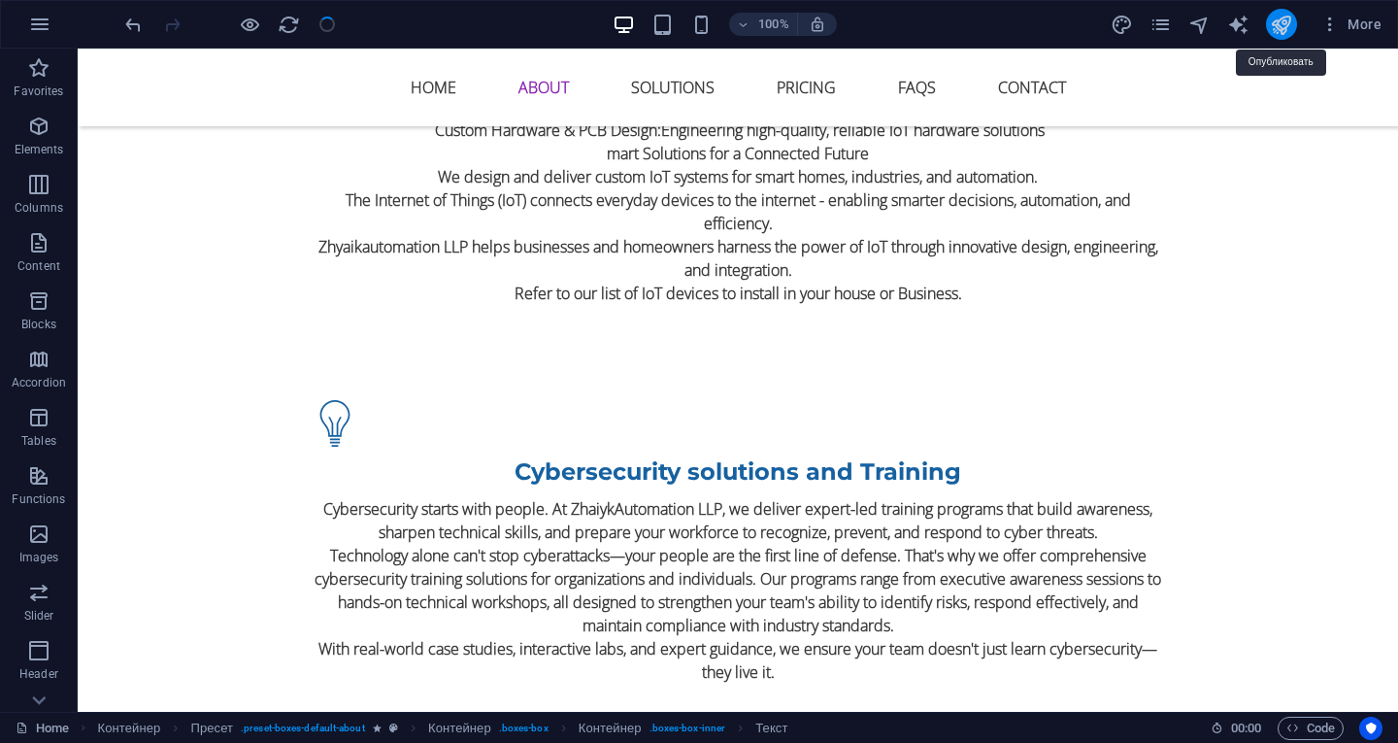
checkbox input "false"
